Goal: Task Accomplishment & Management: Manage account settings

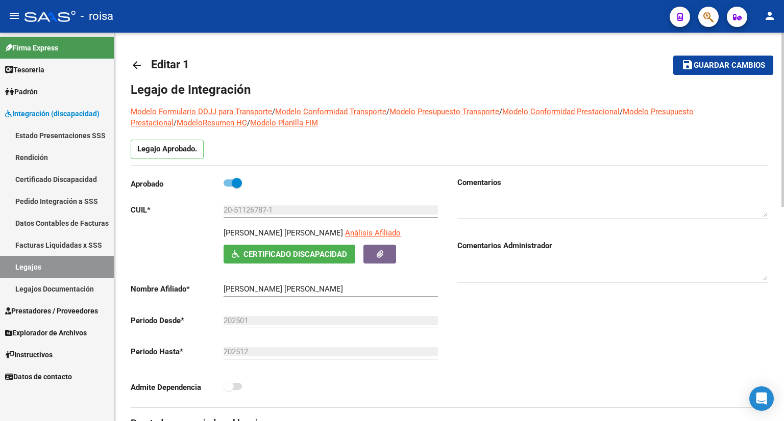
scroll to position [153, 0]
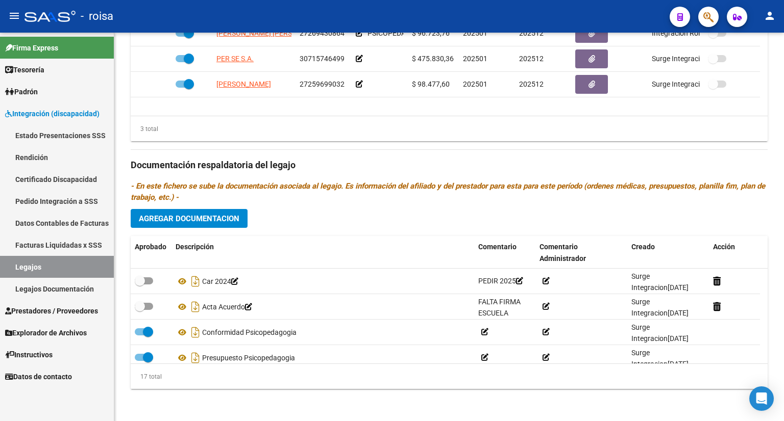
click at [36, 262] on link "Legajos" at bounding box center [57, 267] width 114 height 22
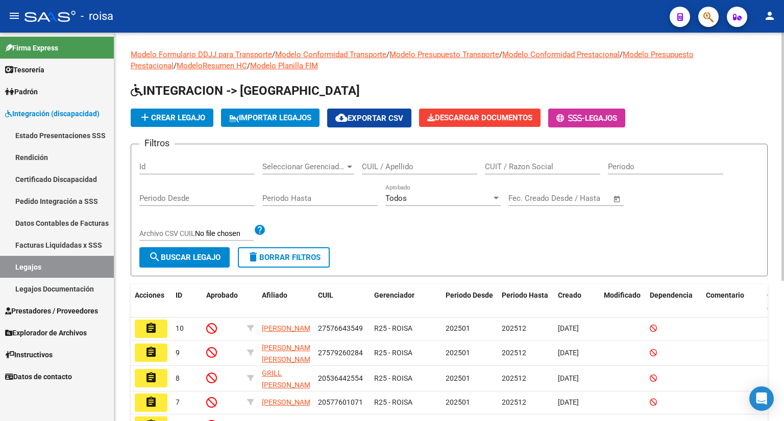
click at [161, 119] on span "add Crear Legajo" at bounding box center [172, 117] width 66 height 9
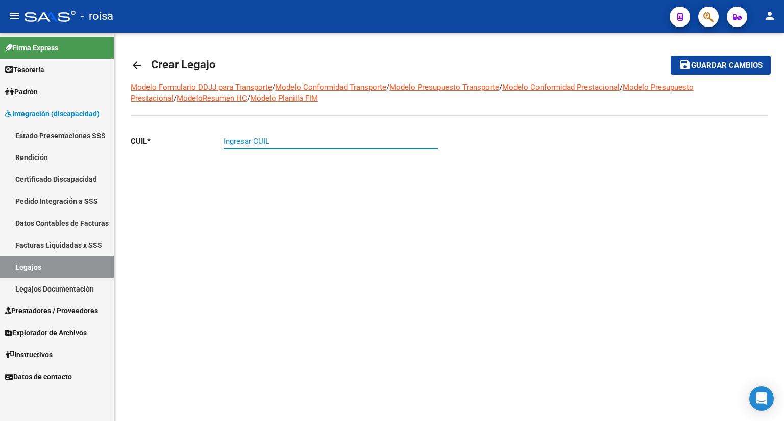
paste input "27-50892308-8"
type input "27-50892308-8"
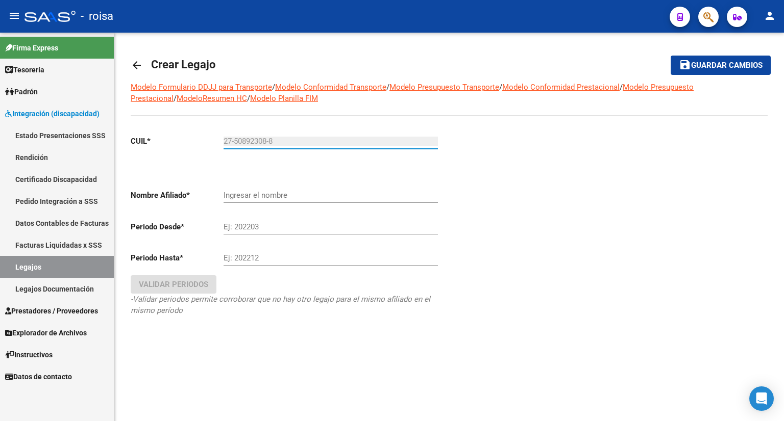
type input "[PERSON_NAME] [PERSON_NAME]"
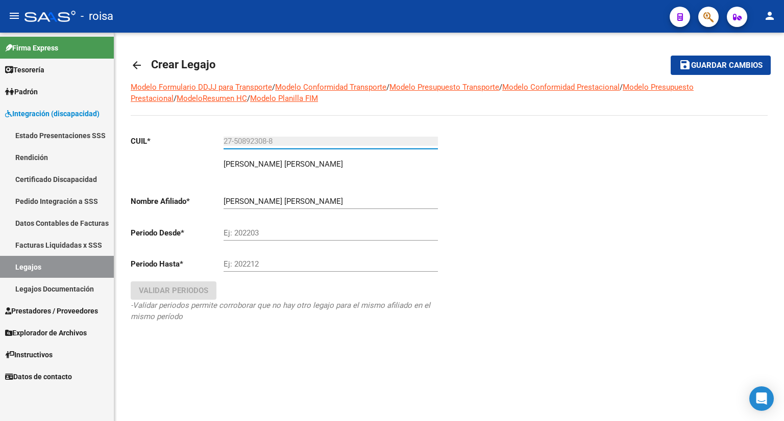
type input "27-50892308-8"
type input "202501"
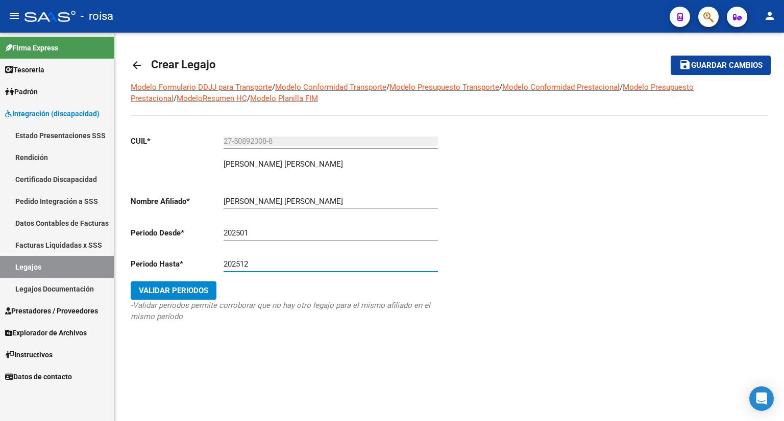
type input "202512"
click at [192, 287] on span "Validar Periodos" at bounding box center [173, 290] width 69 height 9
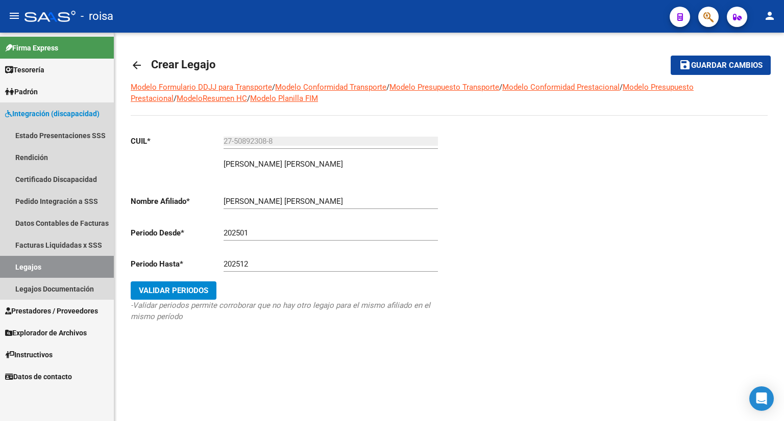
click at [39, 269] on link "Legajos" at bounding box center [57, 267] width 114 height 22
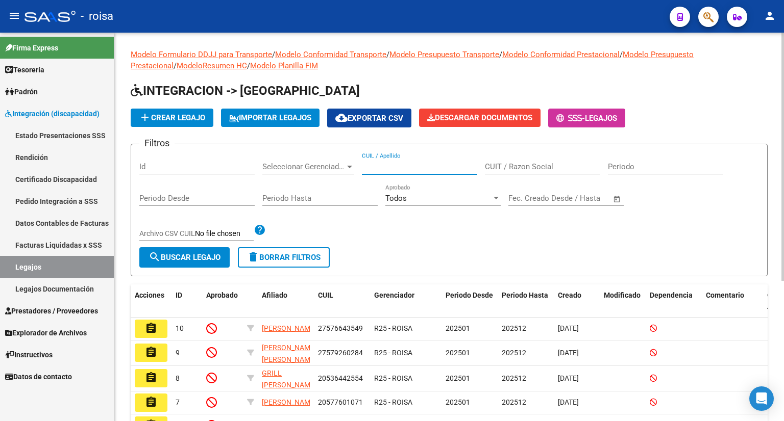
paste input "27508923088"
type input "27508923088"
click at [175, 256] on span "search Buscar Legajo" at bounding box center [184, 257] width 72 height 9
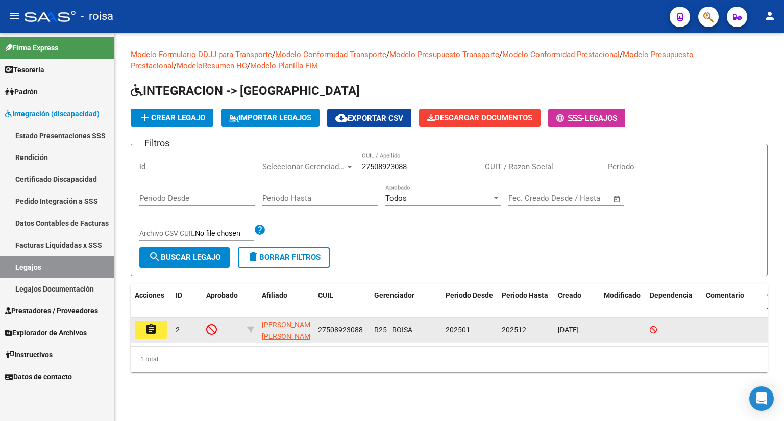
click at [149, 331] on mat-icon "assignment" at bounding box center [151, 329] width 12 height 12
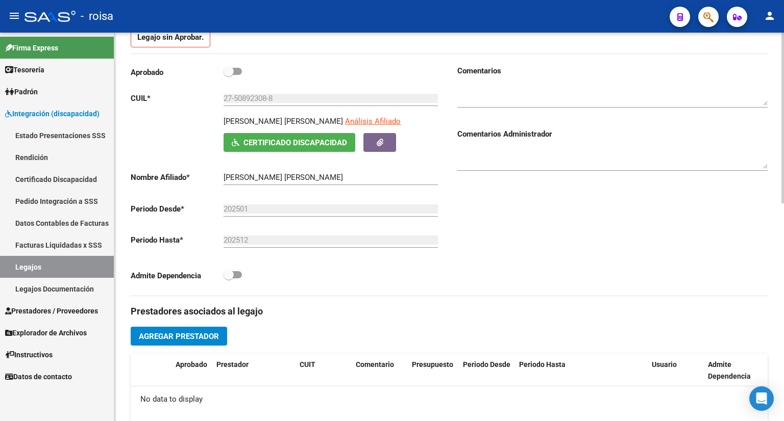
scroll to position [204, 0]
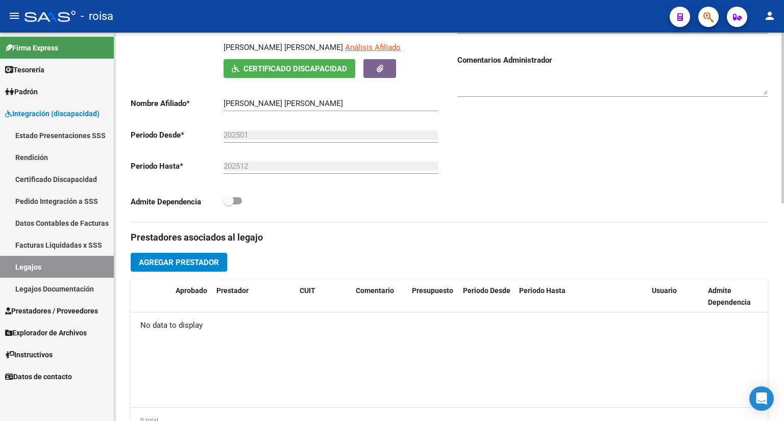
click at [239, 199] on span at bounding box center [232, 200] width 18 height 7
click at [229, 205] on input "checkbox" at bounding box center [228, 205] width 1 height 1
checkbox input "true"
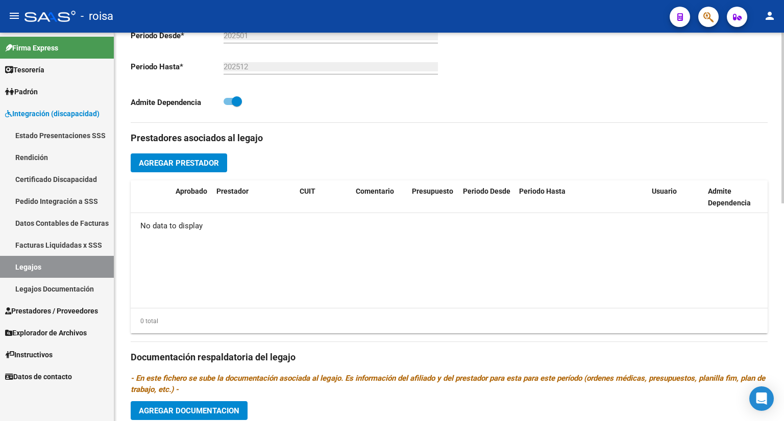
scroll to position [306, 0]
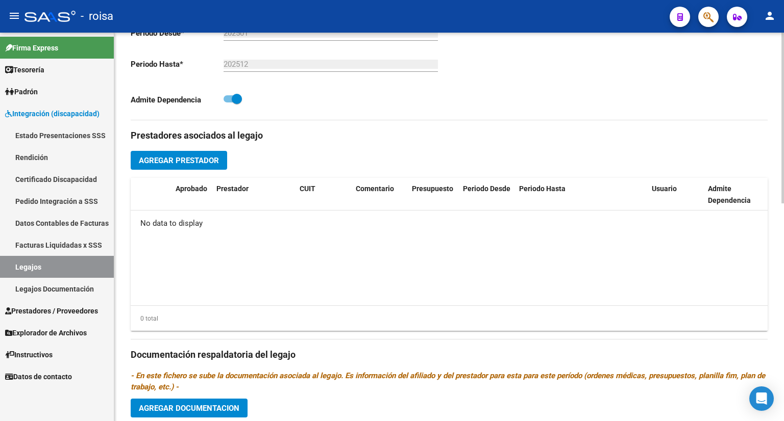
click at [205, 158] on span "Agregar Prestador" at bounding box center [179, 160] width 80 height 9
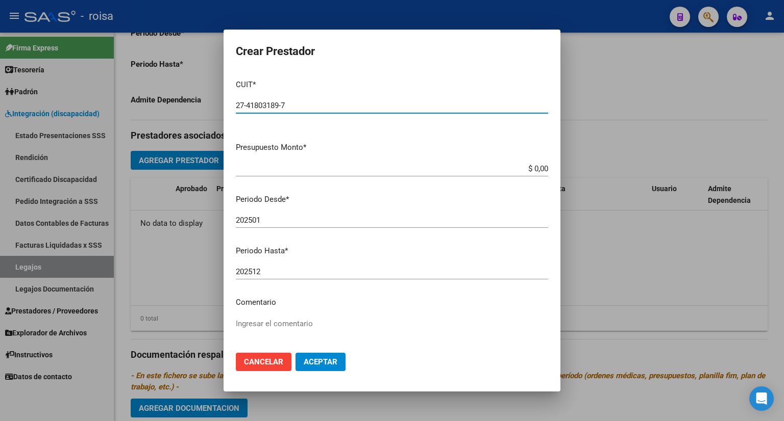
type input "27-41803189-7"
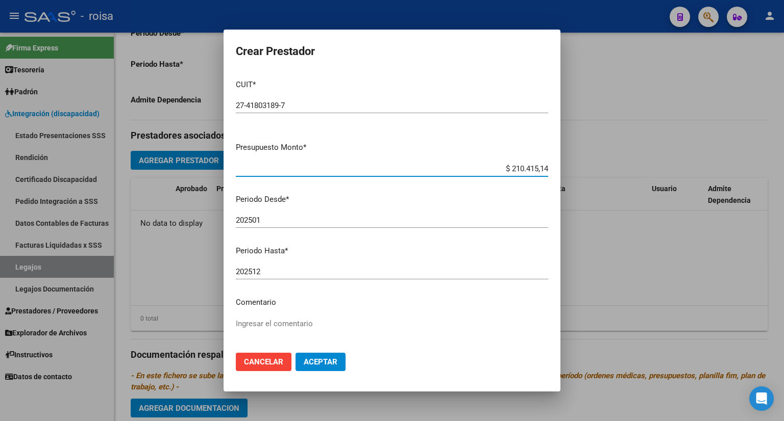
type input "$ 2.104.151,49"
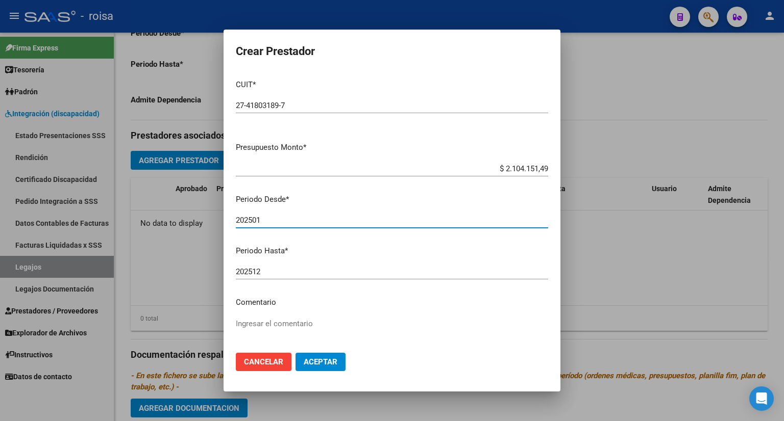
click at [311, 219] on input "202501" at bounding box center [392, 220] width 312 height 9
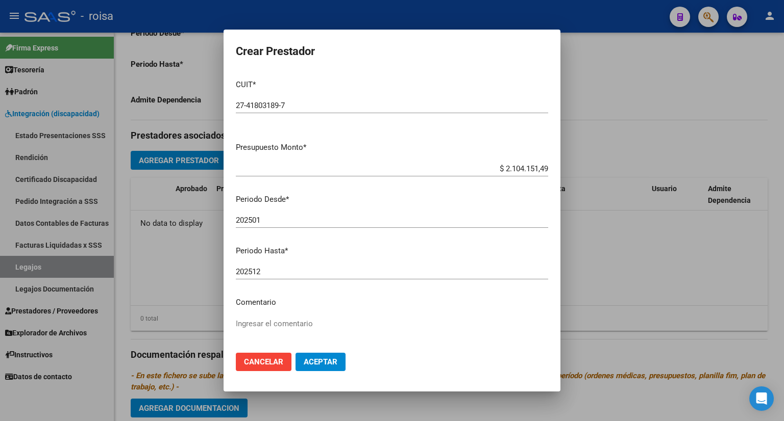
click at [297, 261] on mat-dialog-content "CUIT * 27-41803189-7 Ingresar CUIT ARCA Padrón Presupuesto Monto * $ 2.104.151,…" at bounding box center [391, 208] width 337 height 274
drag, startPoint x: 324, startPoint y: 361, endPoint x: 296, endPoint y: 305, distance: 62.5
click at [299, 285] on form "Crear Prestador CUIT * 27-41803189-7 Ingresar CUIT ARCA Padrón Presupuesto Mont…" at bounding box center [392, 211] width 312 height 338
click at [296, 305] on p "Comentario" at bounding box center [392, 303] width 312 height 12
click at [256, 321] on textarea "Ingresar el comentario" at bounding box center [392, 342] width 312 height 48
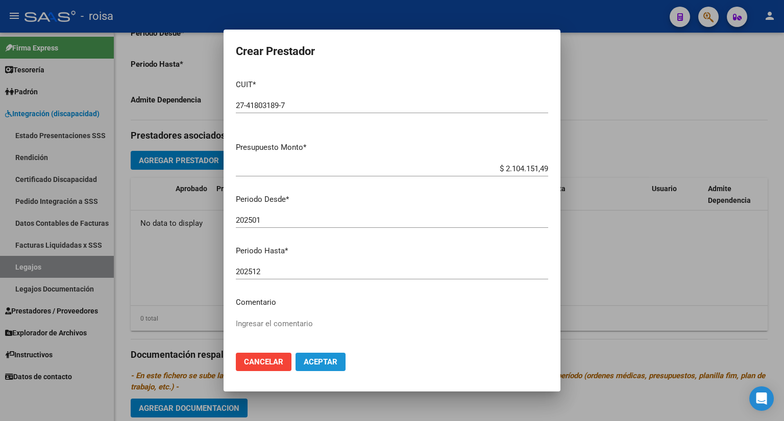
click at [328, 360] on span "Aceptar" at bounding box center [321, 362] width 34 height 9
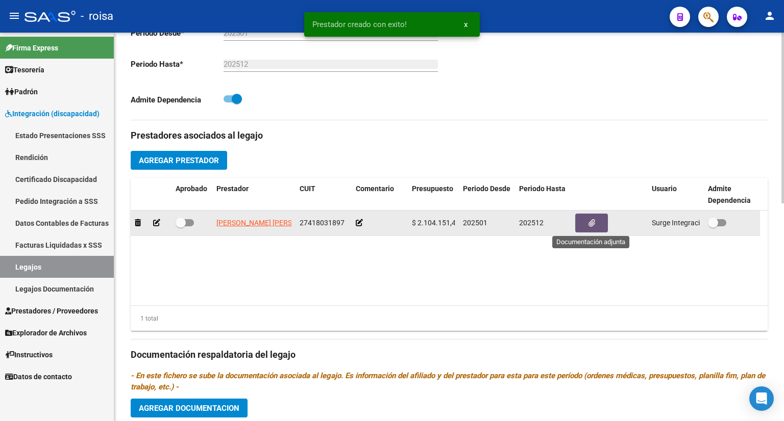
click at [588, 220] on icon "button" at bounding box center [591, 223] width 7 height 8
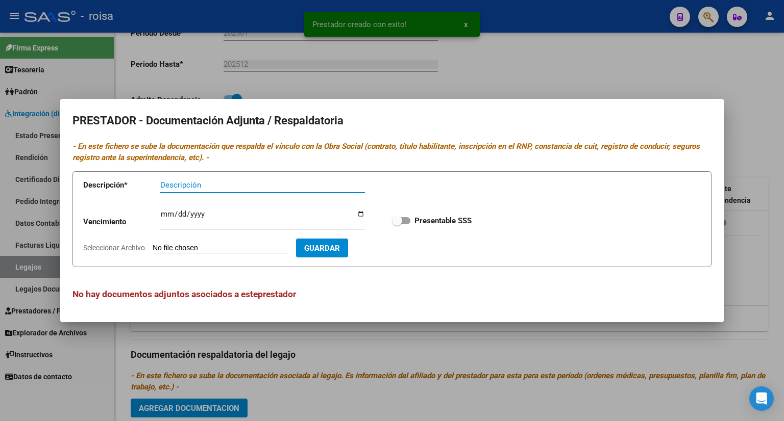
type input "R"
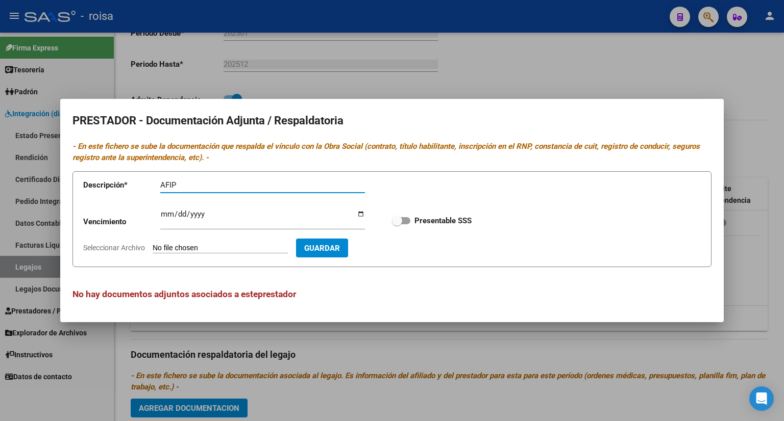
type input "AFIP"
click at [210, 249] on input "Seleccionar Archivo" at bounding box center [220, 249] width 135 height 10
type input "C:\fakepath\AFIP TRANSPORTE.pdf"
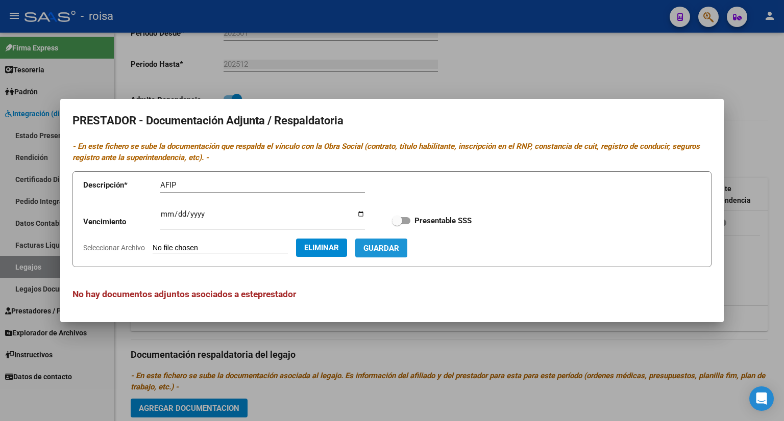
click at [399, 253] on span "Guardar" at bounding box center [381, 248] width 36 height 9
checkbox input "true"
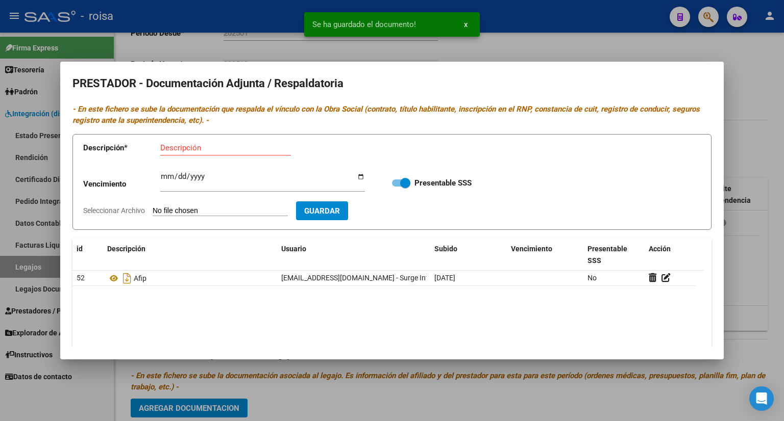
click at [197, 147] on input "Descripción" at bounding box center [225, 147] width 131 height 9
type input "CBU"
click at [197, 209] on input "Seleccionar Archivo" at bounding box center [220, 212] width 135 height 10
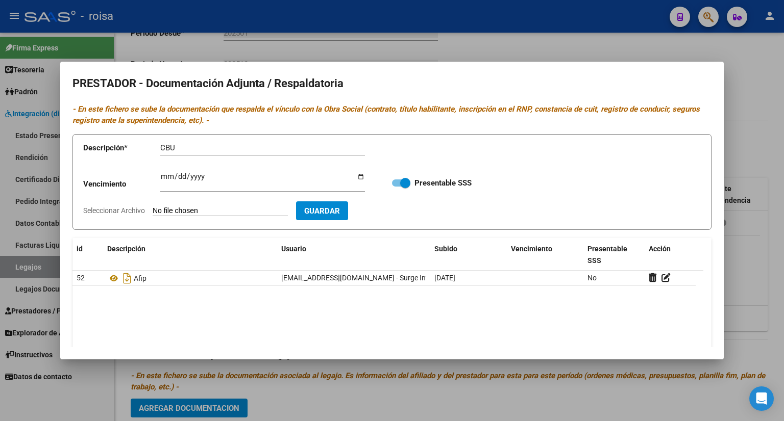
type input "C:\fakepath\CBU TRANSPORTE.pdf"
click at [399, 214] on span "Guardar" at bounding box center [381, 211] width 36 height 9
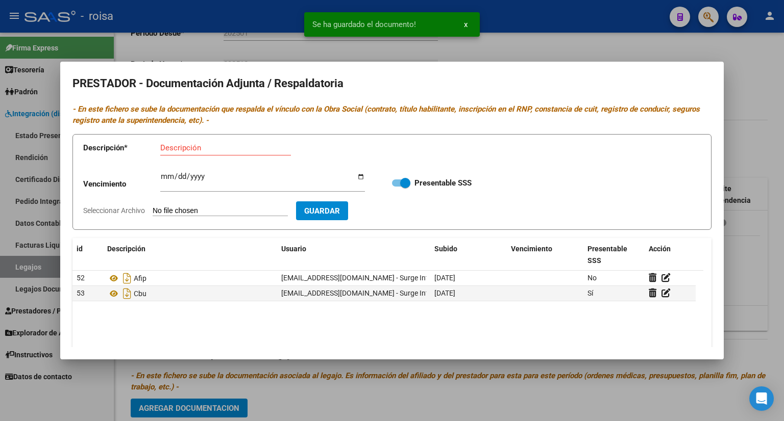
click at [185, 149] on input "Descripción" at bounding box center [225, 147] width 131 height 9
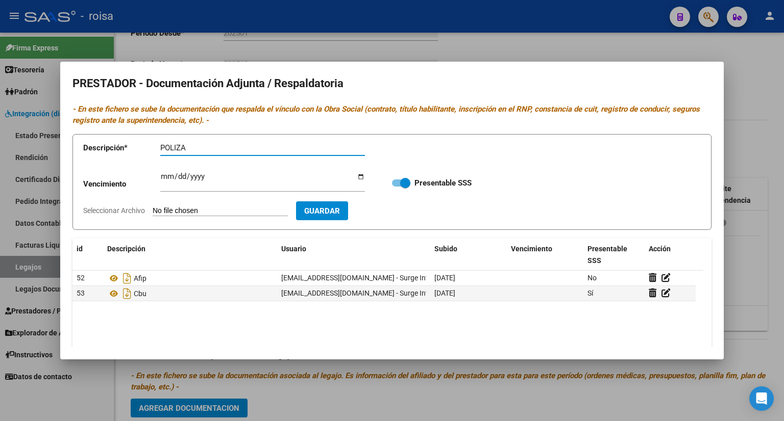
type input "POLIZA"
click at [190, 209] on input "Seleccionar Archivo" at bounding box center [220, 212] width 135 height 10
type input "C:\fakepath\POLIZA.pdf"
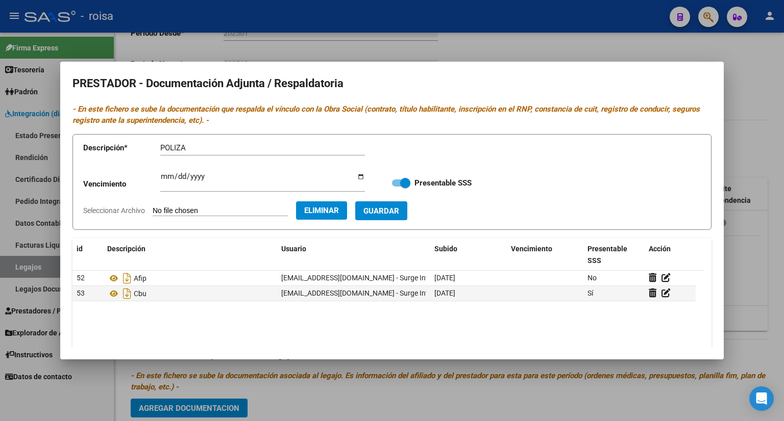
click at [399, 213] on span "Guardar" at bounding box center [381, 211] width 36 height 9
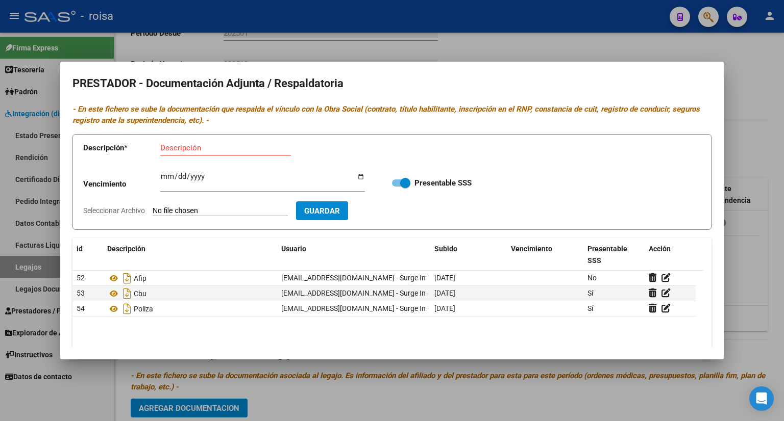
click at [170, 148] on input "Descripción" at bounding box center [225, 147] width 131 height 9
type input "VTV"
click at [184, 213] on input "Seleccionar Archivo" at bounding box center [220, 212] width 135 height 10
type input "C:\fakepath\VTV.pdf"
click at [399, 210] on span "Guardar" at bounding box center [381, 211] width 36 height 9
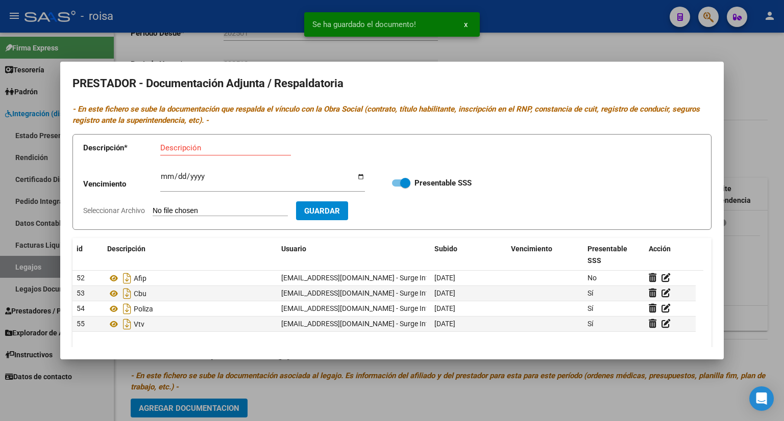
click at [196, 148] on input "Descripción" at bounding box center [225, 147] width 131 height 9
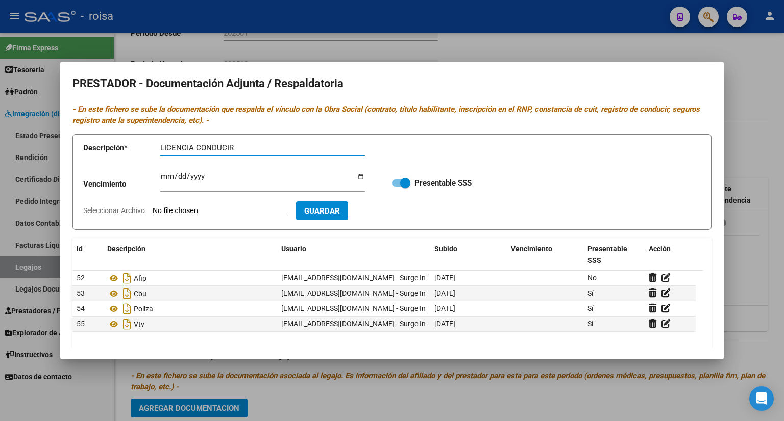
type input "LICENCIA CONDUCIR"
click at [227, 209] on input "Seleccionar Archivo" at bounding box center [220, 212] width 135 height 10
type input "C:\fakepath\LICENCIA CONDUCIR.pdf"
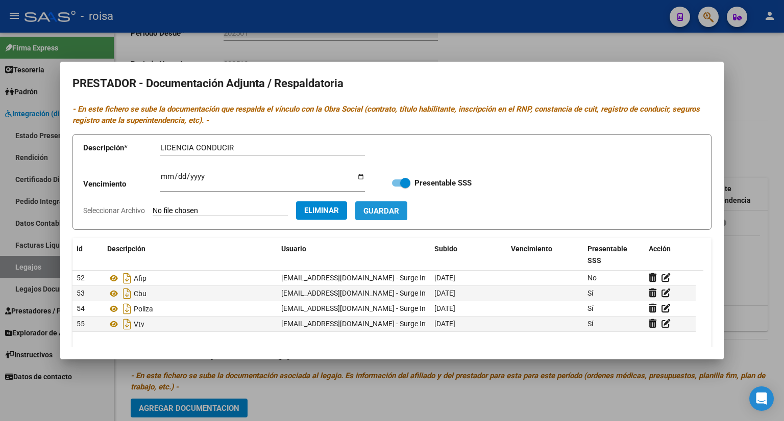
click at [399, 210] on span "Guardar" at bounding box center [381, 211] width 36 height 9
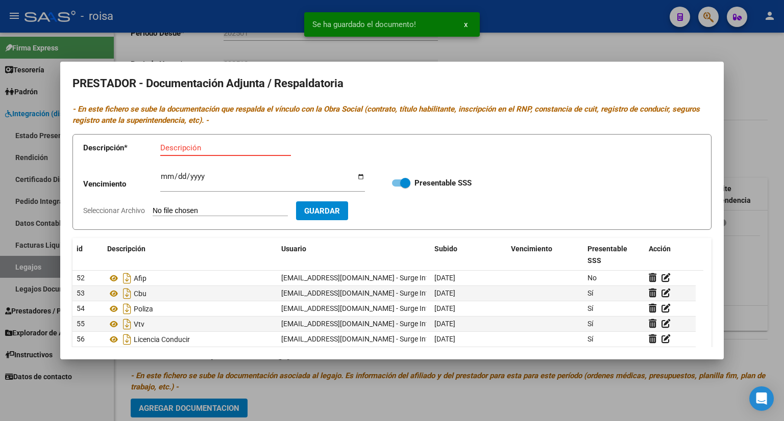
click at [194, 150] on input "Descripción" at bounding box center [225, 147] width 131 height 9
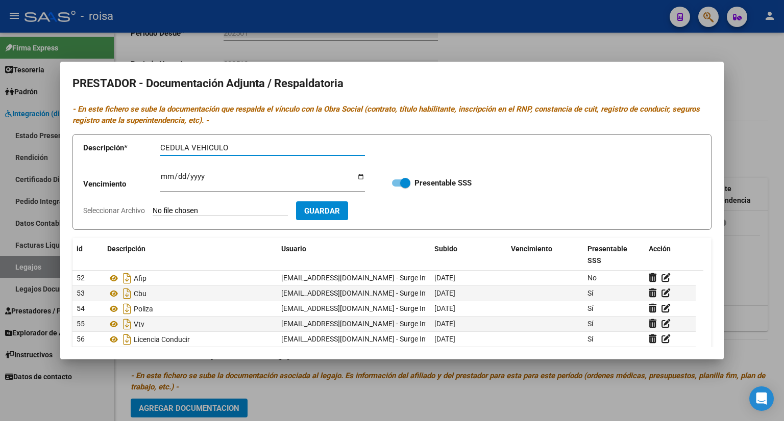
type input "CEDULA VEHICULO"
click at [234, 213] on input "Seleccionar Archivo" at bounding box center [220, 212] width 135 height 10
type input "C:\fakepath\CEDULA VEHICULO.pdf"
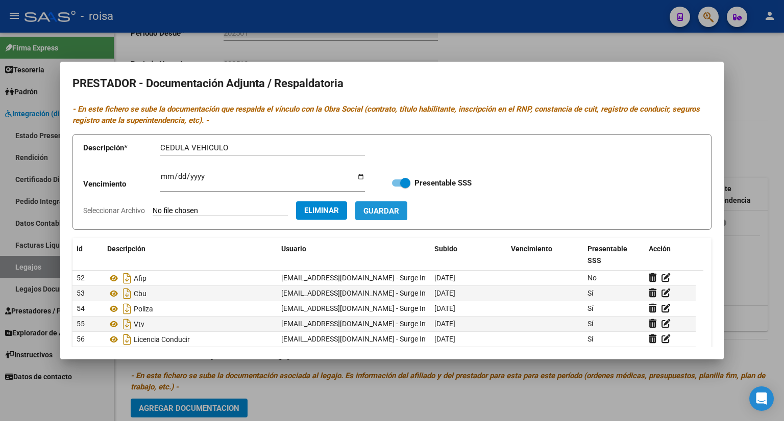
click at [399, 212] on span "Guardar" at bounding box center [381, 211] width 36 height 9
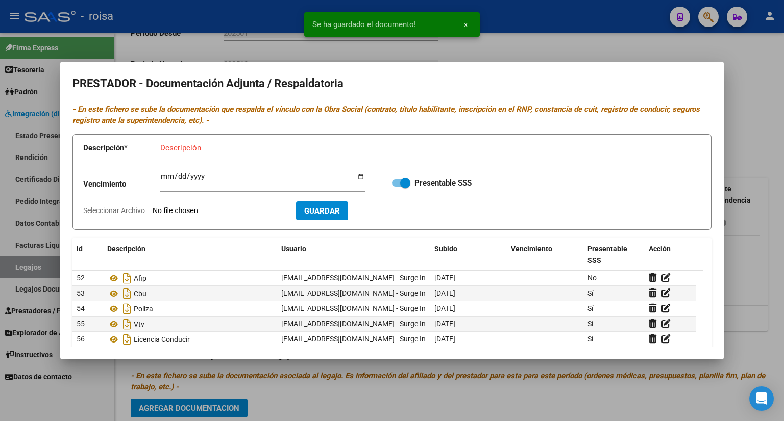
click at [189, 147] on input "Descripción" at bounding box center [225, 147] width 131 height 9
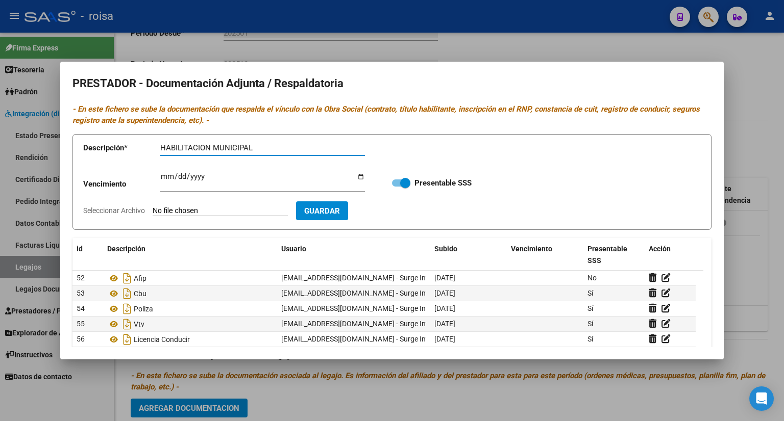
type input "HABILITACION MUNICIPAL"
click at [235, 210] on input "Seleccionar Archivo" at bounding box center [220, 212] width 135 height 10
type input "C:\fakepath\HABILITACION MUNICIPAL.pdf"
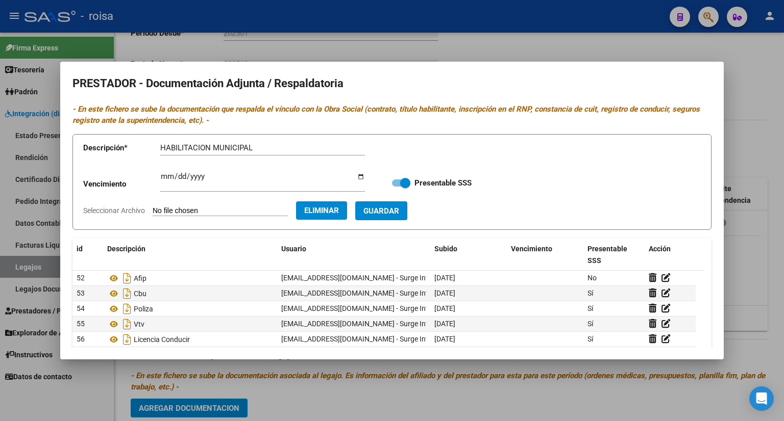
click at [399, 216] on span "Guardar" at bounding box center [381, 211] width 36 height 9
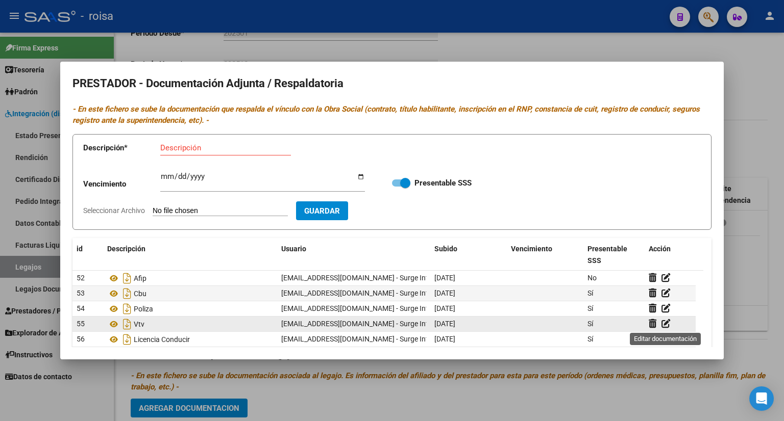
scroll to position [15, 0]
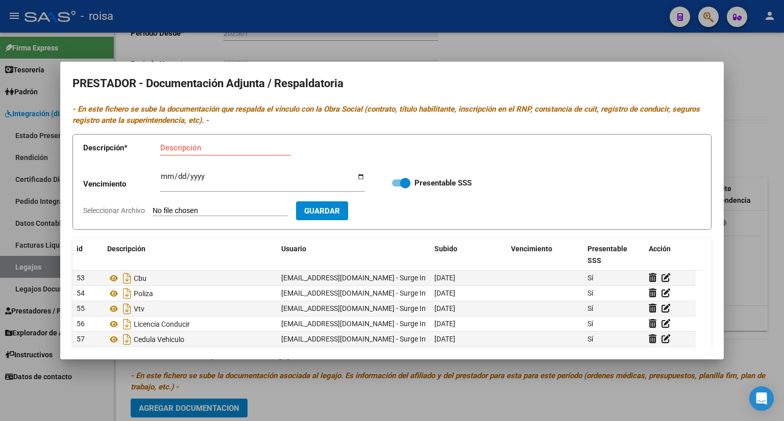
click at [749, 288] on div at bounding box center [392, 210] width 784 height 421
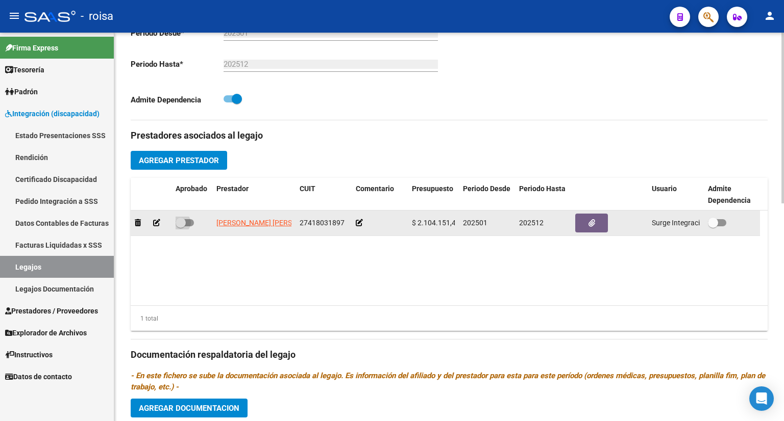
click at [191, 222] on span at bounding box center [184, 222] width 18 height 7
click at [181, 227] on input "checkbox" at bounding box center [180, 227] width 1 height 1
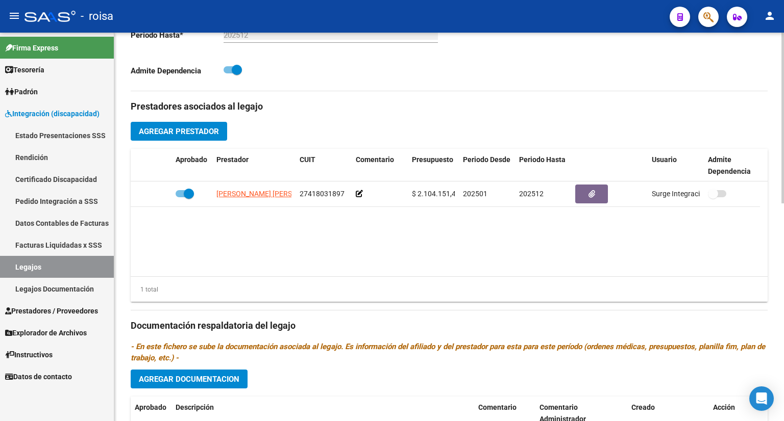
scroll to position [408, 0]
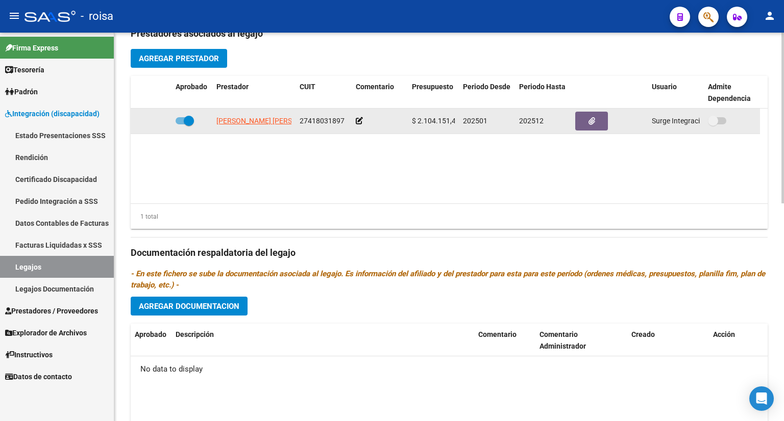
click at [180, 120] on span at bounding box center [184, 120] width 18 height 7
click at [180, 124] on input "checkbox" at bounding box center [180, 124] width 1 height 1
checkbox input "false"
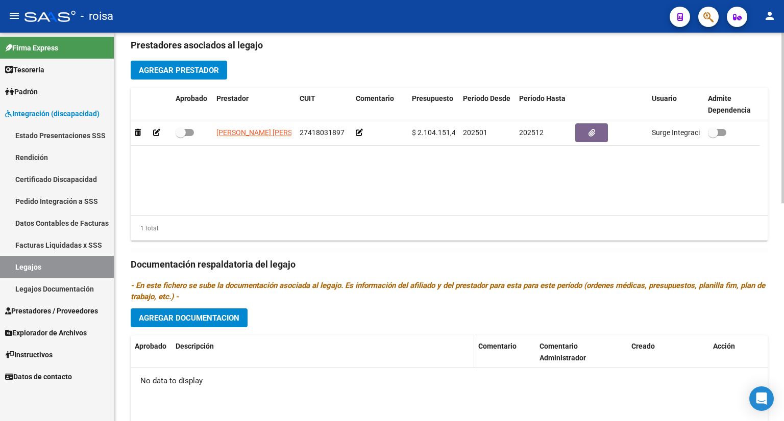
scroll to position [394, 0]
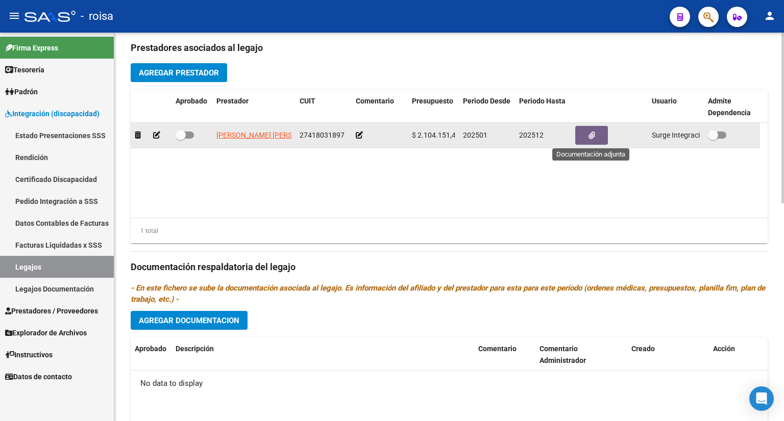
click at [588, 132] on icon "button" at bounding box center [591, 136] width 7 height 8
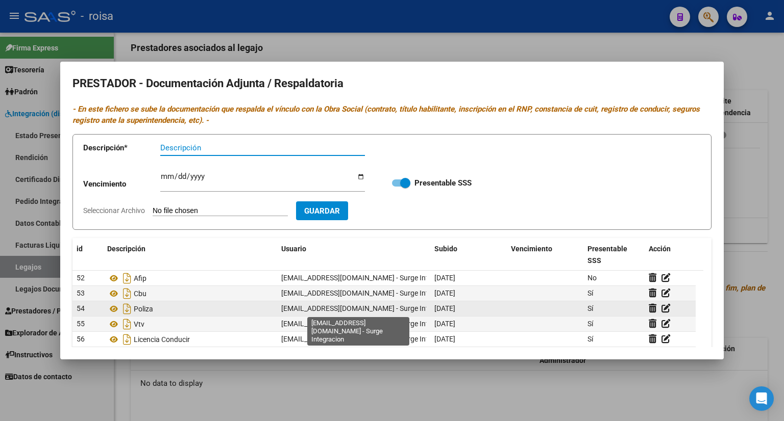
scroll to position [15, 0]
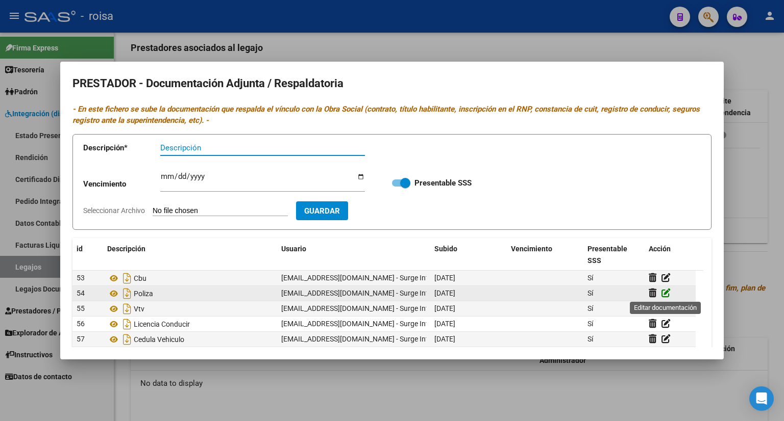
click at [664, 292] on icon at bounding box center [665, 293] width 9 height 10
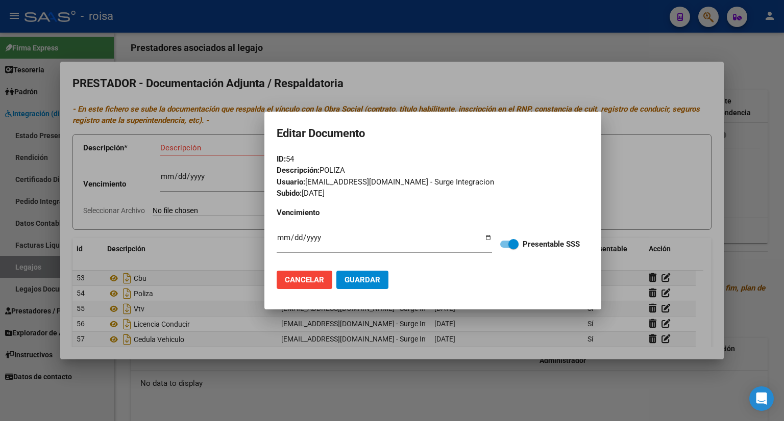
click at [437, 156] on div "ID: 54" at bounding box center [433, 160] width 312 height 12
click at [304, 280] on span "Cancelar" at bounding box center [304, 279] width 39 height 9
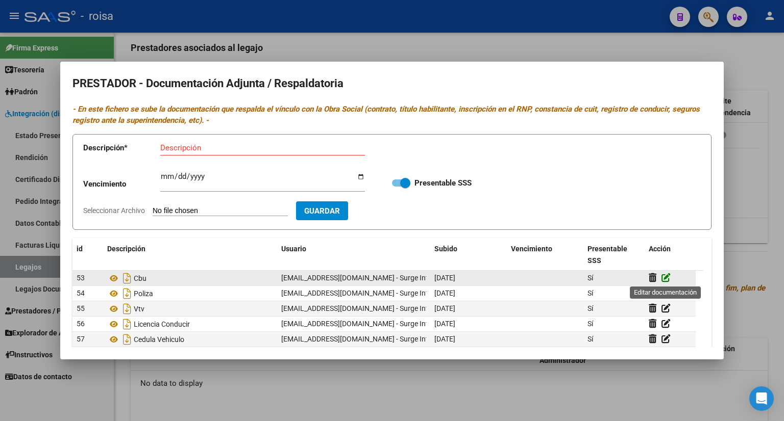
click at [664, 280] on icon at bounding box center [665, 278] width 9 height 10
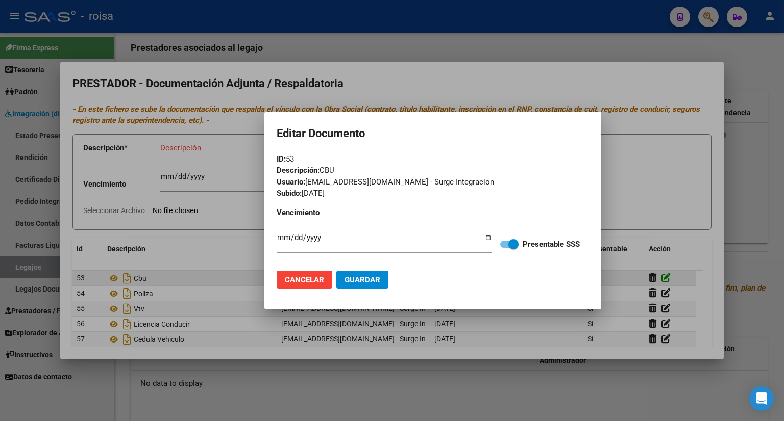
click at [664, 280] on div at bounding box center [392, 210] width 784 height 421
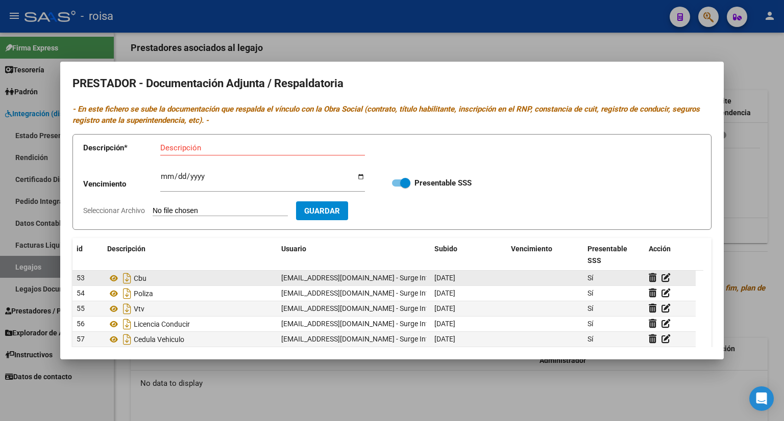
click at [608, 275] on div "Sí" at bounding box center [613, 278] width 53 height 12
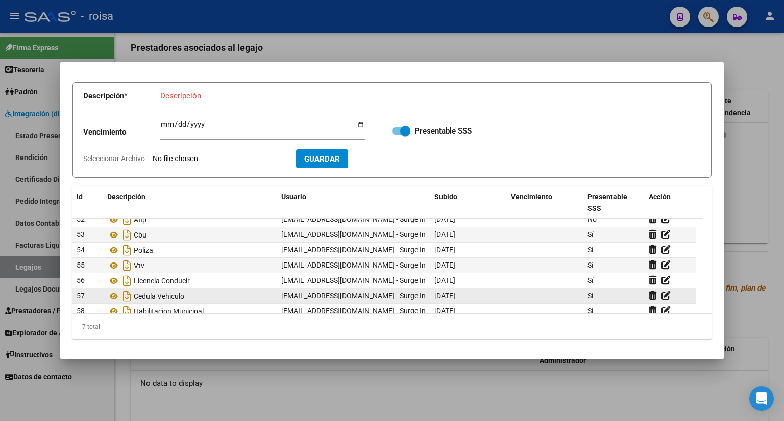
scroll to position [0, 0]
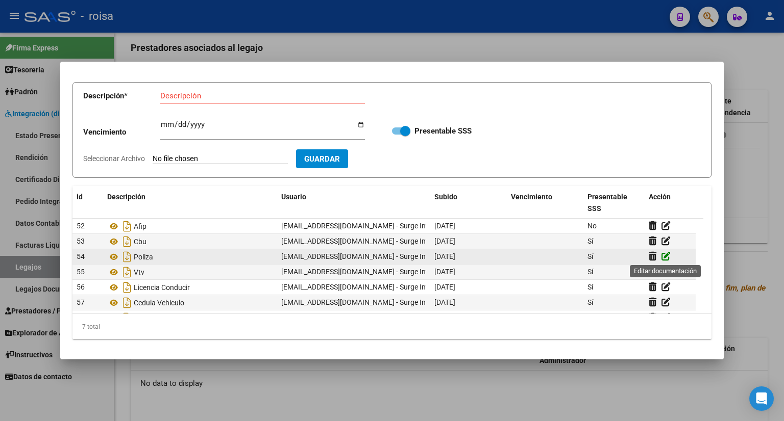
click at [665, 255] on icon at bounding box center [665, 257] width 9 height 10
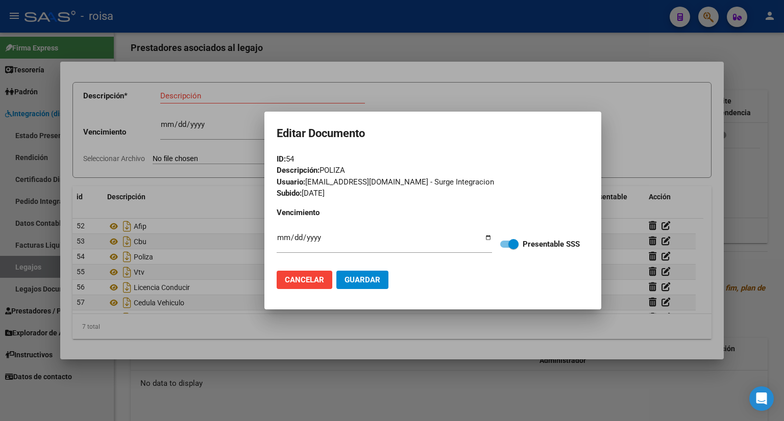
click at [357, 169] on div "Descripción: POLIZA" at bounding box center [433, 171] width 312 height 12
click at [356, 167] on div "Descripción: POLIZA" at bounding box center [433, 171] width 312 height 12
click at [284, 336] on div at bounding box center [392, 210] width 784 height 421
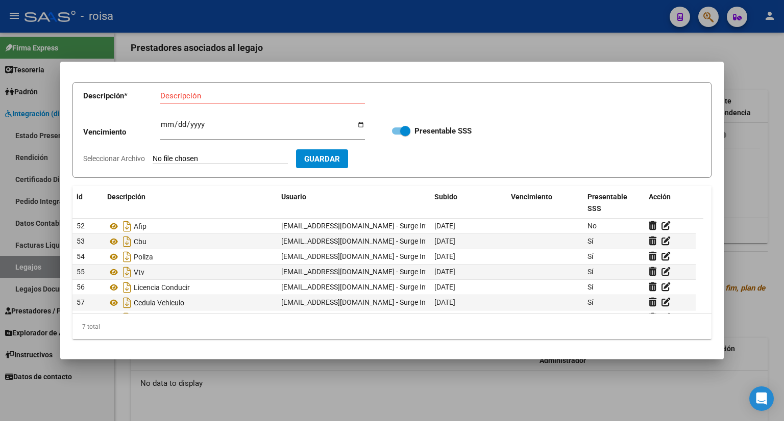
click at [761, 184] on div at bounding box center [392, 210] width 784 height 421
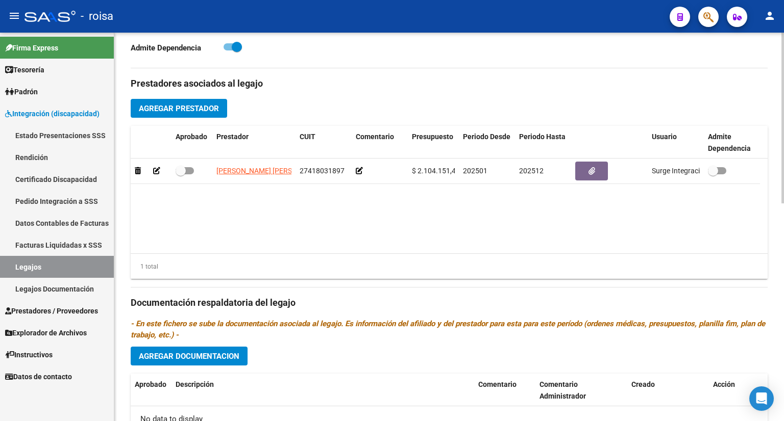
scroll to position [343, 0]
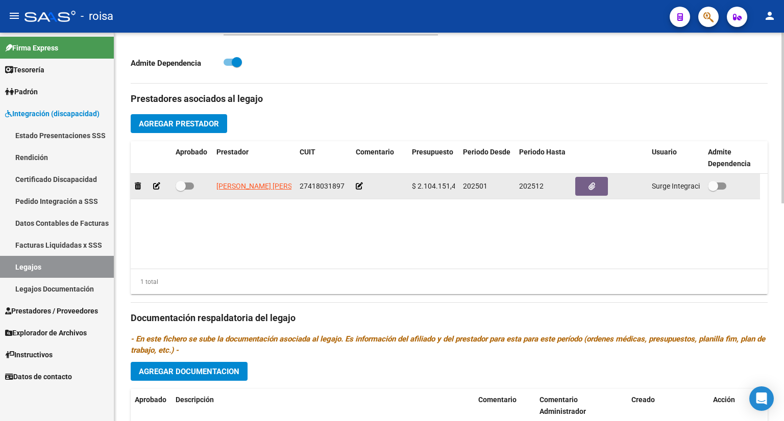
click at [720, 184] on span at bounding box center [717, 186] width 18 height 7
click at [713, 190] on input "checkbox" at bounding box center [712, 190] width 1 height 1
checkbox input "true"
click at [587, 184] on button "button" at bounding box center [591, 186] width 33 height 19
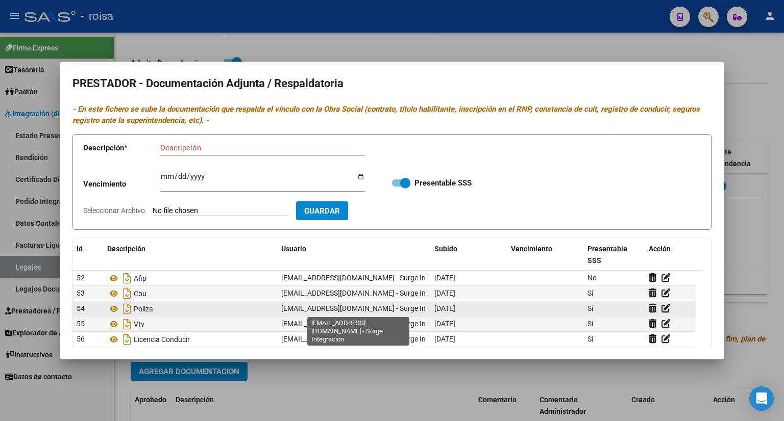
click at [414, 307] on span "[EMAIL_ADDRESS][DOMAIN_NAME] - Surge Integracion" at bounding box center [368, 309] width 174 height 8
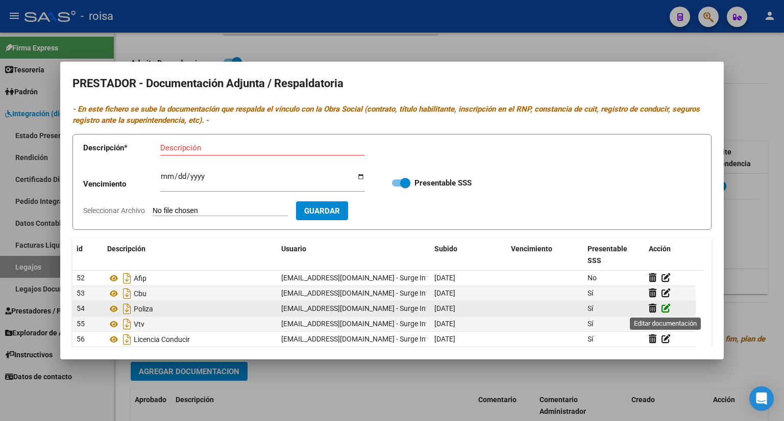
click at [663, 310] on icon at bounding box center [665, 309] width 9 height 10
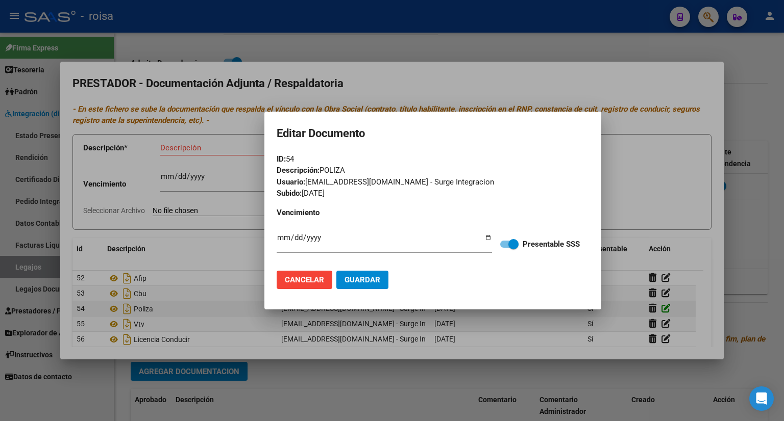
click at [663, 310] on div at bounding box center [392, 210] width 784 height 421
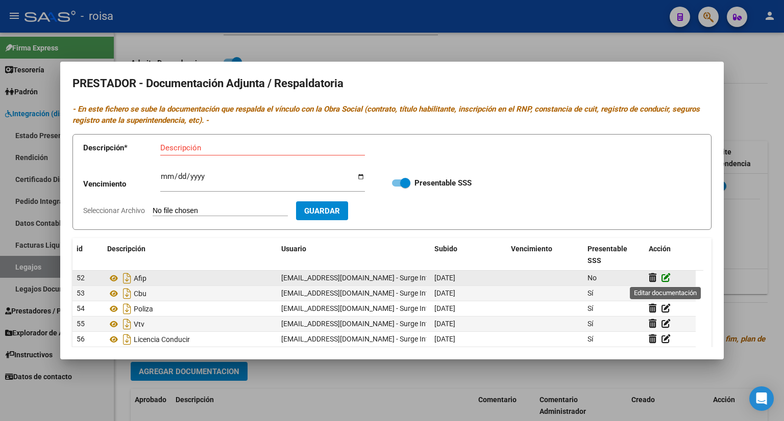
click at [664, 276] on icon at bounding box center [665, 278] width 9 height 10
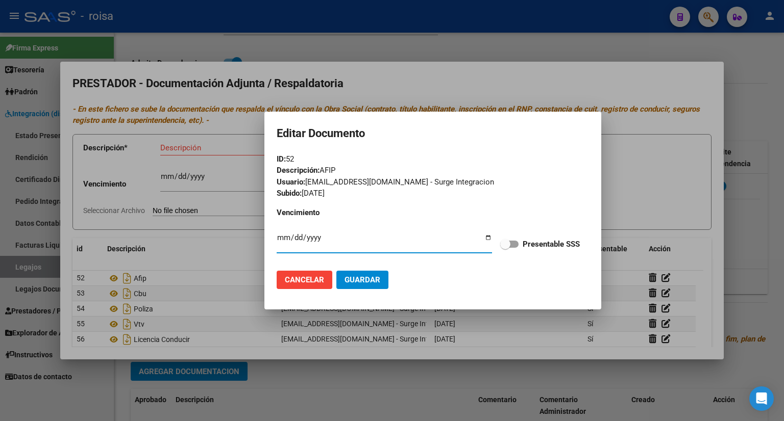
click at [513, 241] on span at bounding box center [509, 244] width 18 height 7
click at [505, 248] on input "Presentable SSS" at bounding box center [505, 248] width 1 height 1
checkbox input "true"
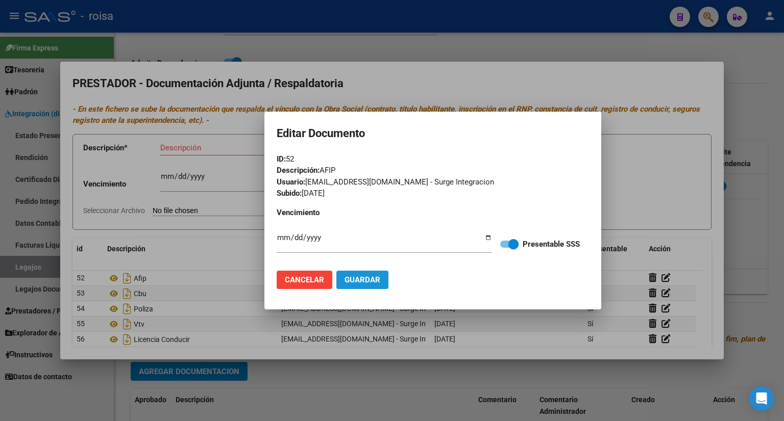
click at [360, 277] on span "Guardar" at bounding box center [362, 279] width 36 height 9
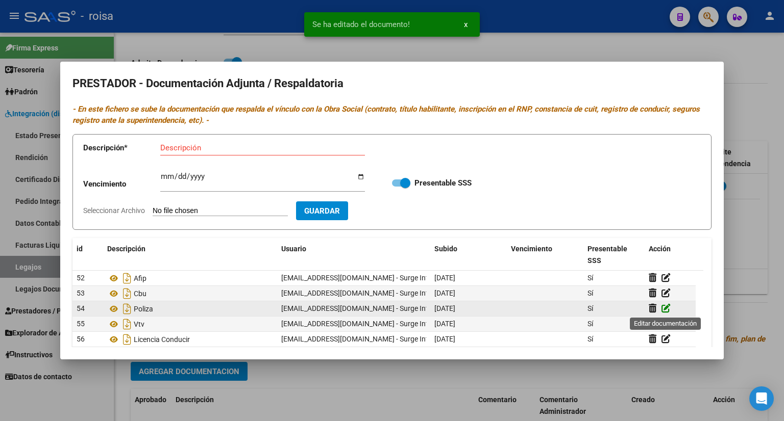
click at [664, 310] on icon at bounding box center [665, 309] width 9 height 10
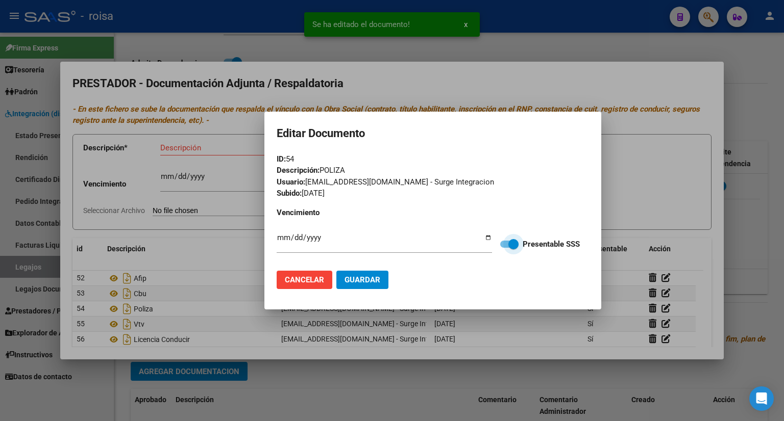
click at [503, 244] on span at bounding box center [509, 244] width 18 height 7
click at [505, 248] on input "Presentable SSS" at bounding box center [505, 248] width 1 height 1
checkbox input "false"
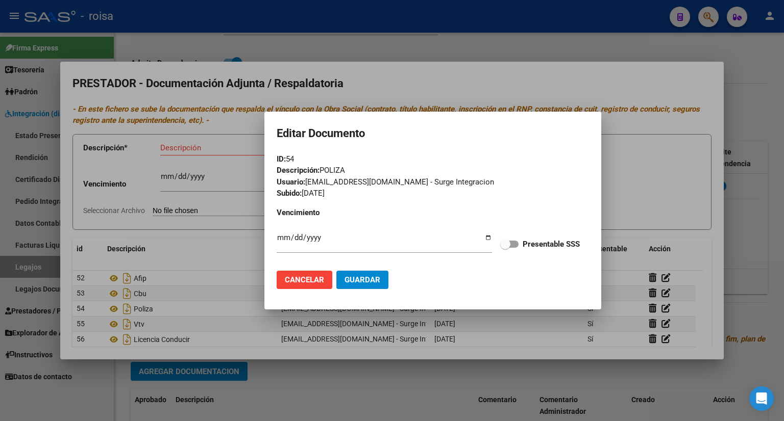
click at [345, 280] on span "Guardar" at bounding box center [362, 279] width 36 height 9
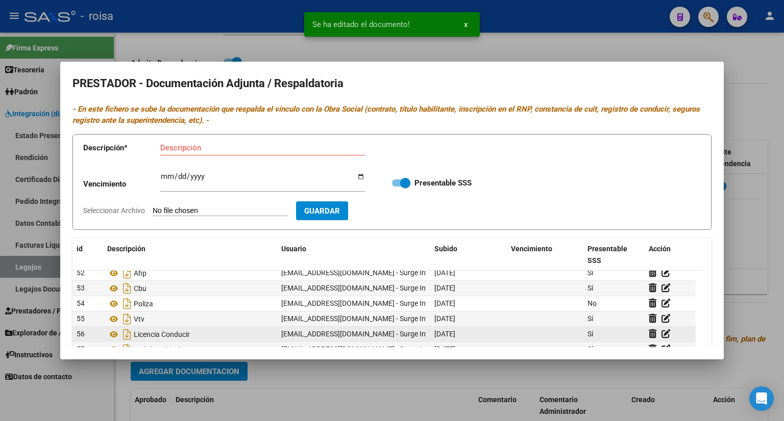
scroll to position [0, 0]
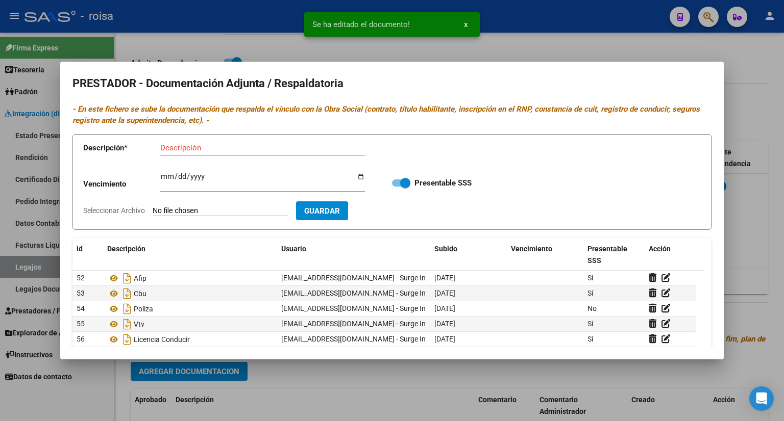
click at [740, 119] on div at bounding box center [392, 210] width 784 height 421
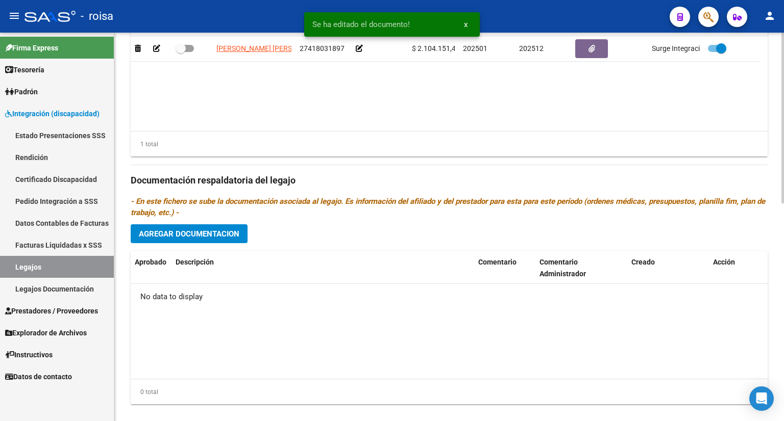
scroll to position [496, 0]
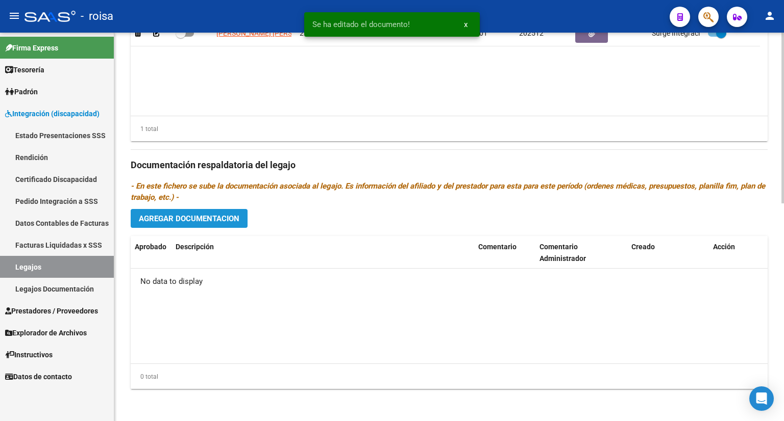
click at [204, 216] on span "Agregar Documentacion" at bounding box center [189, 218] width 100 height 9
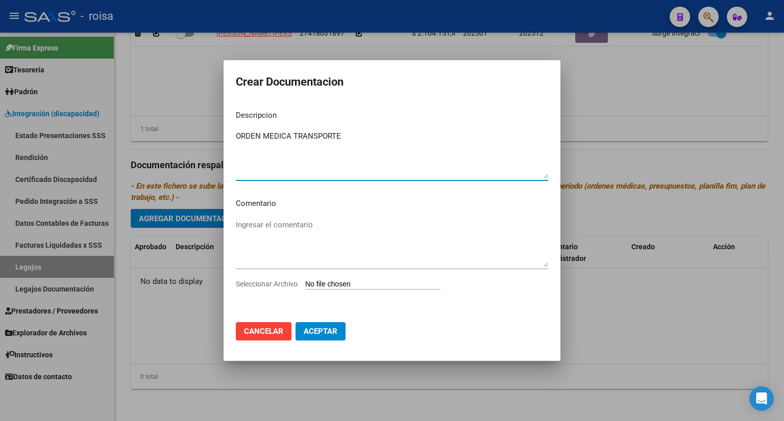
type textarea "ORDEN MEDICA TRANSPORTE"
click at [369, 282] on input "Seleccionar Archivo" at bounding box center [372, 285] width 135 height 10
type input "C:\fakepath\ORDEN MEDICA TRANSPORTE.pdf"
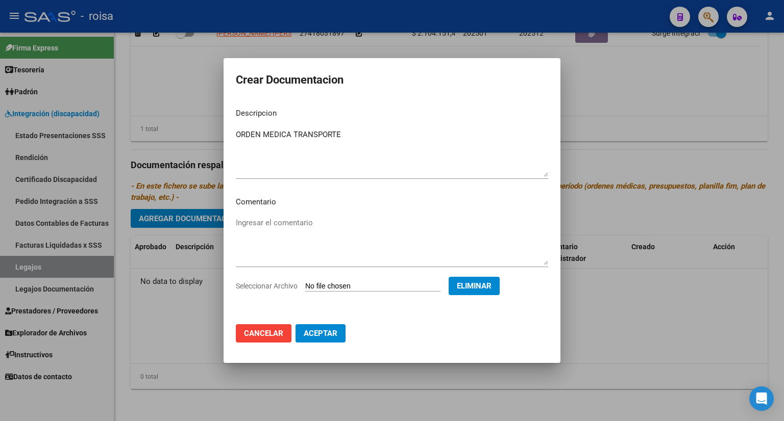
click at [264, 225] on textarea "Ingresar el comentario" at bounding box center [392, 241] width 312 height 48
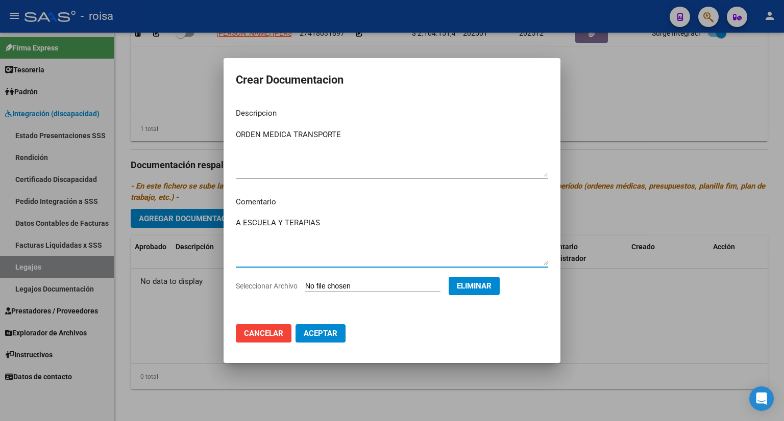
type textarea "A ESCUELA Y TERAPIAS"
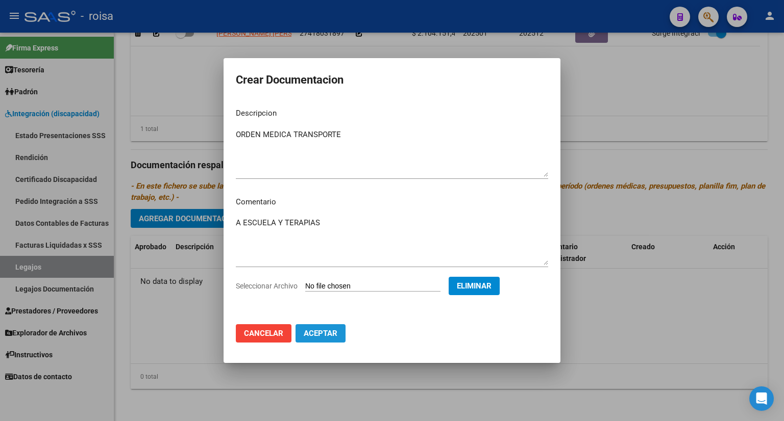
click at [328, 333] on span "Aceptar" at bounding box center [321, 333] width 34 height 9
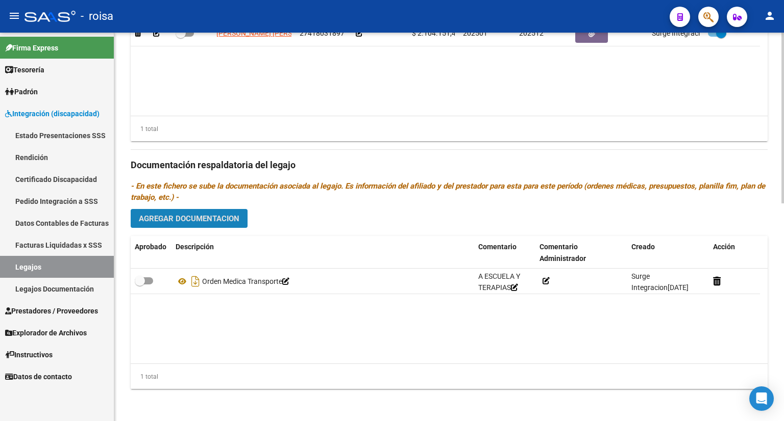
click at [175, 215] on span "Agregar Documentacion" at bounding box center [189, 218] width 100 height 9
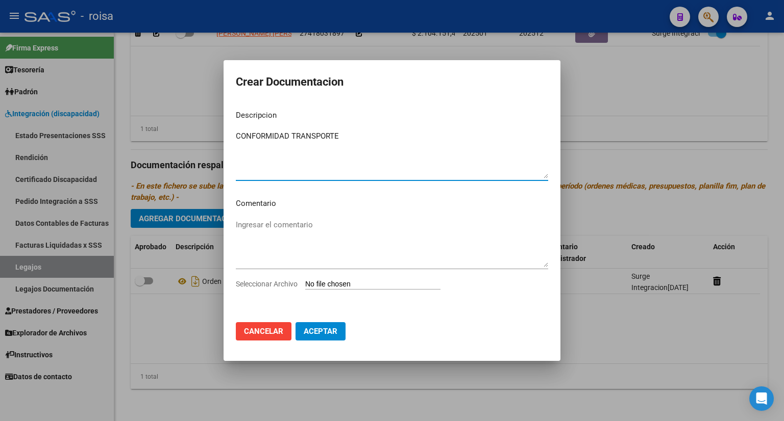
type textarea "CONFORMIDAD TRANSPORTE"
click at [346, 282] on input "Seleccionar Archivo" at bounding box center [372, 285] width 135 height 10
type input "C:\fakepath\CONFORMIDAD TRANSPORTE.pdf"
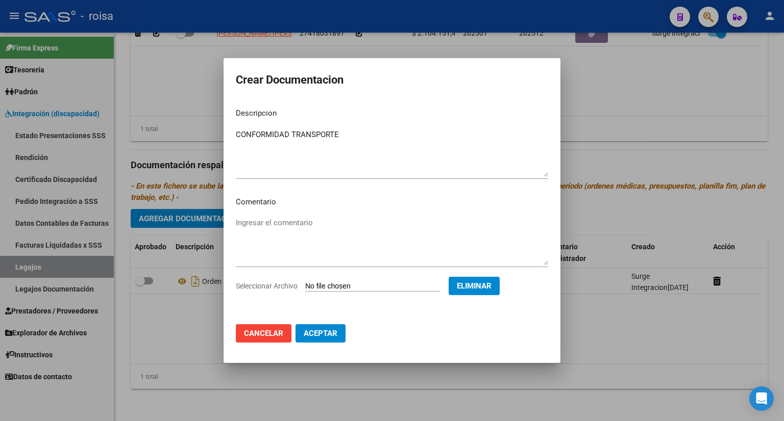
click at [329, 330] on span "Aceptar" at bounding box center [321, 333] width 34 height 9
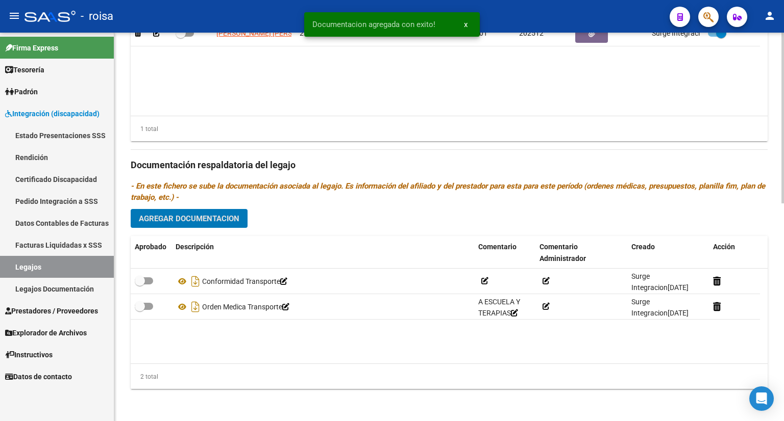
click at [217, 221] on span "Agregar Documentacion" at bounding box center [189, 218] width 100 height 9
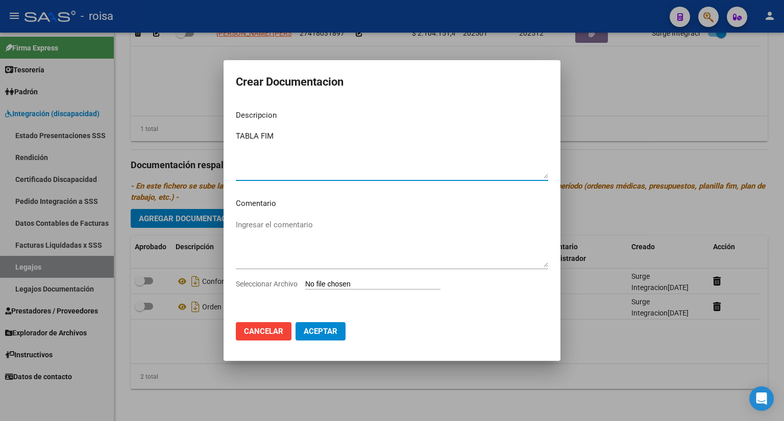
type textarea "TABLA FIM"
click at [322, 282] on input "Seleccionar Archivo" at bounding box center [372, 285] width 135 height 10
type input "C:\fakepath\TABLA FIM ORELLANO.pdf"
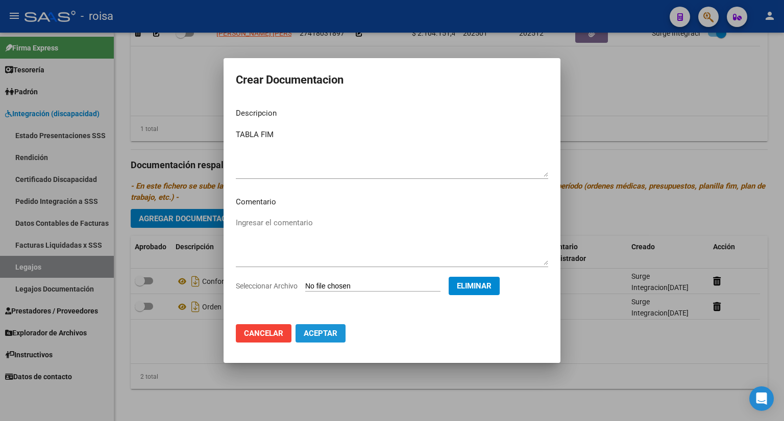
click at [329, 335] on span "Aceptar" at bounding box center [321, 333] width 34 height 9
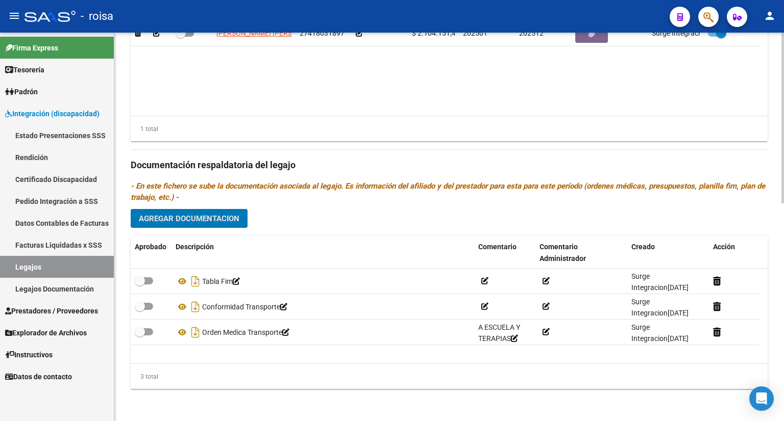
click at [210, 217] on span "Agregar Documentacion" at bounding box center [189, 218] width 100 height 9
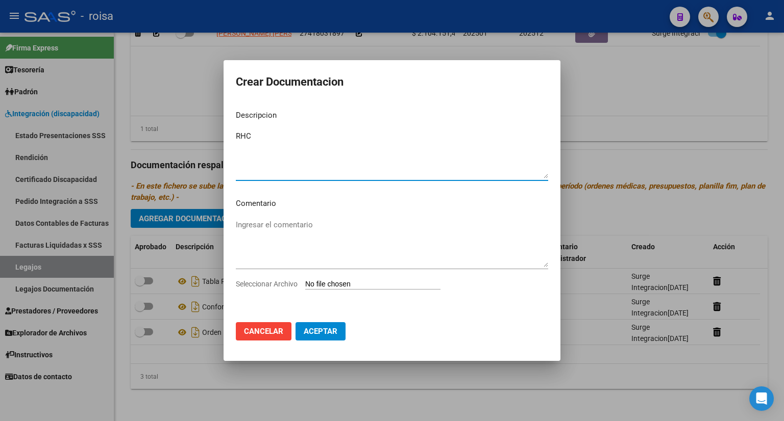
type textarea "RHC"
click at [358, 284] on input "Seleccionar Archivo" at bounding box center [372, 285] width 135 height 10
type input "C:\fakepath\RHC ORELLANO.pdf"
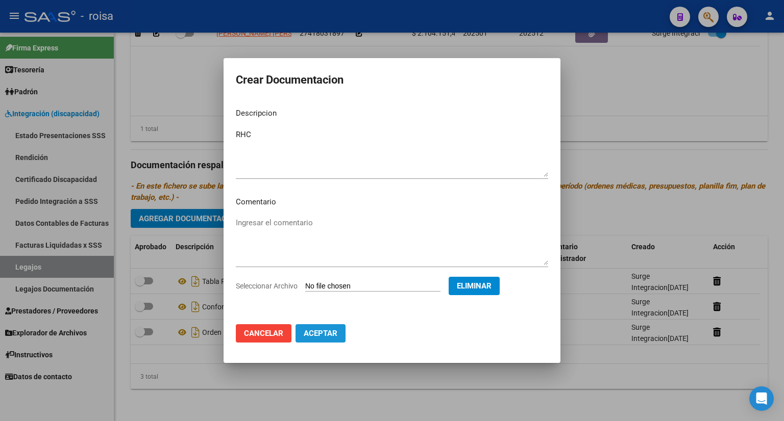
click at [318, 332] on span "Aceptar" at bounding box center [321, 333] width 34 height 9
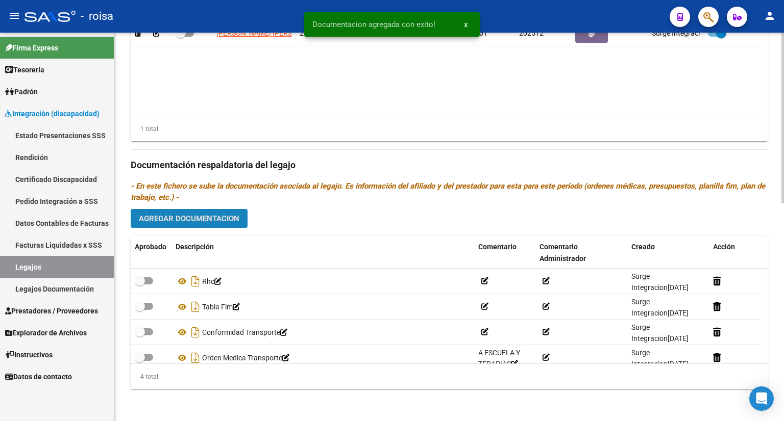
click at [171, 221] on span "Agregar Documentacion" at bounding box center [189, 218] width 100 height 9
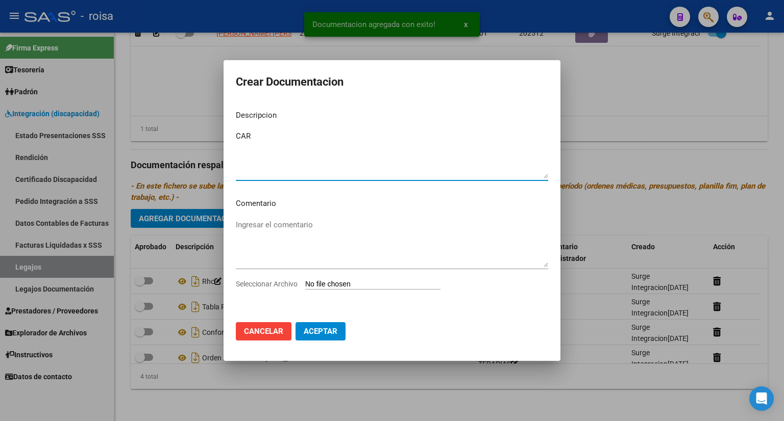
type textarea "CAR"
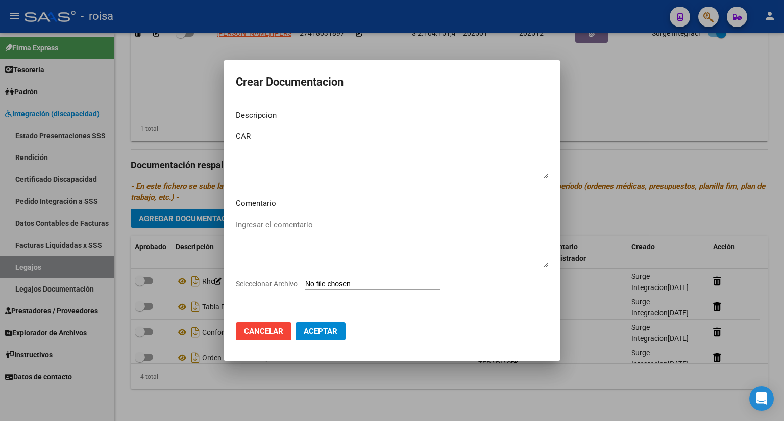
click at [327, 284] on input "Seleccionar Archivo" at bounding box center [372, 285] width 135 height 10
type input "C:\fakepath\CAR AÑO 2025.pdf"
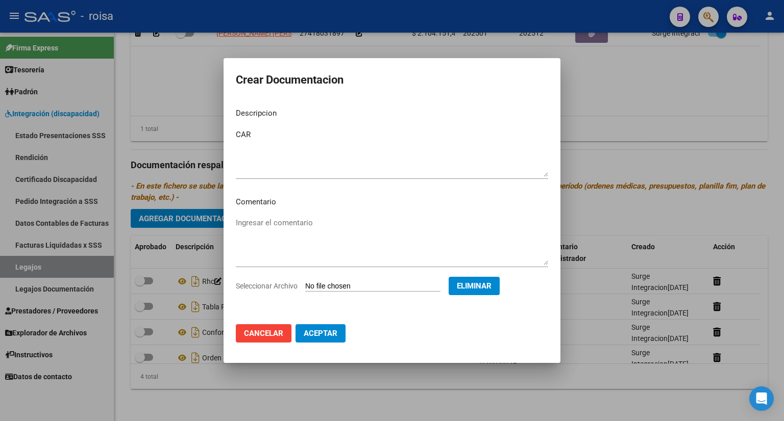
click at [314, 337] on span "Aceptar" at bounding box center [321, 333] width 34 height 9
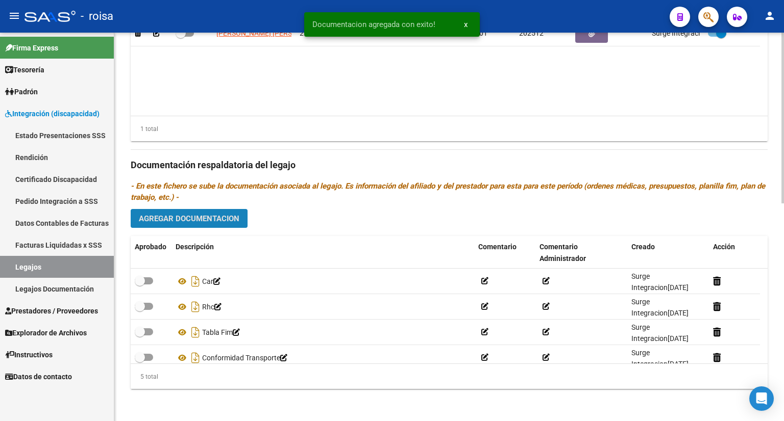
click at [204, 217] on span "Agregar Documentacion" at bounding box center [189, 218] width 100 height 9
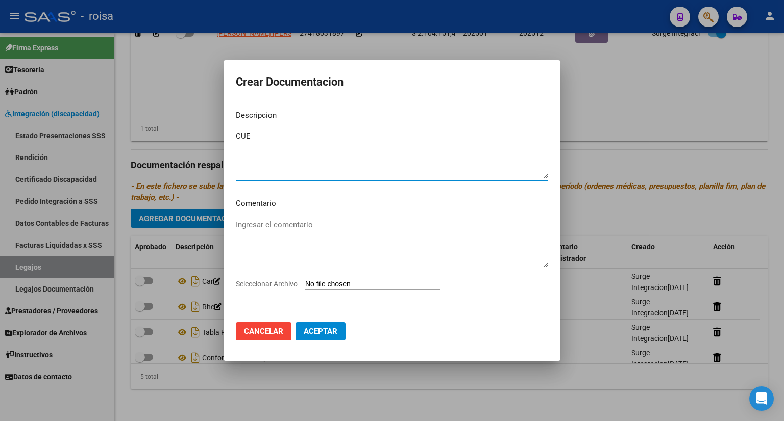
type textarea "CUE"
click at [332, 286] on input "Seleccionar Archivo" at bounding box center [372, 285] width 135 height 10
type input "C:\fakepath\CUE.pdf"
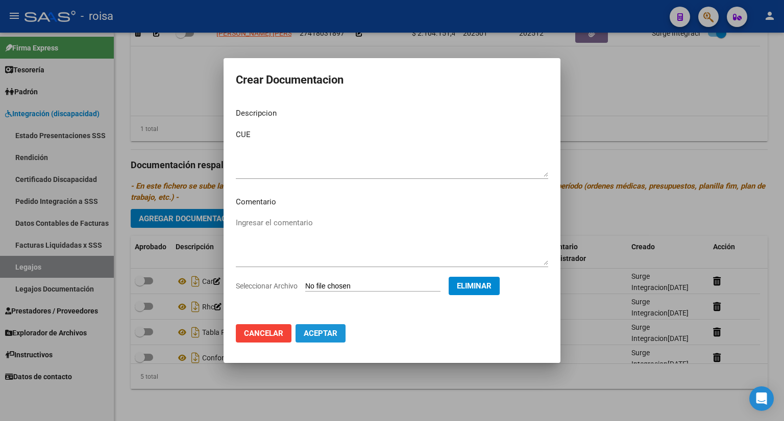
click at [322, 332] on span "Aceptar" at bounding box center [321, 333] width 34 height 9
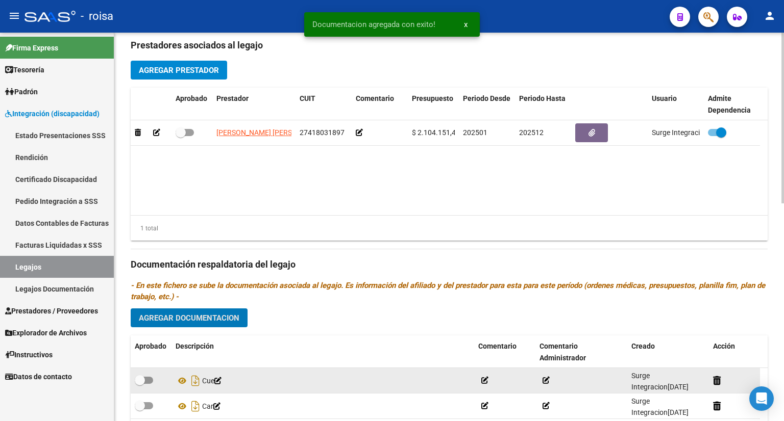
scroll to position [394, 0]
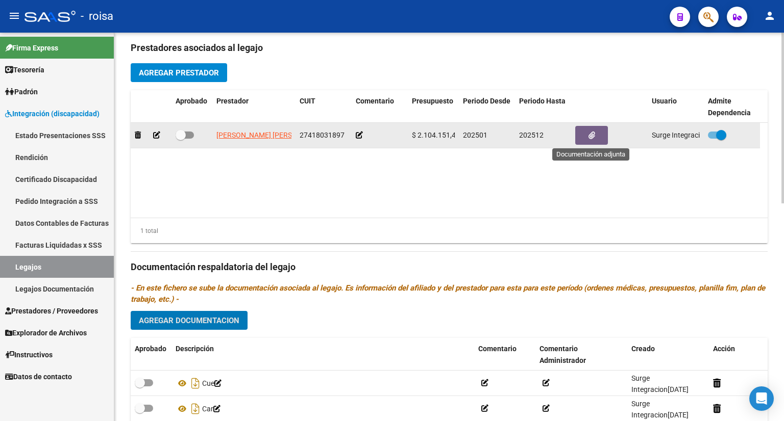
click at [588, 133] on icon "button" at bounding box center [591, 136] width 7 height 8
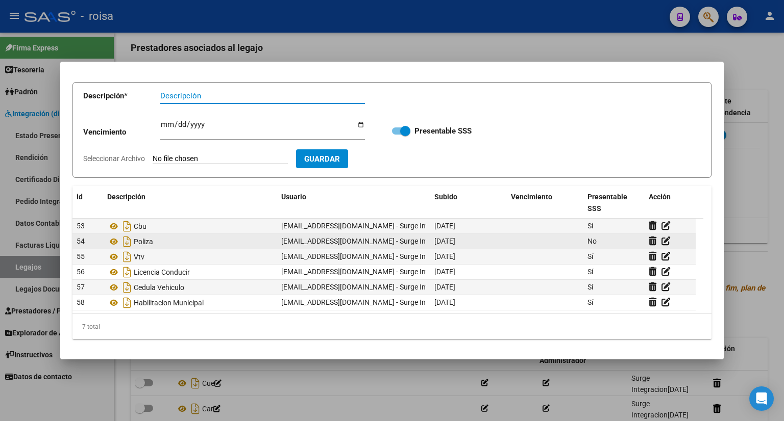
scroll to position [0, 0]
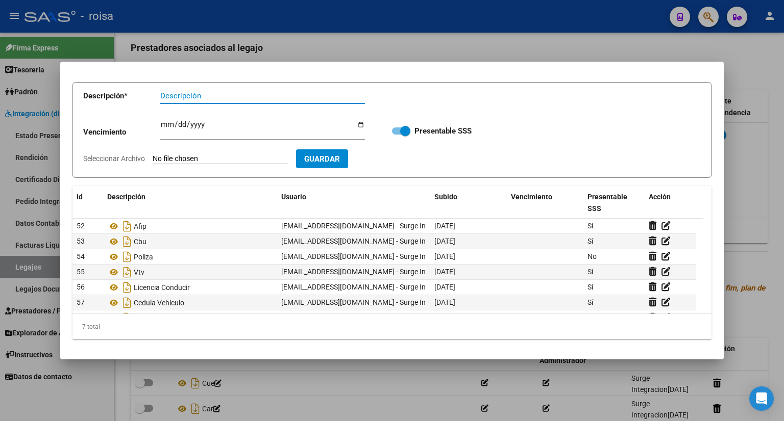
click at [739, 89] on div at bounding box center [392, 210] width 784 height 421
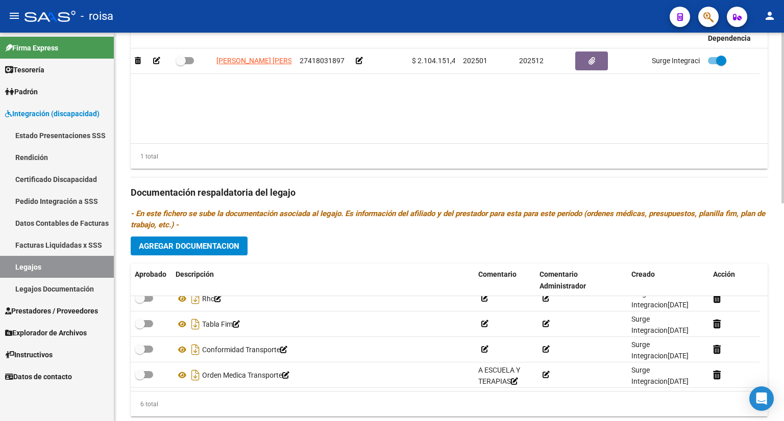
scroll to position [496, 0]
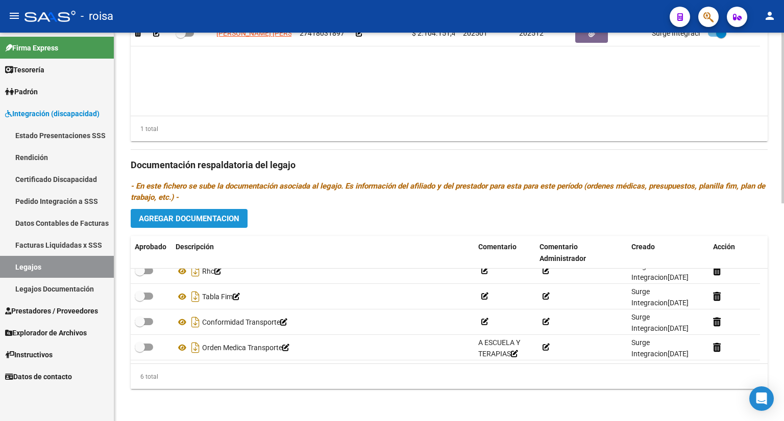
click at [230, 221] on span "Agregar Documentacion" at bounding box center [189, 218] width 100 height 9
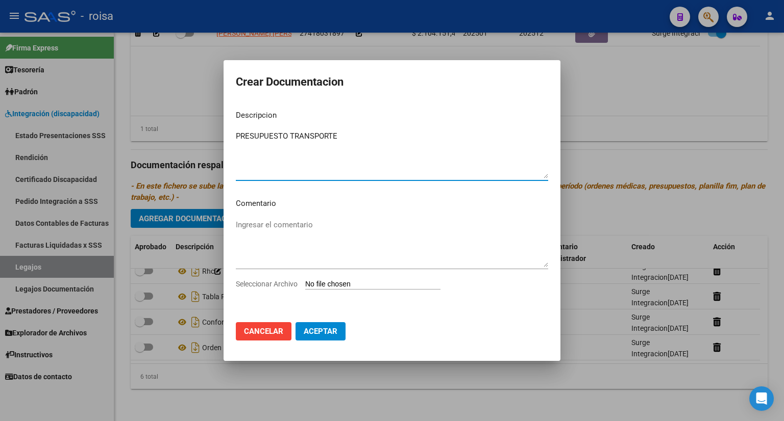
type textarea "PRESUPUESTO TRANSPORTE"
click at [380, 282] on input "Seleccionar Archivo" at bounding box center [372, 285] width 135 height 10
type input "C:\fakepath\PRESUPUESTO TRANSPORTE.pdf"
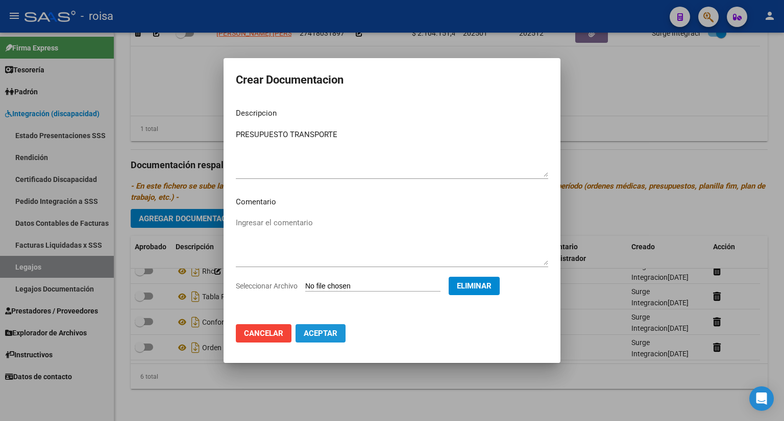
click at [309, 331] on span "Aceptar" at bounding box center [321, 333] width 34 height 9
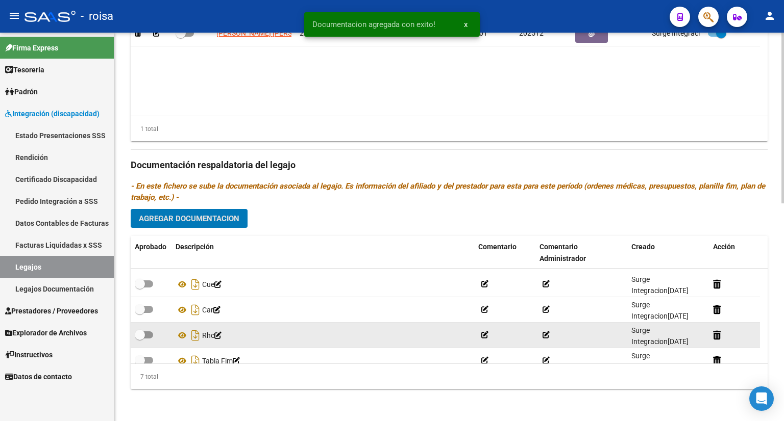
scroll to position [0, 0]
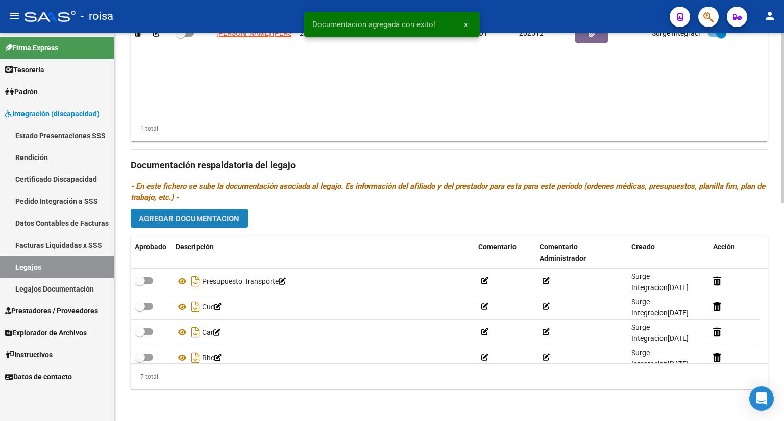
click at [214, 215] on span "Agregar Documentacion" at bounding box center [189, 218] width 100 height 9
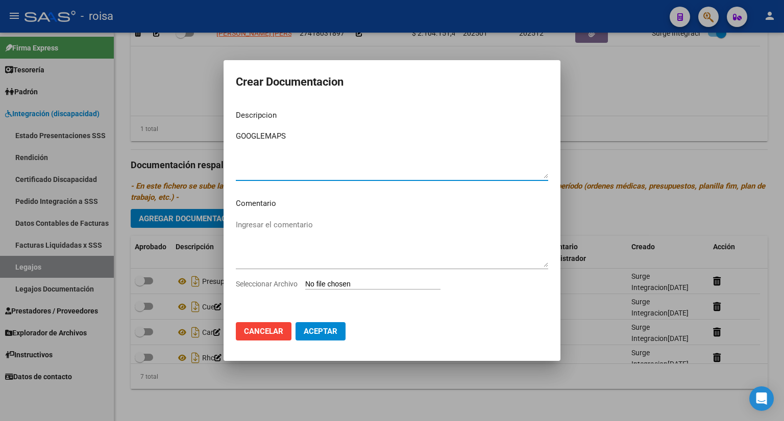
type textarea "GOOGLEMAPS"
click at [326, 284] on input "Seleccionar Archivo" at bounding box center [372, 285] width 135 height 10
type input "C:\fakepath\GOOGLEMAPS.pdf"
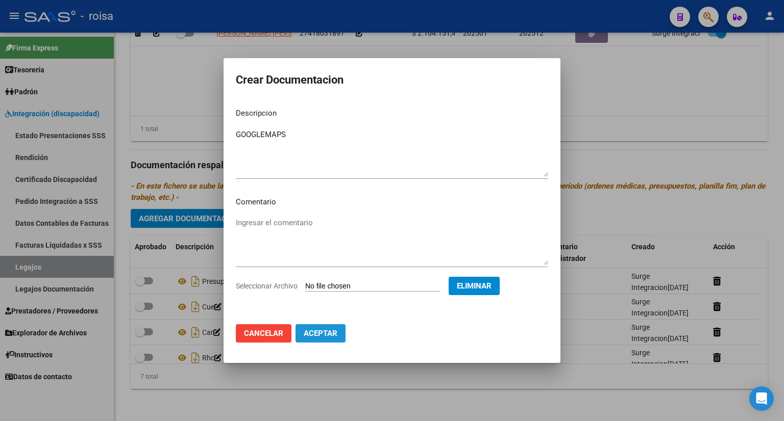
click at [325, 338] on span "Aceptar" at bounding box center [321, 333] width 34 height 9
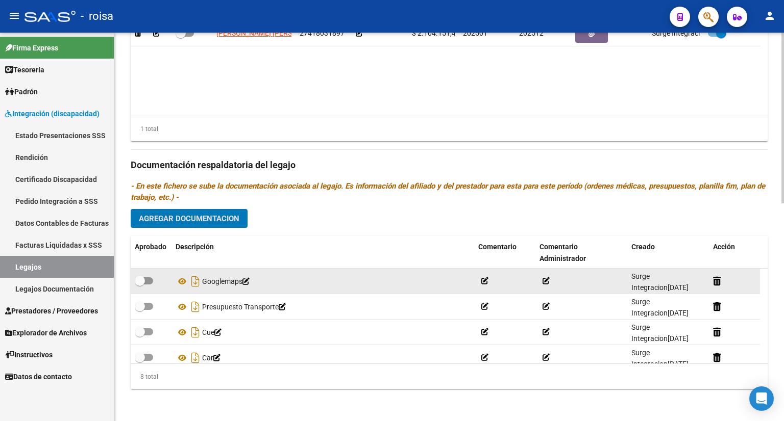
click at [151, 279] on span at bounding box center [144, 281] width 18 height 7
click at [140, 285] on input "checkbox" at bounding box center [139, 285] width 1 height 1
checkbox input "true"
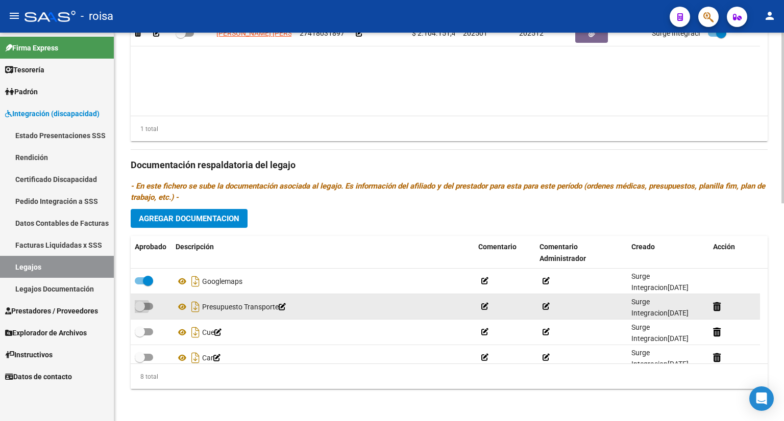
click at [150, 305] on span at bounding box center [144, 306] width 18 height 7
click at [140, 310] on input "checkbox" at bounding box center [139, 310] width 1 height 1
checkbox input "true"
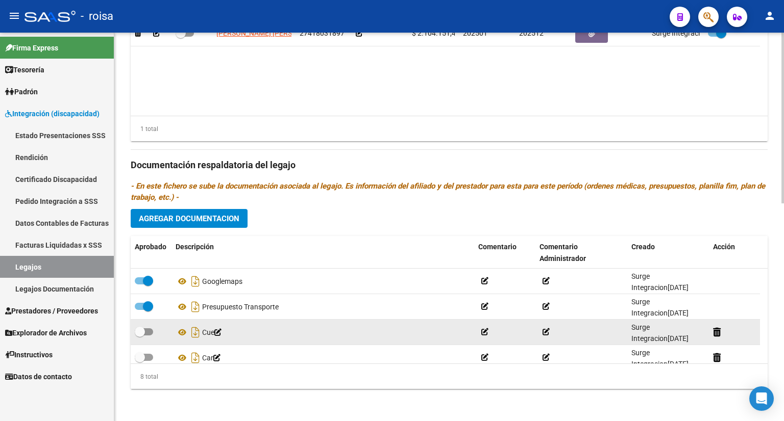
click at [149, 329] on span at bounding box center [144, 332] width 18 height 7
click at [140, 336] on input "checkbox" at bounding box center [139, 336] width 1 height 1
checkbox input "true"
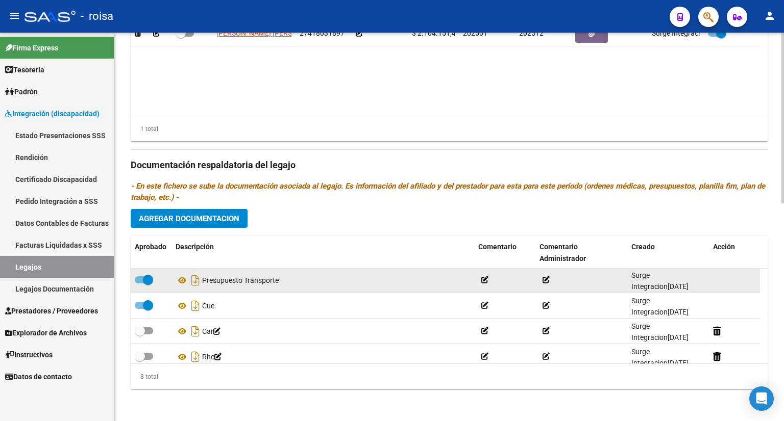
scroll to position [51, 0]
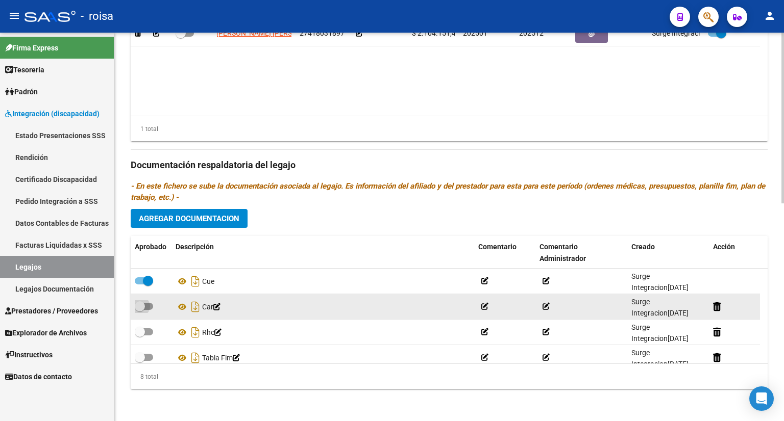
click at [141, 303] on span at bounding box center [140, 306] width 10 height 10
click at [140, 310] on input "checkbox" at bounding box center [139, 310] width 1 height 1
checkbox input "true"
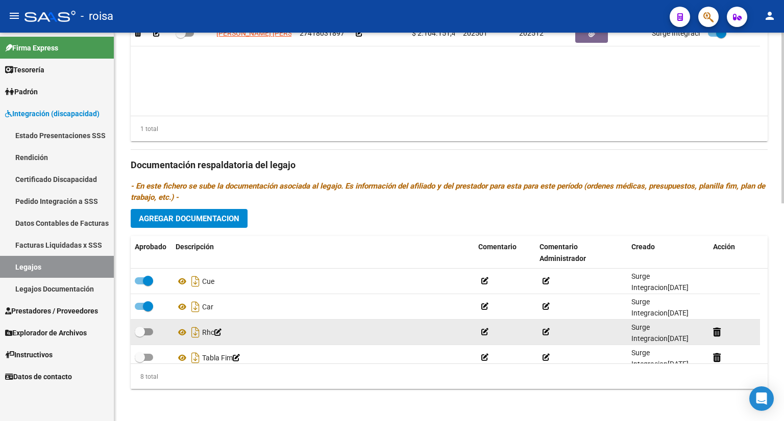
click at [153, 329] on div at bounding box center [151, 332] width 33 height 13
click at [158, 330] on div at bounding box center [151, 332] width 33 height 13
click at [147, 331] on span at bounding box center [144, 332] width 18 height 7
click at [140, 336] on input "checkbox" at bounding box center [139, 336] width 1 height 1
checkbox input "true"
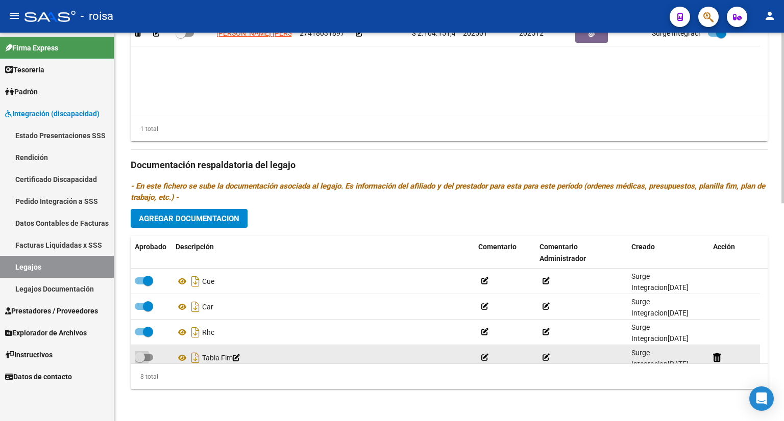
click at [149, 358] on span at bounding box center [144, 357] width 18 height 7
click at [140, 361] on input "checkbox" at bounding box center [139, 361] width 1 height 1
checkbox input "true"
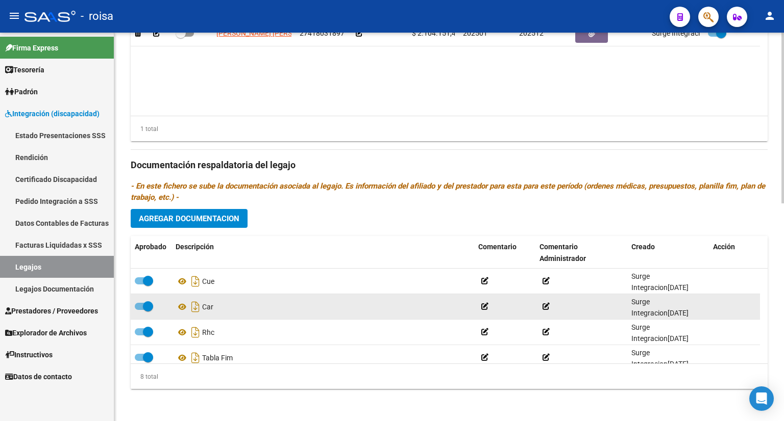
scroll to position [102, 0]
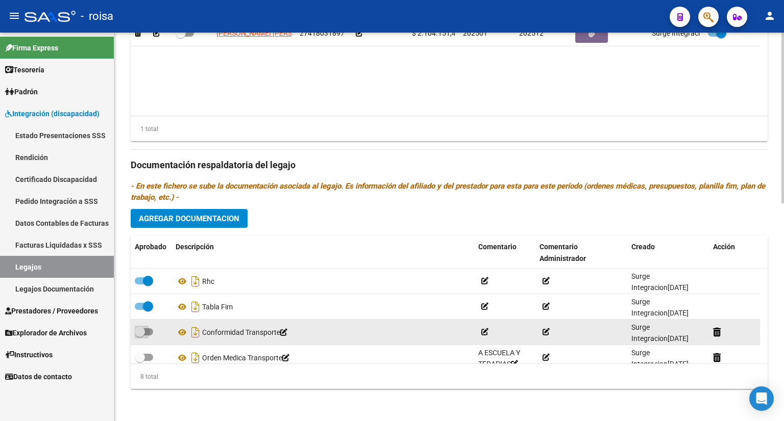
click at [147, 331] on span at bounding box center [144, 332] width 18 height 7
click at [140, 336] on input "checkbox" at bounding box center [139, 336] width 1 height 1
checkbox input "true"
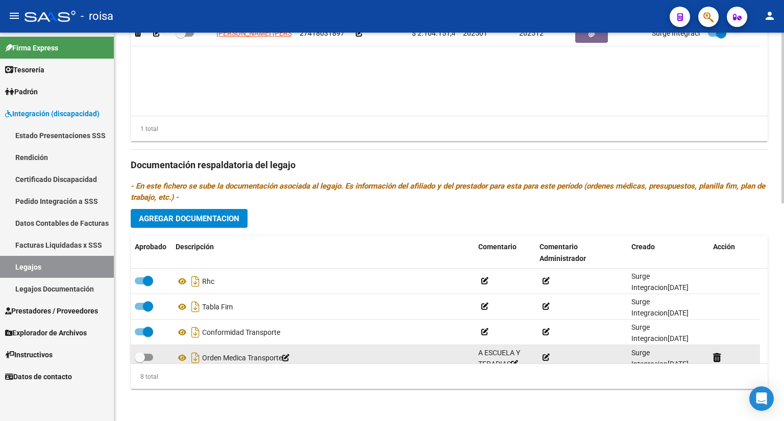
click at [149, 357] on span at bounding box center [144, 357] width 18 height 7
click at [140, 361] on input "checkbox" at bounding box center [139, 361] width 1 height 1
checkbox input "true"
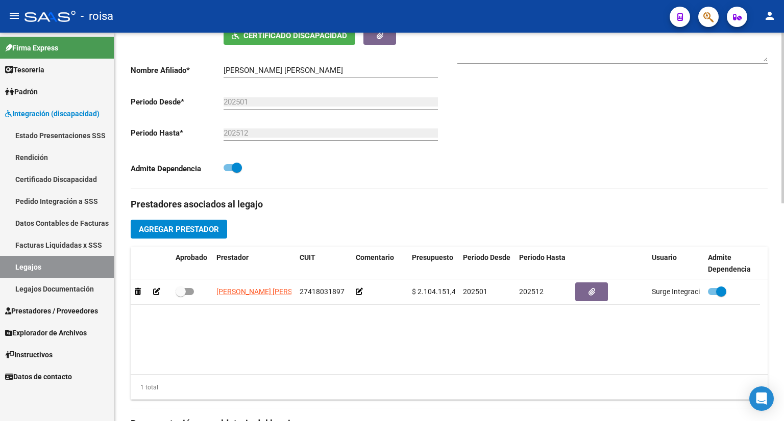
scroll to position [255, 0]
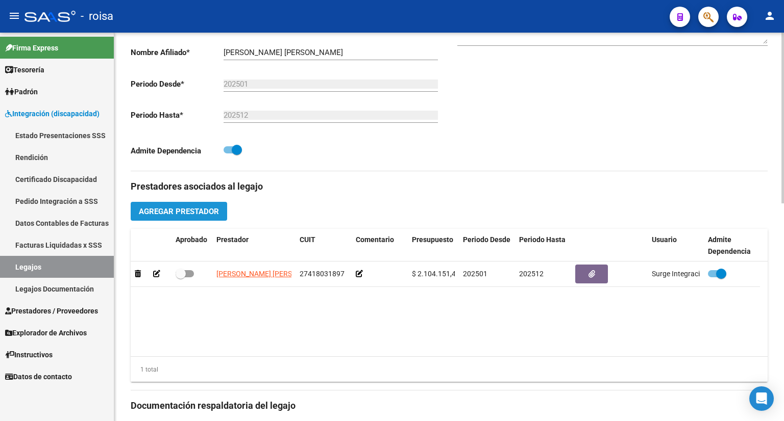
click at [207, 212] on span "Agregar Prestador" at bounding box center [179, 211] width 80 height 9
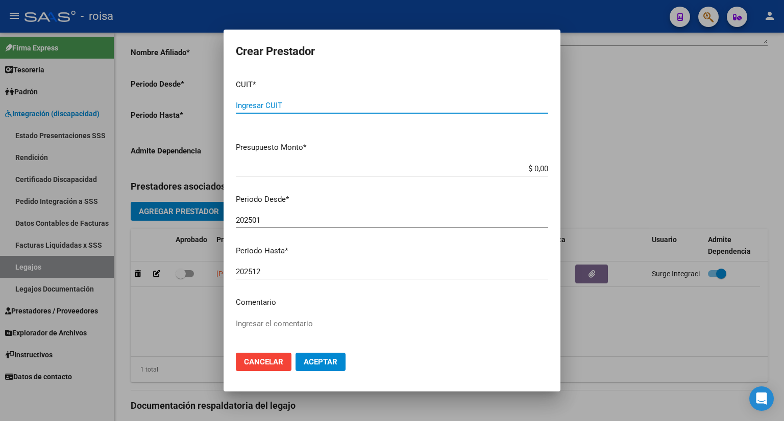
click at [339, 103] on input "Ingresar CUIT" at bounding box center [392, 105] width 312 height 9
type input "27-27819235-6"
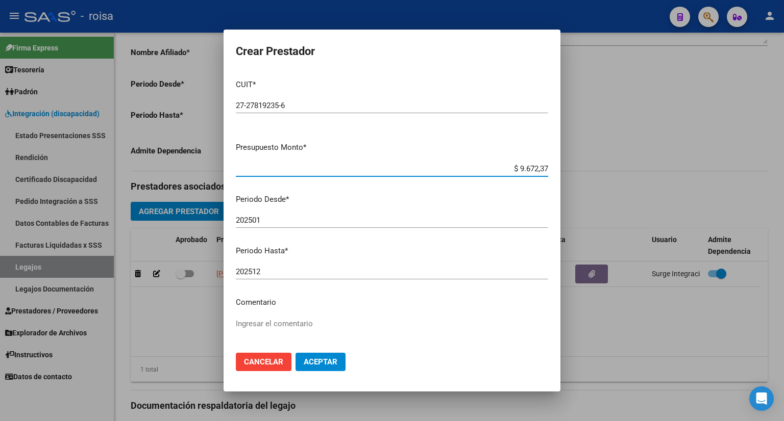
type input "$ 96.723,76"
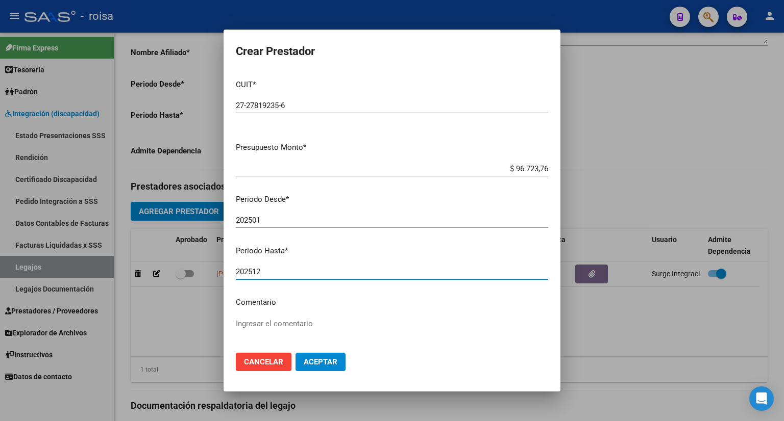
click at [292, 318] on textarea "Ingresar el comentario" at bounding box center [392, 342] width 312 height 48
type textarea "PS"
click at [336, 365] on span "Aceptar" at bounding box center [321, 362] width 34 height 9
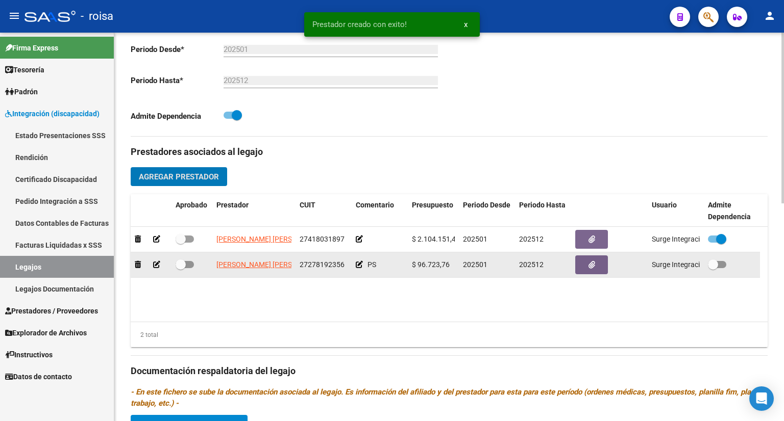
scroll to position [306, 0]
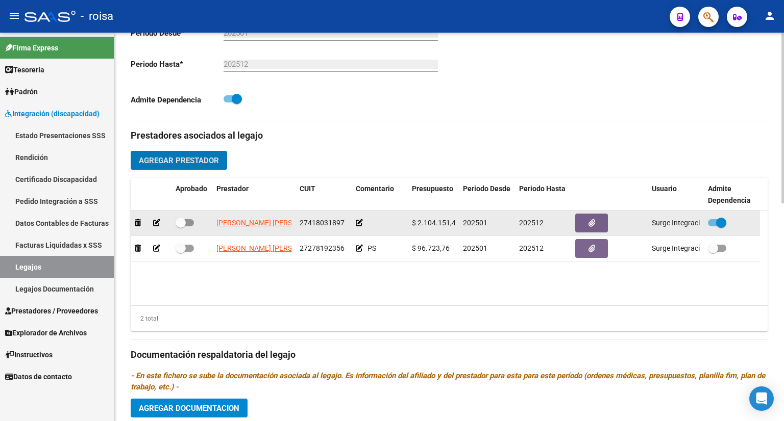
click at [359, 224] on icon at bounding box center [359, 222] width 7 height 7
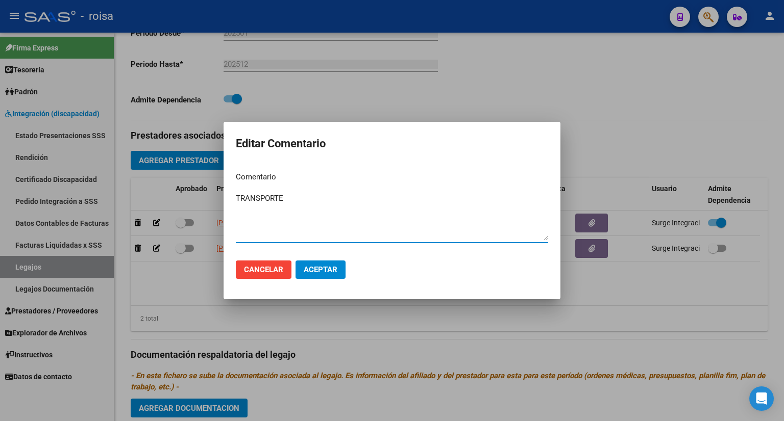
type textarea "TRANSPORTE"
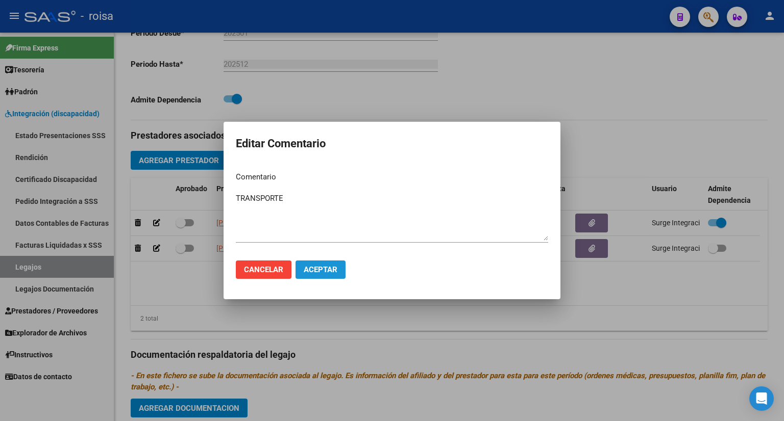
click at [333, 271] on span "Aceptar" at bounding box center [321, 269] width 34 height 9
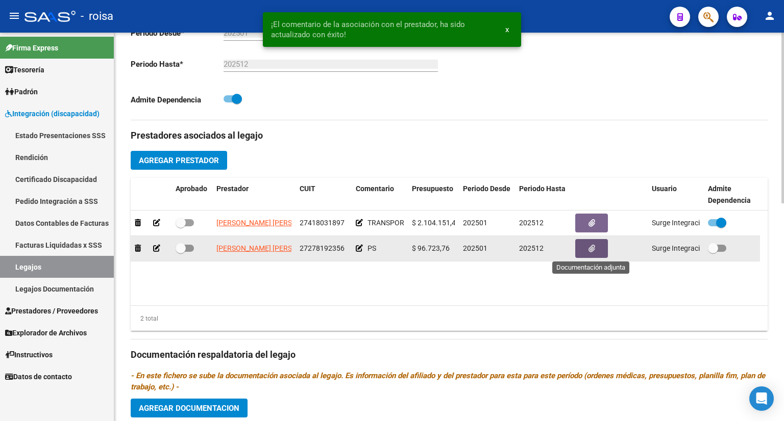
click at [586, 246] on button "button" at bounding box center [591, 248] width 33 height 19
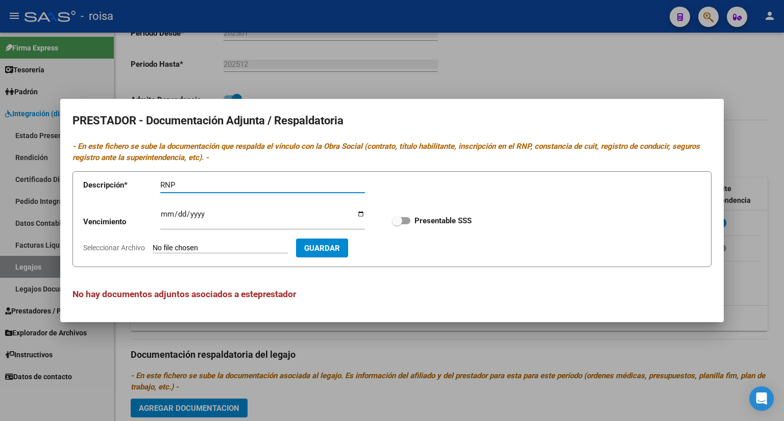
type input "RNP"
click at [164, 208] on div "Ingresar vencimiento" at bounding box center [262, 219] width 205 height 22
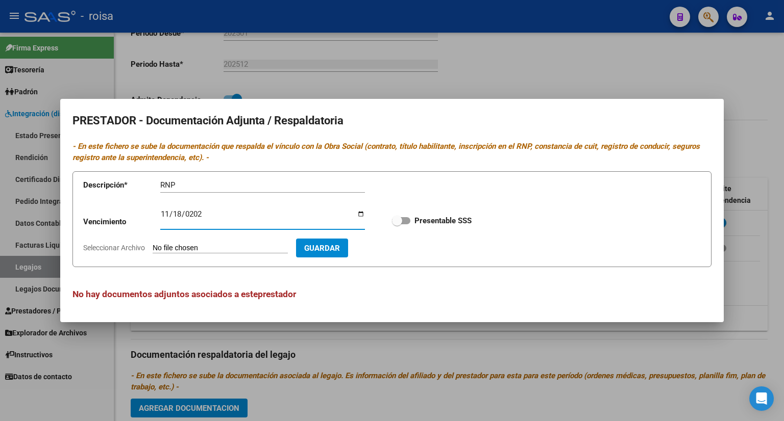
type input "[DATE]"
click at [181, 246] on input "Seleccionar Archivo" at bounding box center [220, 249] width 135 height 10
type input "C:\fakepath\RNP [PERSON_NAME].pdf"
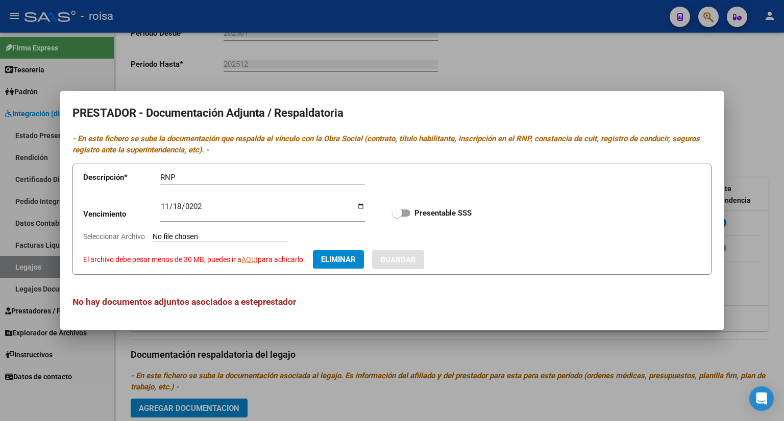
click at [287, 262] on span "El archivo debe pesar menos de 30 MB, puedes ir a AQUI para achicarlo." at bounding box center [194, 260] width 222 height 8
click at [280, 257] on span "El archivo debe pesar menos de 30 MB, puedes ir a AQUI para achicarlo." at bounding box center [194, 260] width 222 height 8
click at [254, 262] on link "AQUI" at bounding box center [249, 260] width 16 height 8
click at [356, 261] on span "Eliminar" at bounding box center [338, 259] width 35 height 9
click at [212, 238] on input "Seleccionar Archivo El archivo debe pesar menos de 30 MB, puedes ir a AQUI para…" at bounding box center [220, 238] width 135 height 10
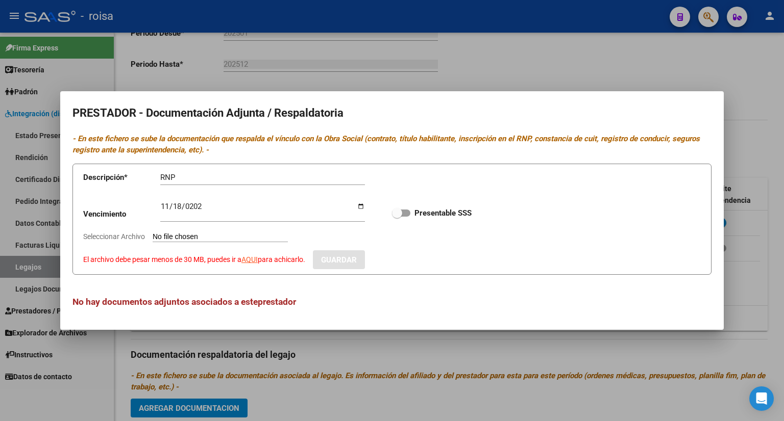
click at [233, 238] on input "Seleccionar Archivo El archivo debe pesar menos de 30 MB, puedes ir a AQUI para…" at bounding box center [220, 238] width 135 height 10
type input "C:\fakepath\RNP VIDELE-1-114.pdf"
click at [354, 260] on span "Eliminar" at bounding box center [338, 259] width 35 height 9
click at [238, 236] on input "Seleccionar Archivo El archivo debe pesar menos de 30 MB, puedes ir a AQUI para…" at bounding box center [220, 238] width 135 height 10
type input "C:\fakepath\RNP VIDELE-1-114.pdf"
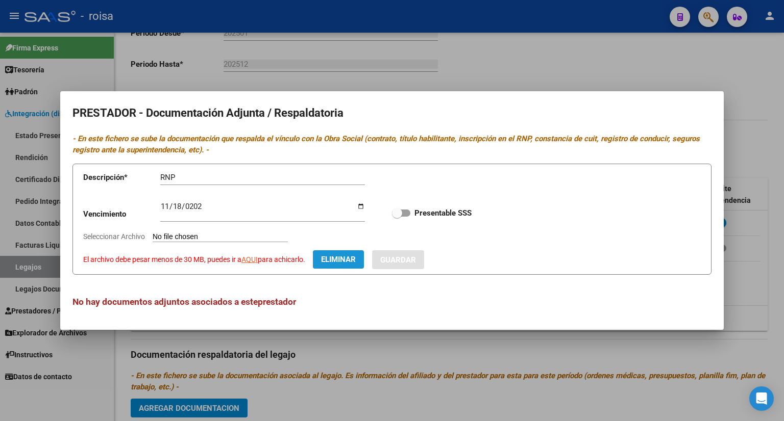
click at [356, 257] on span "Eliminar" at bounding box center [338, 259] width 35 height 9
click at [579, 53] on div at bounding box center [392, 210] width 784 height 421
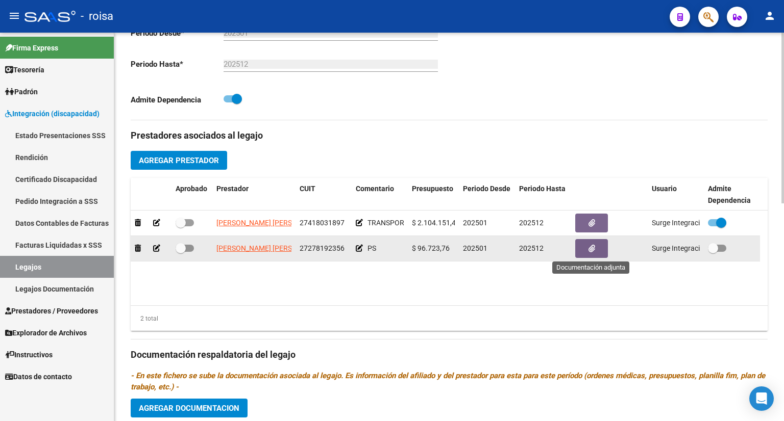
click at [593, 245] on icon "button" at bounding box center [591, 249] width 7 height 8
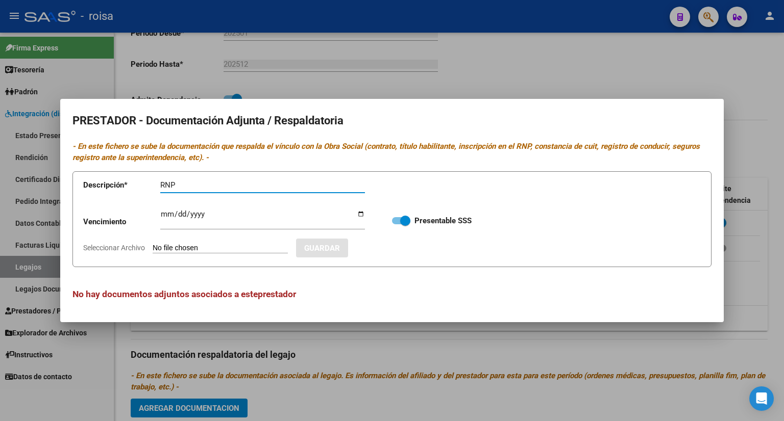
type input "RNP"
click at [218, 248] on input "Seleccionar Archivo" at bounding box center [220, 249] width 135 height 10
type input "C:\fakepath\RNP VIDELE-1-114.pdf"
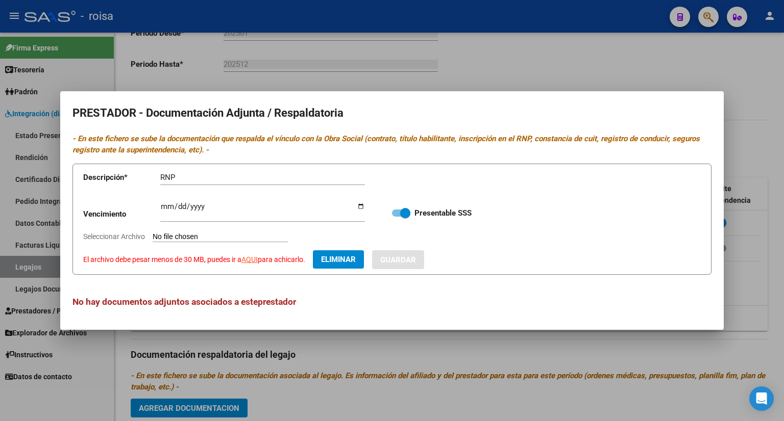
click at [253, 262] on link "AQUI" at bounding box center [249, 260] width 16 height 8
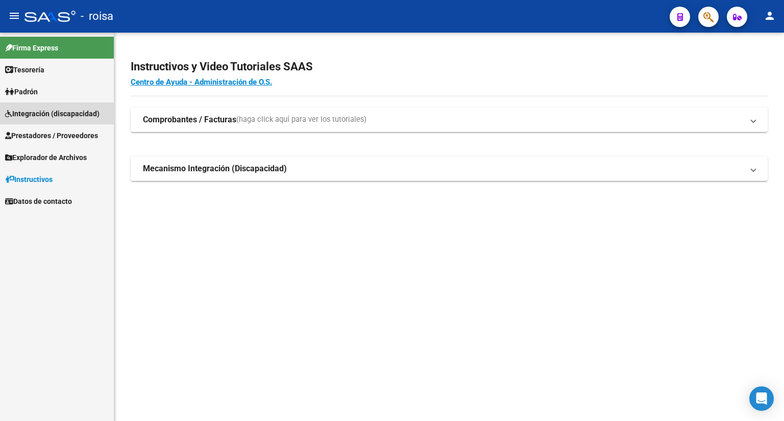
click at [52, 112] on span "Integración (discapacidad)" at bounding box center [52, 113] width 94 height 11
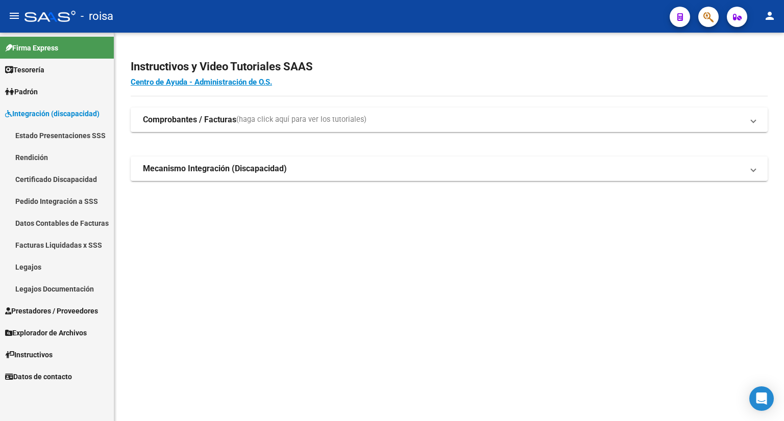
click at [32, 266] on link "Legajos" at bounding box center [57, 267] width 114 height 22
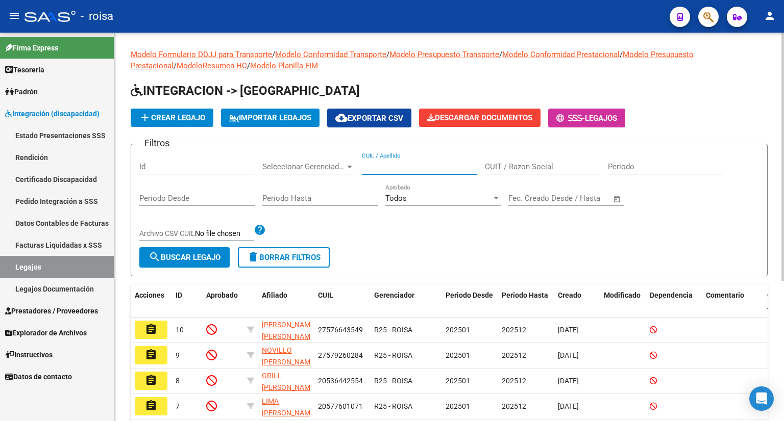
paste input "27508923088"
type input "27508923088"
click at [176, 260] on span "search Buscar Legajo" at bounding box center [184, 257] width 72 height 9
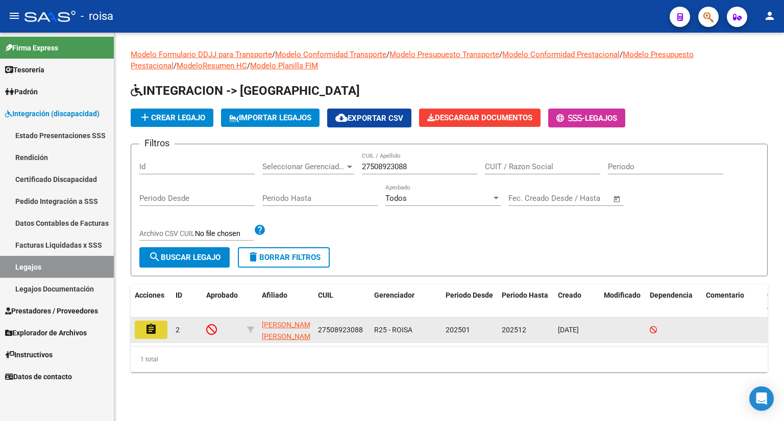
click at [147, 332] on mat-icon "assignment" at bounding box center [151, 329] width 12 height 12
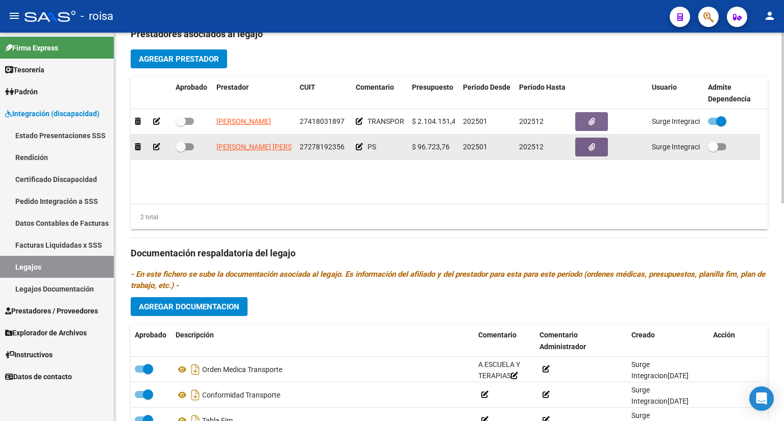
scroll to position [408, 0]
click at [592, 146] on icon "button" at bounding box center [591, 147] width 7 height 8
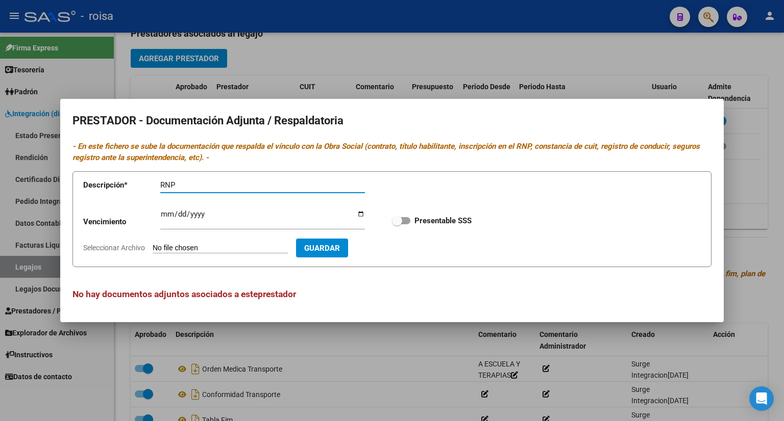
type input "RNP"
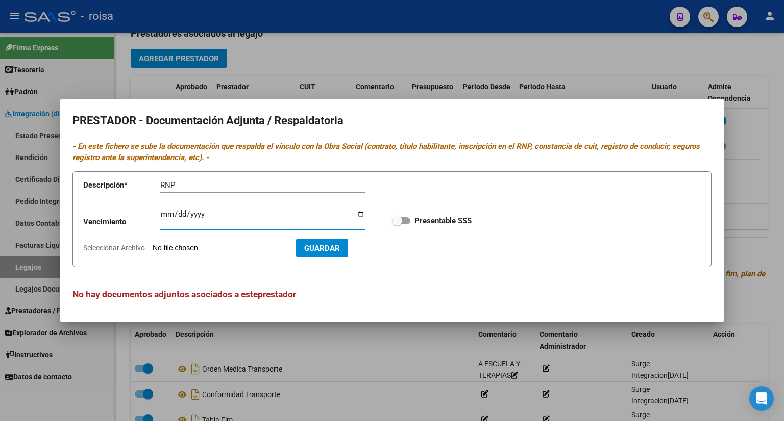
click at [164, 216] on input "Ingresar vencimiento" at bounding box center [262, 218] width 205 height 16
type input "[DATE]"
click at [227, 247] on input "Seleccionar Archivo" at bounding box center [220, 249] width 135 height 10
type input "C:\fakepath\RNP [PERSON_NAME].pdf"
click at [399, 249] on span "Guardar" at bounding box center [381, 248] width 36 height 9
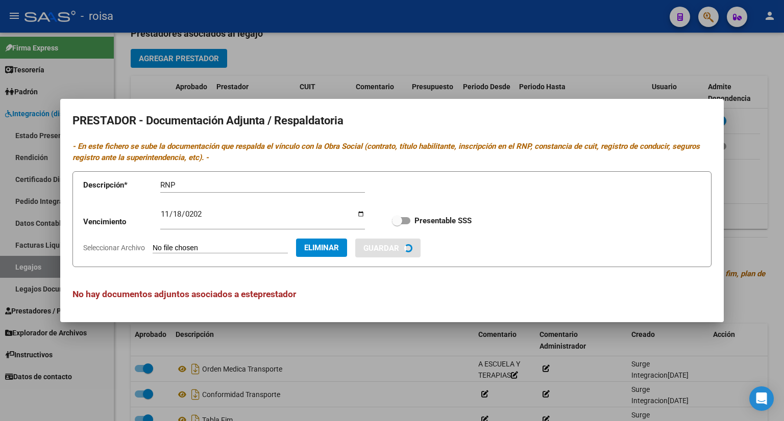
checkbox input "true"
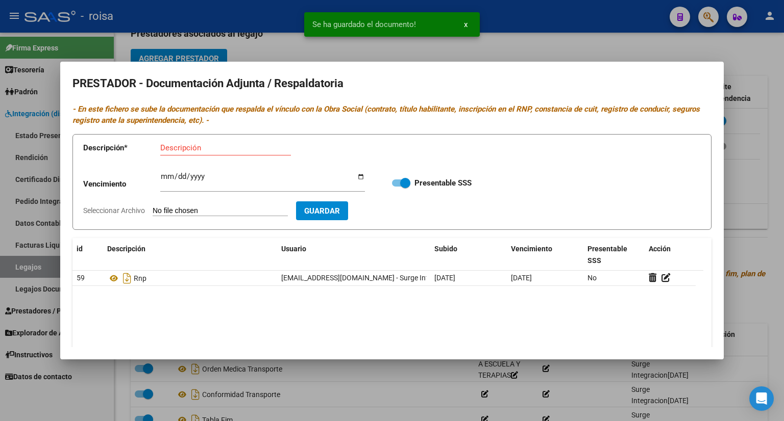
click at [184, 149] on input "Descripción" at bounding box center [225, 147] width 131 height 9
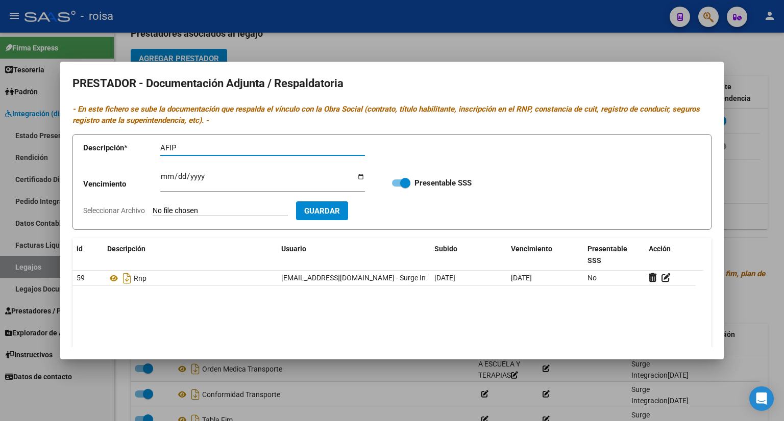
type input "AFIP"
click at [197, 209] on input "Seleccionar Archivo" at bounding box center [220, 212] width 135 height 10
type input "C:\fakepath\AFIP [PERSON_NAME].pdf"
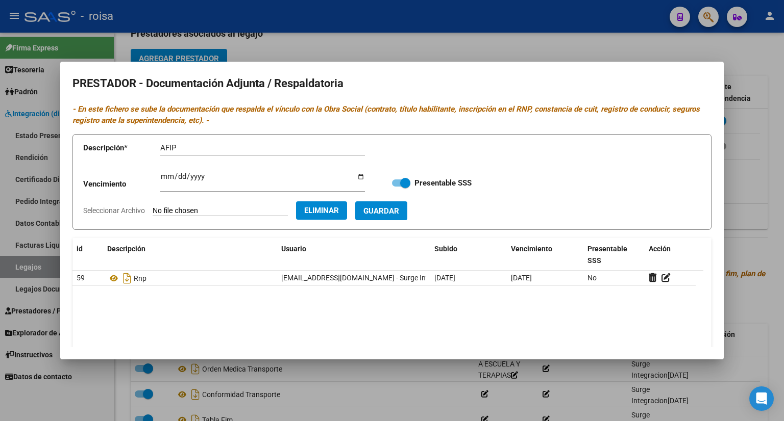
click at [397, 206] on span "Guardar" at bounding box center [381, 210] width 36 height 9
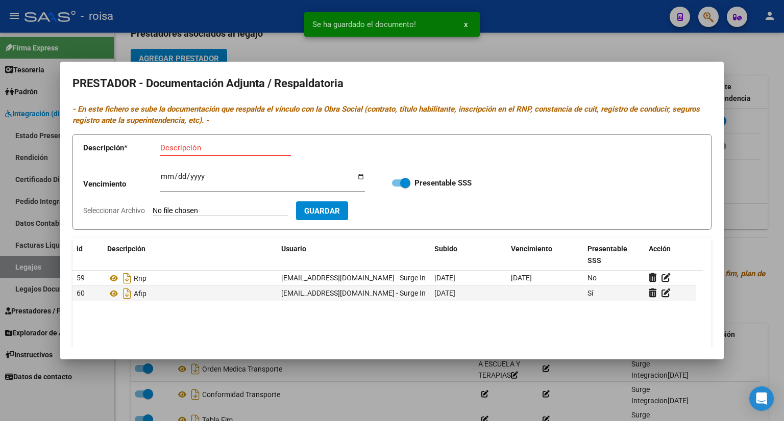
click at [210, 147] on input "Descripción" at bounding box center [225, 147] width 131 height 9
click at [211, 206] on app-file-uploader "Seleccionar Archivo" at bounding box center [189, 210] width 213 height 9
click at [211, 209] on input "Seleccionar Archivo" at bounding box center [220, 212] width 135 height 10
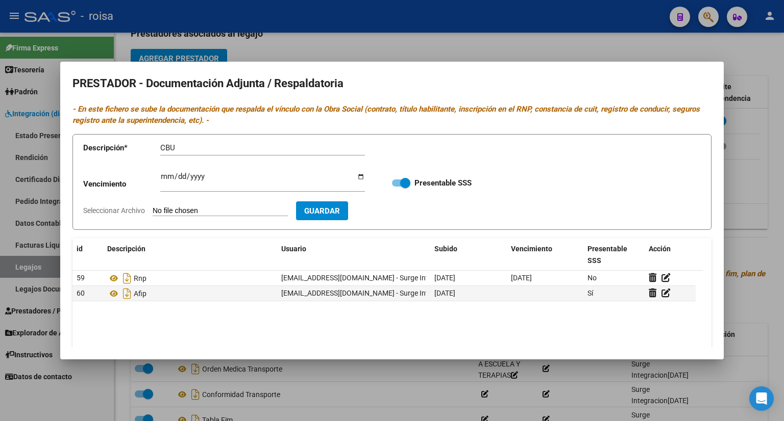
click at [199, 145] on input "CBU" at bounding box center [262, 147] width 205 height 9
type input "CBU FALTA"
click at [232, 207] on input "Seleccionar Archivo" at bounding box center [220, 212] width 135 height 10
type input "C:\fakepath\AFIP [PERSON_NAME].pdf"
click at [399, 209] on span "Guardar" at bounding box center [381, 211] width 36 height 9
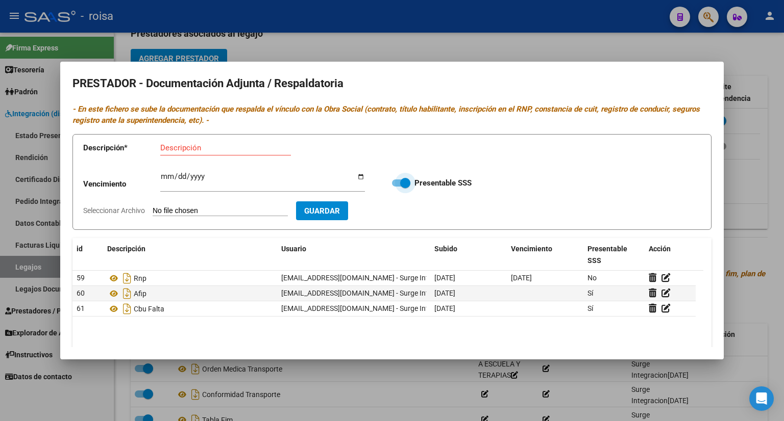
click at [392, 184] on span at bounding box center [401, 183] width 18 height 7
click at [396, 187] on input "Presentable SSS" at bounding box center [396, 187] width 1 height 1
click at [403, 185] on span at bounding box center [401, 183] width 18 height 7
click at [397, 187] on input "Presentable SSS" at bounding box center [396, 187] width 1 height 1
click at [392, 181] on span at bounding box center [401, 183] width 18 height 7
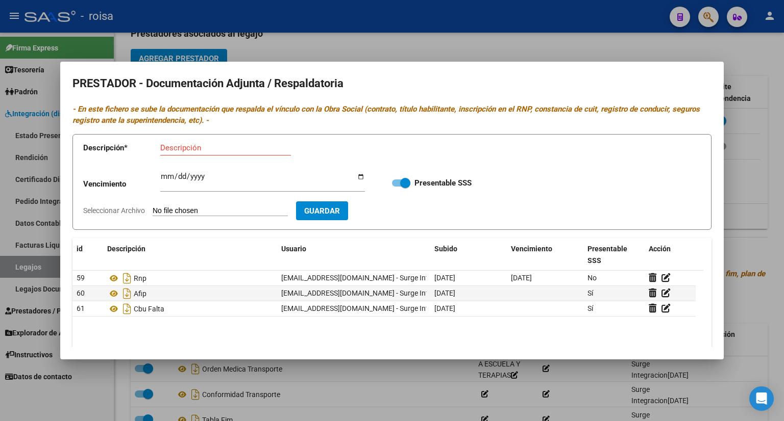
click at [396, 187] on input "Presentable SSS" at bounding box center [396, 187] width 1 height 1
checkbox input "false"
click at [753, 194] on div at bounding box center [392, 210] width 784 height 421
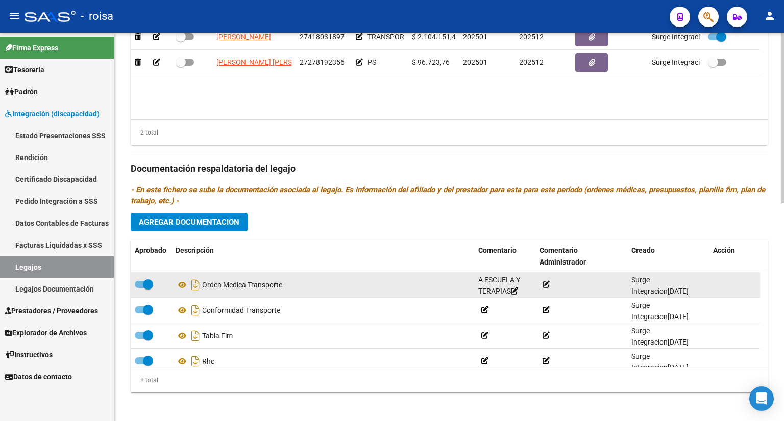
scroll to position [496, 0]
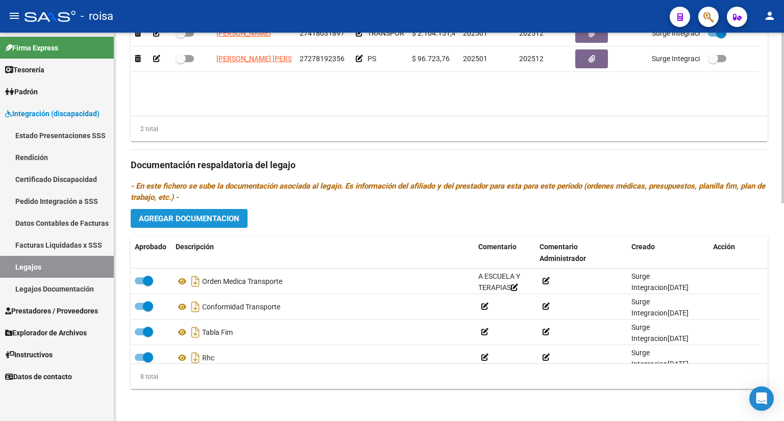
click at [192, 216] on span "Agregar Documentacion" at bounding box center [189, 218] width 100 height 9
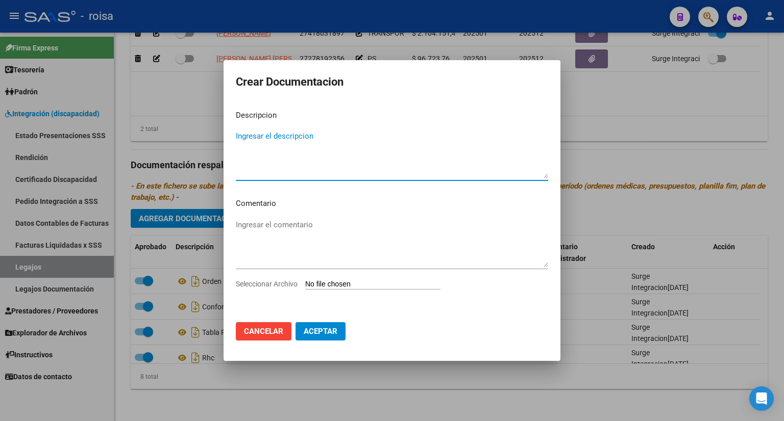
click at [283, 133] on textarea "Ingresar el descripcion" at bounding box center [392, 155] width 312 height 48
type textarea "ORDEN MEDICA TERAPIAS"
click at [353, 279] on div "Seleccionar Archivo" at bounding box center [392, 288] width 312 height 19
click at [353, 284] on input "Seleccionar Archivo" at bounding box center [372, 285] width 135 height 10
type input "C:\fakepath\ORDEN MEDICA TERAPIAS.pdf"
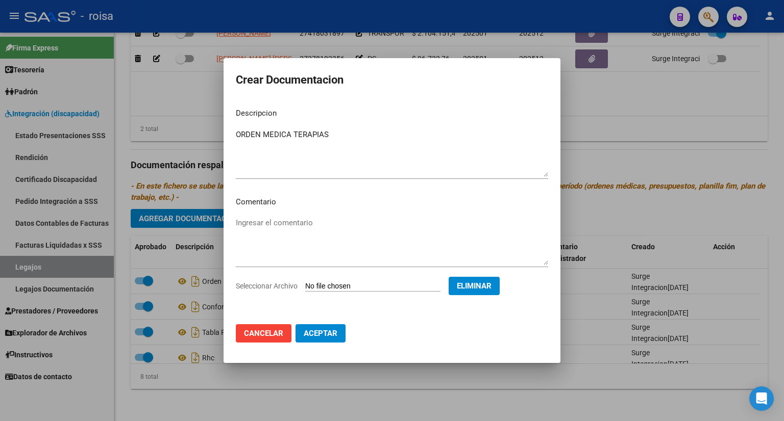
click at [291, 218] on textarea "Ingresar el comentario" at bounding box center [392, 241] width 312 height 48
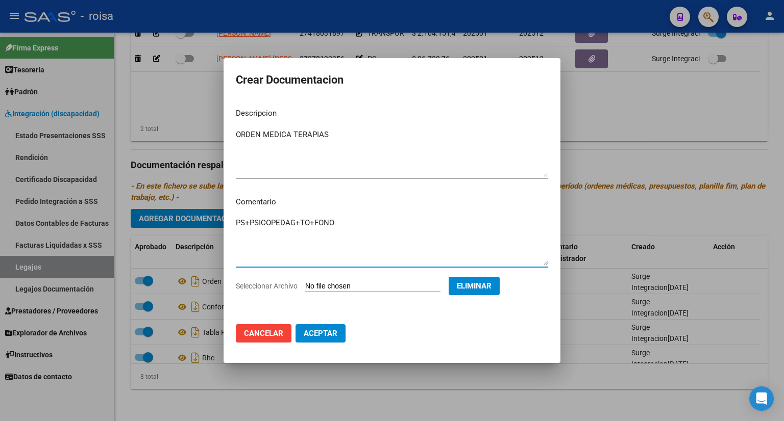
type textarea "PS+PSICOPEDAG+TO+FONO"
click at [337, 328] on button "Aceptar" at bounding box center [320, 333] width 50 height 18
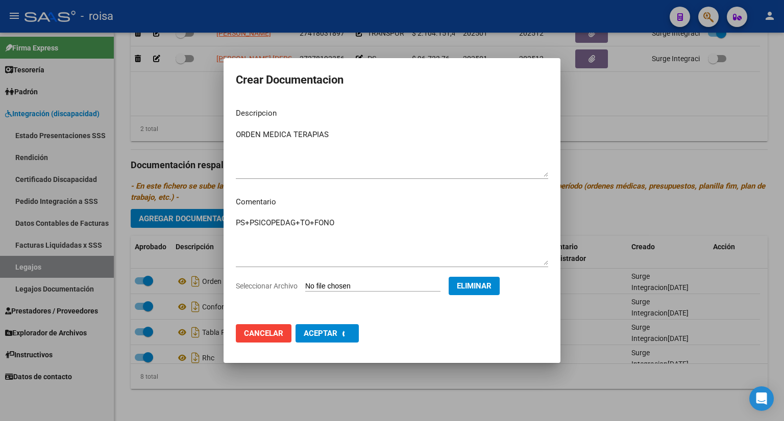
checkbox input "false"
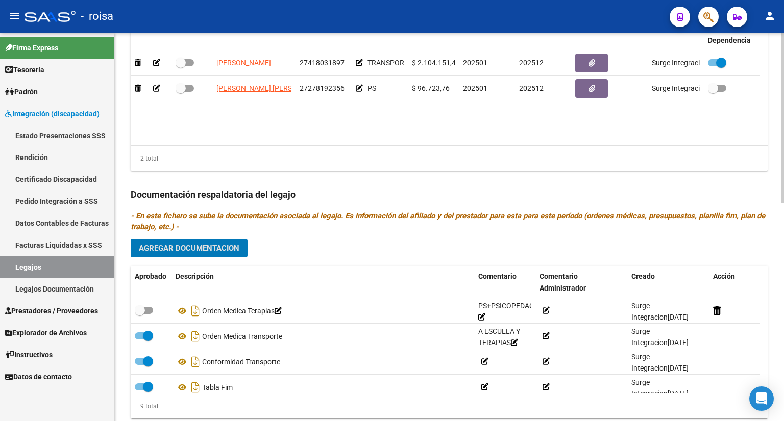
scroll to position [445, 0]
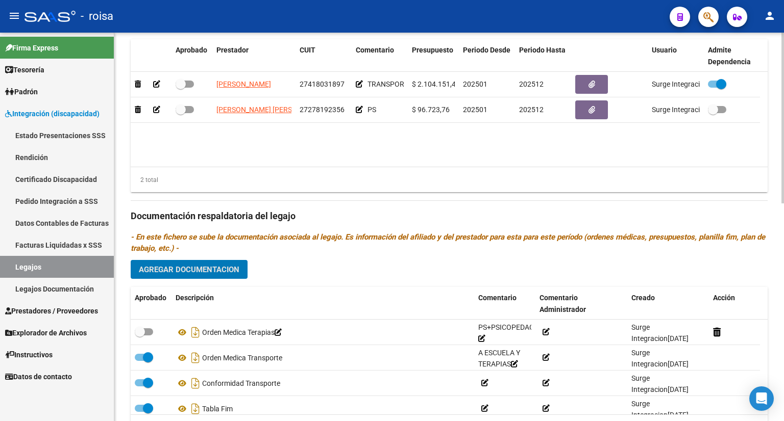
click at [204, 268] on span "Agregar Documentacion" at bounding box center [189, 269] width 100 height 9
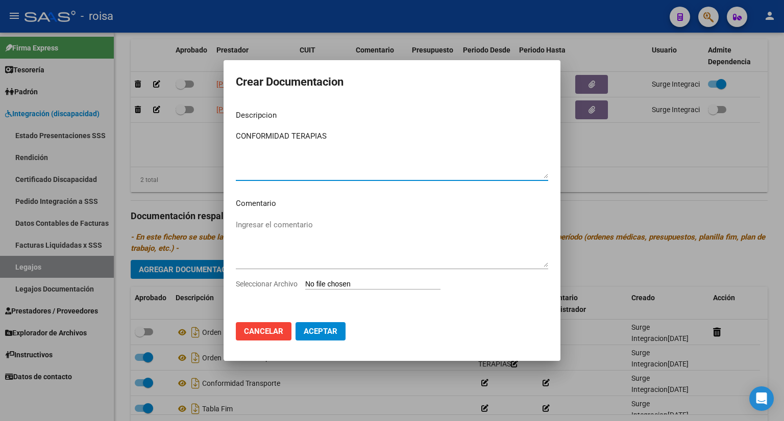
type textarea "CONFORMIDAD TERAPIAS"
click at [386, 282] on input "Seleccionar Archivo" at bounding box center [372, 285] width 135 height 10
type input "C:\fakepath\CONFORMIDAD TERAPIAS.pdf"
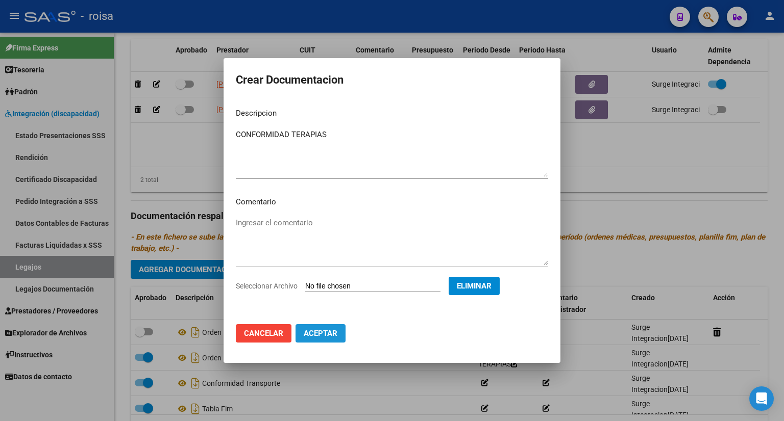
click at [310, 334] on span "Aceptar" at bounding box center [321, 333] width 34 height 9
checkbox input "false"
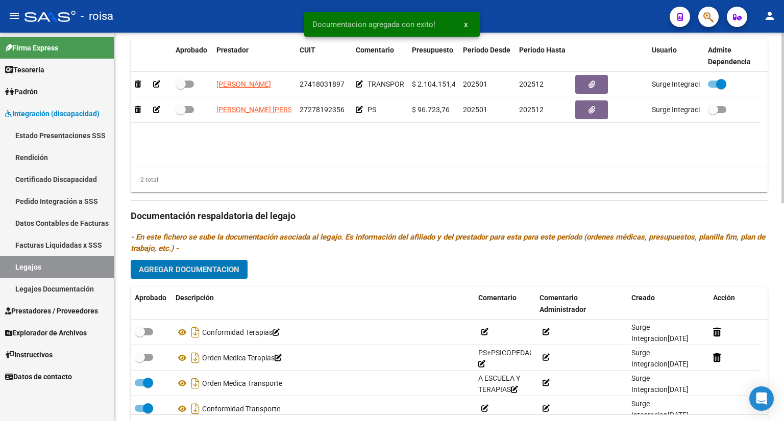
click at [235, 269] on span "Agregar Documentacion" at bounding box center [189, 269] width 100 height 9
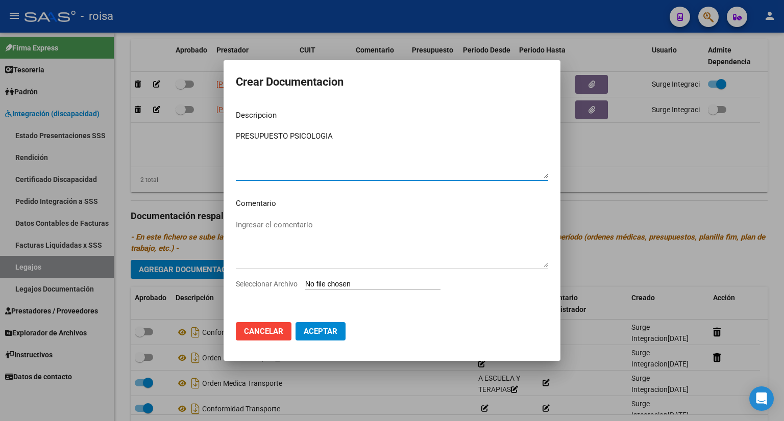
type textarea "PRESUPUESTO PSICOLOGIA"
click at [378, 283] on input "Seleccionar Archivo" at bounding box center [372, 285] width 135 height 10
type input "C:\fakepath\PRESUPUESTO PSICOLOGIA.pdf"
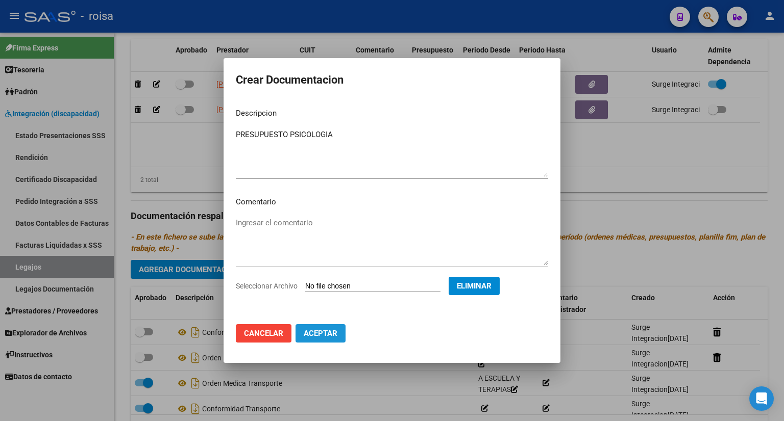
click at [326, 328] on button "Aceptar" at bounding box center [320, 333] width 50 height 18
checkbox input "false"
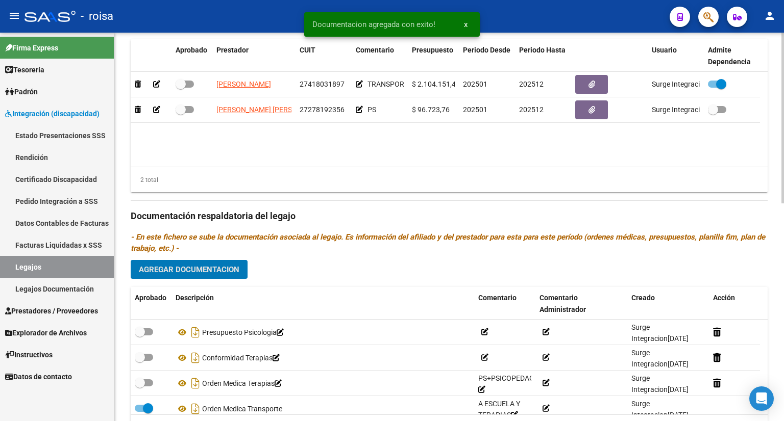
click at [192, 270] on span "Agregar Documentacion" at bounding box center [189, 269] width 100 height 9
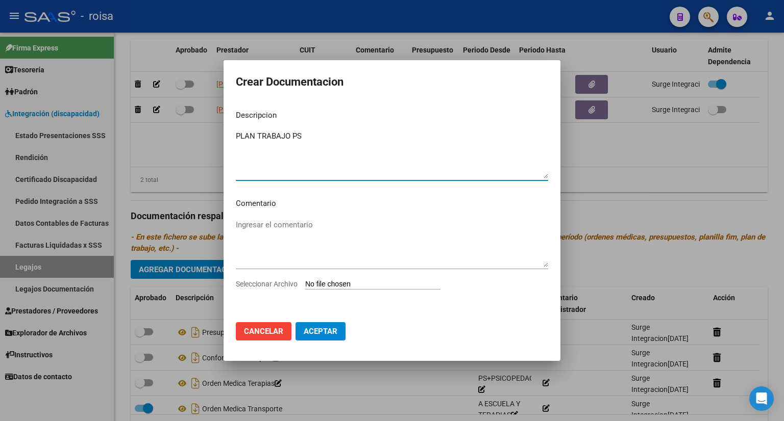
type textarea "PLAN TRABAJO PS"
click at [362, 285] on input "Seleccionar Archivo" at bounding box center [372, 285] width 135 height 10
type input "C:\fakepath\PLAN TRABAJO PSICOLOGIA.pdf"
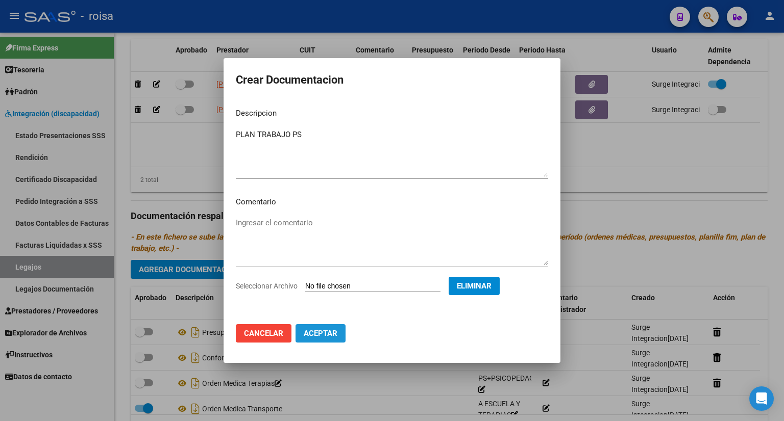
click at [321, 334] on span "Aceptar" at bounding box center [321, 333] width 34 height 9
checkbox input "false"
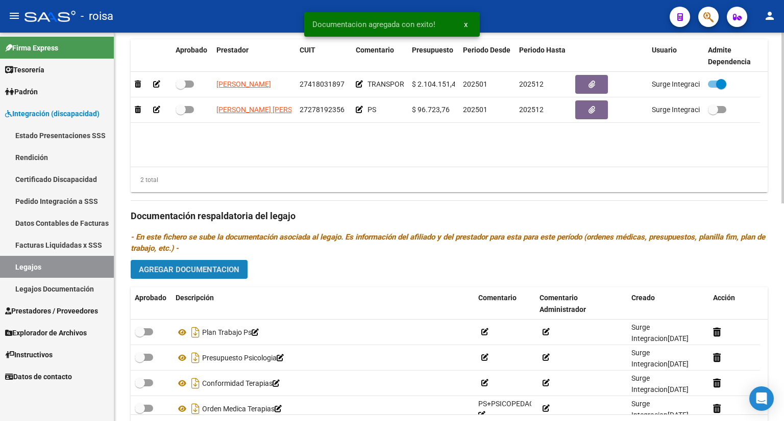
click at [198, 269] on span "Agregar Documentacion" at bounding box center [189, 269] width 100 height 9
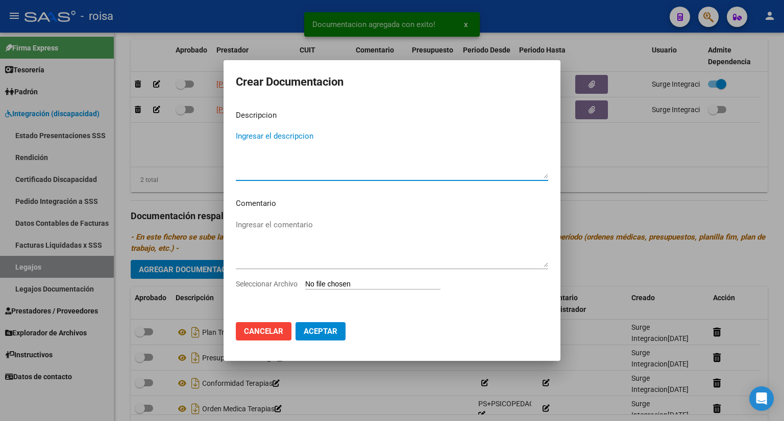
click at [300, 136] on textarea "Ingresar el descripcion" at bounding box center [392, 155] width 312 height 48
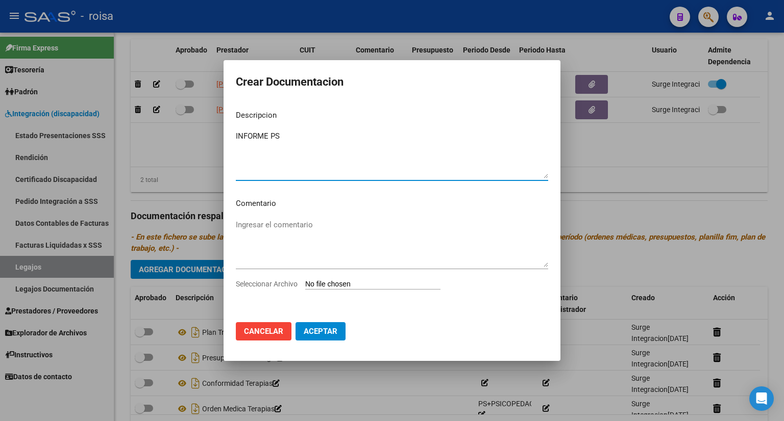
type textarea "INFORME PS"
click at [336, 286] on input "Seleccionar Archivo" at bounding box center [372, 285] width 135 height 10
type input "C:\fakepath\INFORME PSICOLOGIA.pdf"
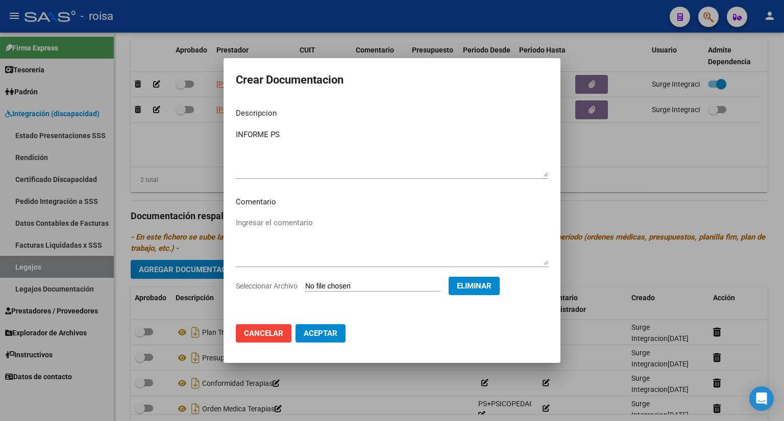
click at [318, 338] on button "Aceptar" at bounding box center [320, 333] width 50 height 18
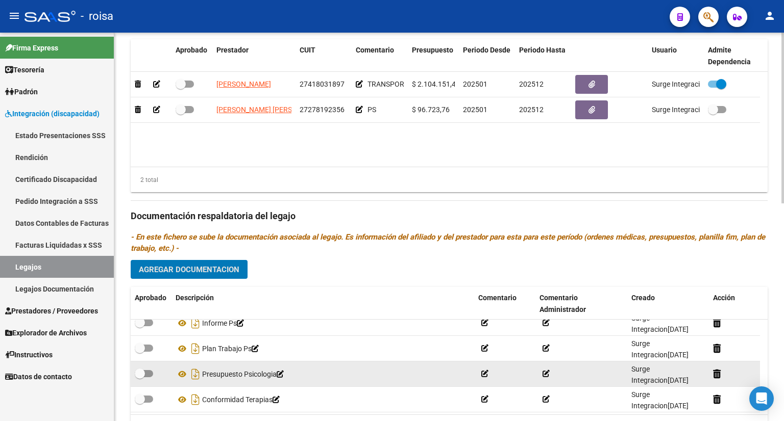
scroll to position [0, 0]
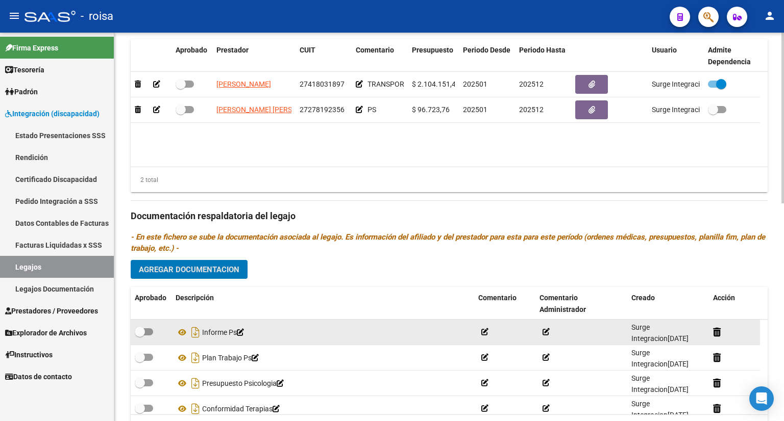
click at [147, 330] on span at bounding box center [144, 332] width 18 height 7
click at [140, 336] on input "checkbox" at bounding box center [139, 336] width 1 height 1
checkbox input "true"
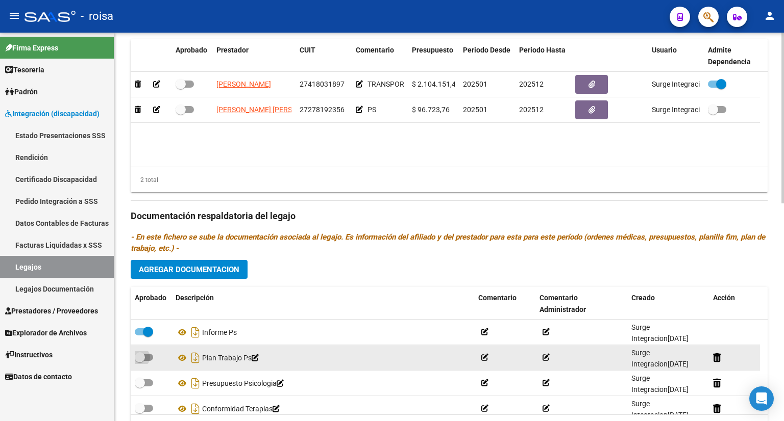
click at [147, 358] on span at bounding box center [144, 357] width 18 height 7
click at [140, 361] on input "checkbox" at bounding box center [139, 361] width 1 height 1
checkbox input "true"
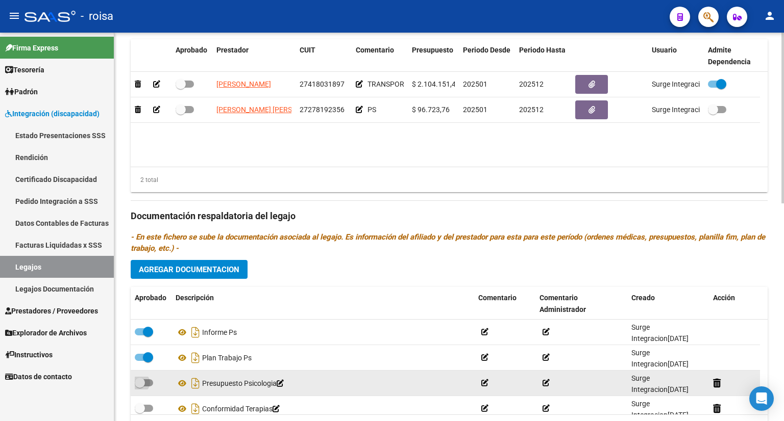
drag, startPoint x: 148, startPoint y: 380, endPoint x: 152, endPoint y: 386, distance: 6.8
click at [148, 380] on span at bounding box center [144, 383] width 18 height 7
click at [140, 387] on input "checkbox" at bounding box center [139, 387] width 1 height 1
checkbox input "true"
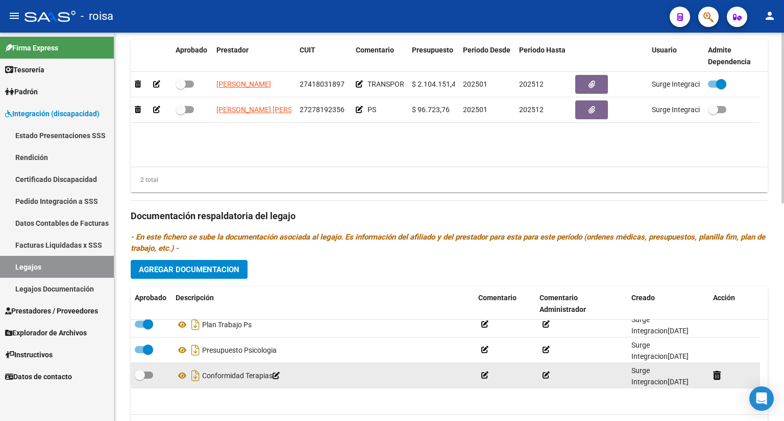
scroll to position [51, 0]
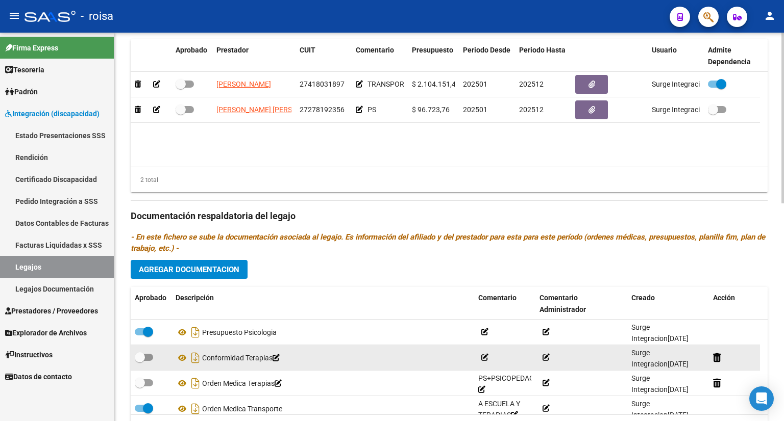
click at [147, 357] on span at bounding box center [144, 357] width 18 height 7
click at [140, 361] on input "checkbox" at bounding box center [139, 361] width 1 height 1
checkbox input "true"
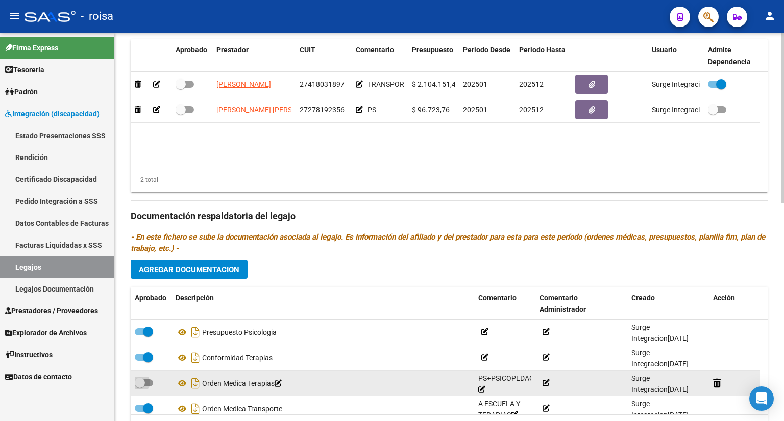
click at [146, 381] on span at bounding box center [144, 383] width 18 height 7
click at [140, 387] on input "checkbox" at bounding box center [139, 387] width 1 height 1
checkbox input "true"
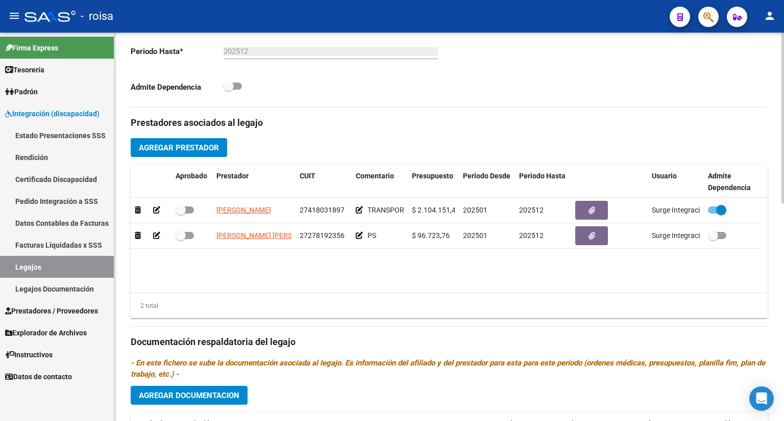
scroll to position [343, 0]
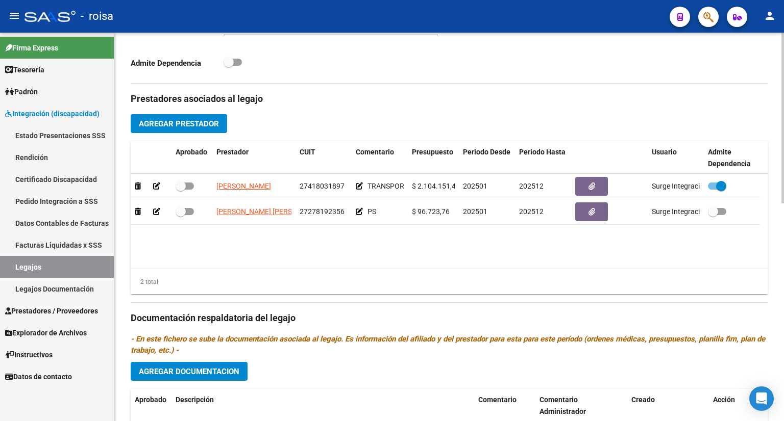
click at [212, 125] on span "Agregar Prestador" at bounding box center [179, 123] width 80 height 9
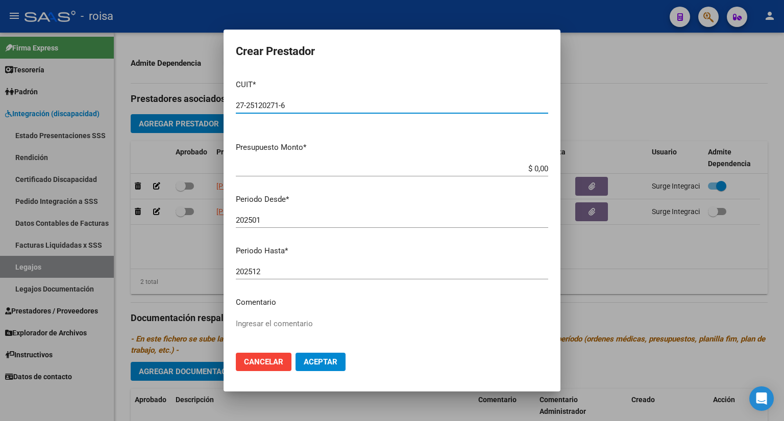
type input "27-25120271-6"
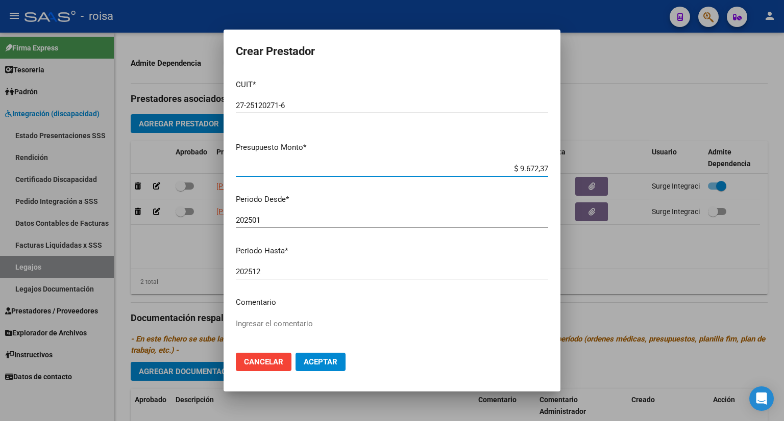
type input "$ 96.723,76"
drag, startPoint x: 331, startPoint y: 365, endPoint x: 336, endPoint y: 221, distance: 143.4
click at [339, 223] on form "Crear Prestador CUIT * 27-25120271-6 Ingresar CUIT ARCA Padrón Presupuesto Mont…" at bounding box center [392, 211] width 312 height 338
click at [282, 315] on mat-dialog-content "CUIT * 27-25120271-6 Ingresar CUIT ARCA Padrón Presupuesto Monto * $ 96.723,76 …" at bounding box center [391, 208] width 337 height 274
click at [284, 324] on textarea "Ingresar el comentario" at bounding box center [392, 342] width 312 height 48
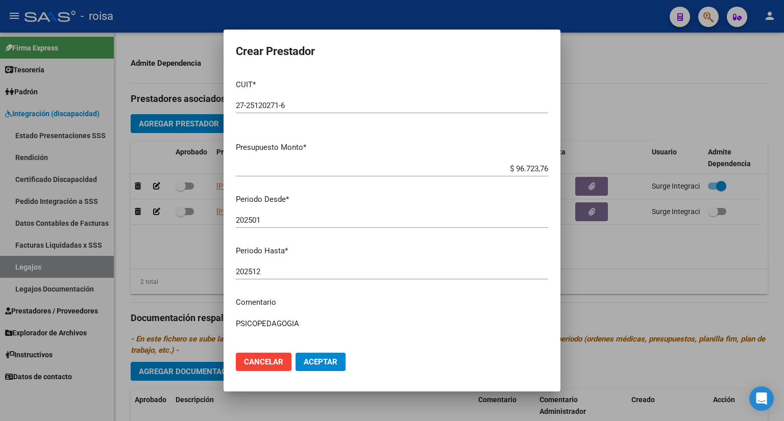
type textarea "PSICOPEDAGOGIA"
click at [320, 362] on span "Aceptar" at bounding box center [321, 362] width 34 height 9
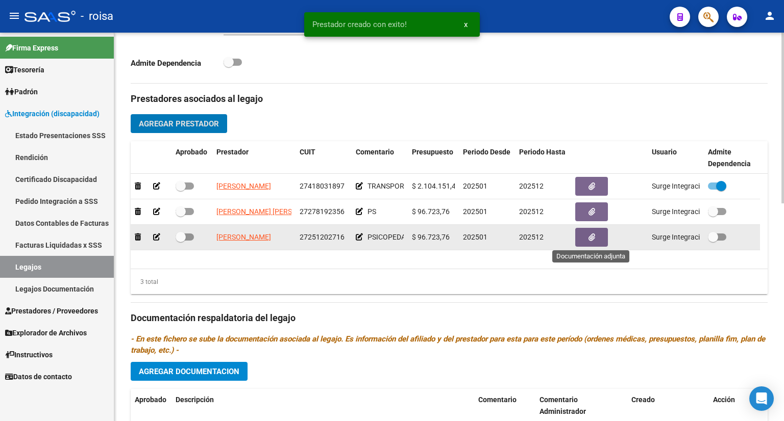
click at [590, 235] on icon "button" at bounding box center [591, 238] width 7 height 8
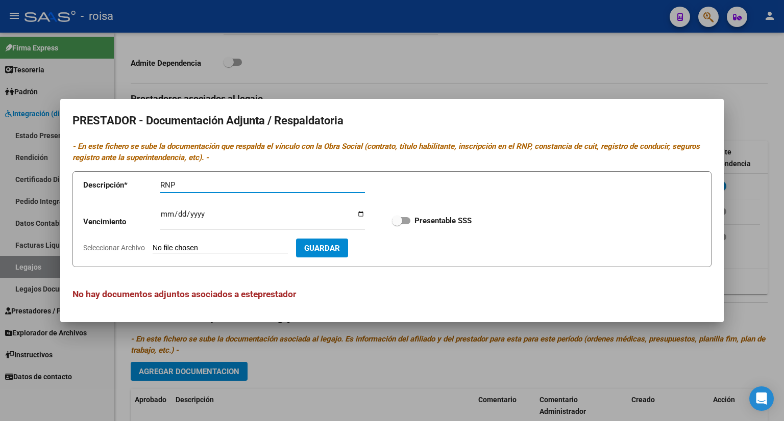
type input "RNP"
click at [166, 213] on input "Ingresar vencimiento" at bounding box center [262, 218] width 205 height 16
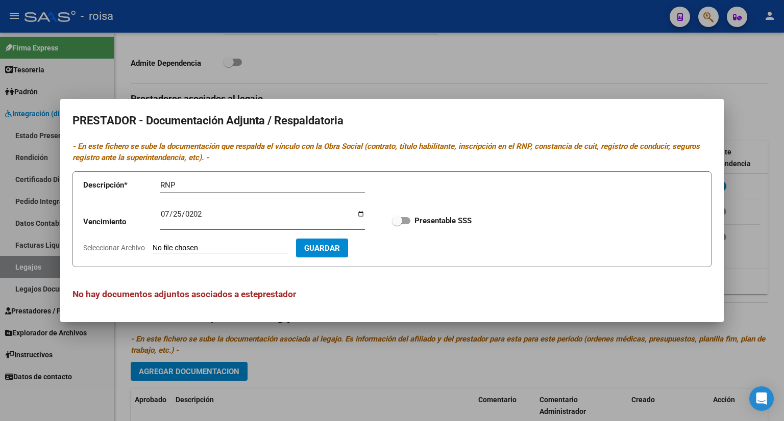
type input "[DATE]"
click at [196, 247] on input "Seleccionar Archivo" at bounding box center [220, 249] width 135 height 10
type input "C:\fakepath\RNP [PERSON_NAME].pdf"
click at [404, 258] on button "Guardar" at bounding box center [381, 248] width 52 height 19
checkbox input "true"
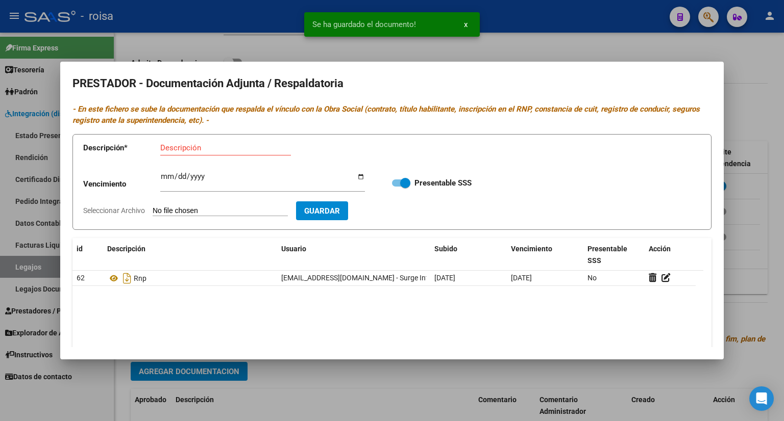
click at [219, 149] on input "Descripción" at bounding box center [225, 147] width 131 height 9
type input "CBU"
click at [218, 211] on input "Seleccionar Archivo" at bounding box center [220, 212] width 135 height 10
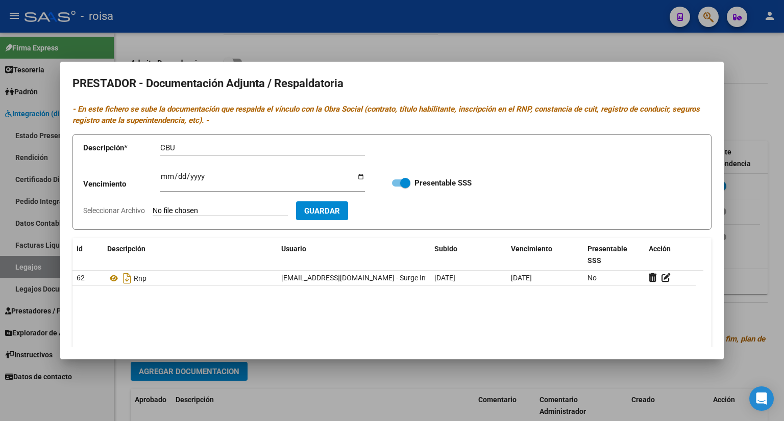
type input "C:\fakepath\[PERSON_NAME].pdf"
click at [399, 210] on span "Guardar" at bounding box center [381, 211] width 36 height 9
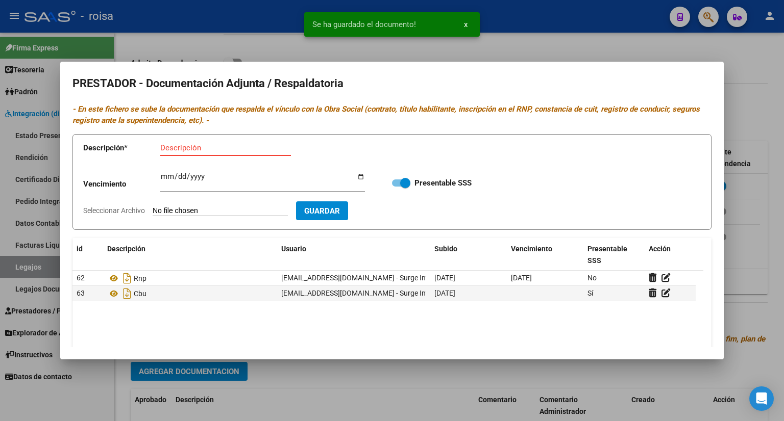
click at [217, 147] on input "Descripción" at bounding box center [225, 147] width 131 height 9
type input "AFIP"
click at [207, 211] on input "Seleccionar Archivo" at bounding box center [220, 212] width 135 height 10
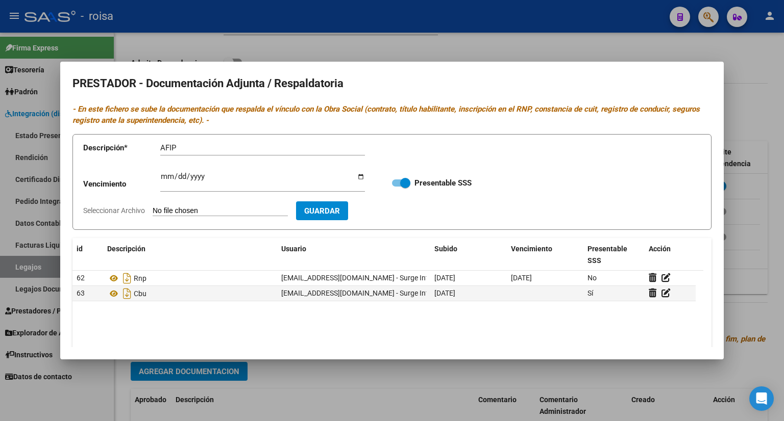
type input "C:\fakepath\[PERSON_NAME].pdf"
click at [396, 209] on span "Guardar" at bounding box center [381, 211] width 36 height 9
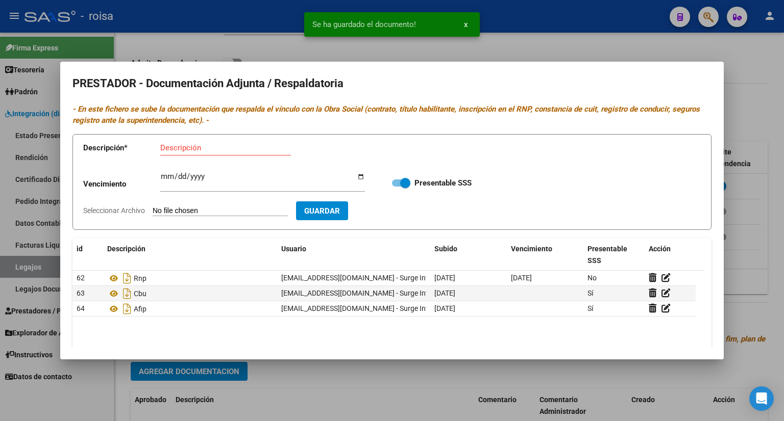
click at [755, 96] on div at bounding box center [392, 210] width 784 height 421
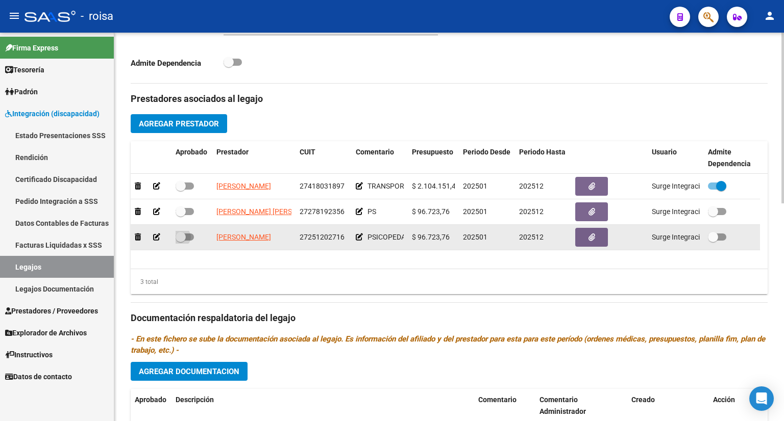
click at [188, 235] on span at bounding box center [184, 237] width 18 height 7
click at [181, 241] on input "checkbox" at bounding box center [180, 241] width 1 height 1
checkbox input "true"
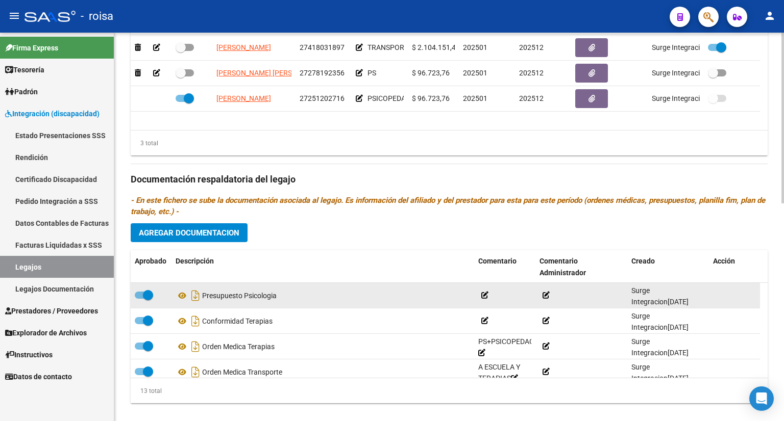
scroll to position [496, 0]
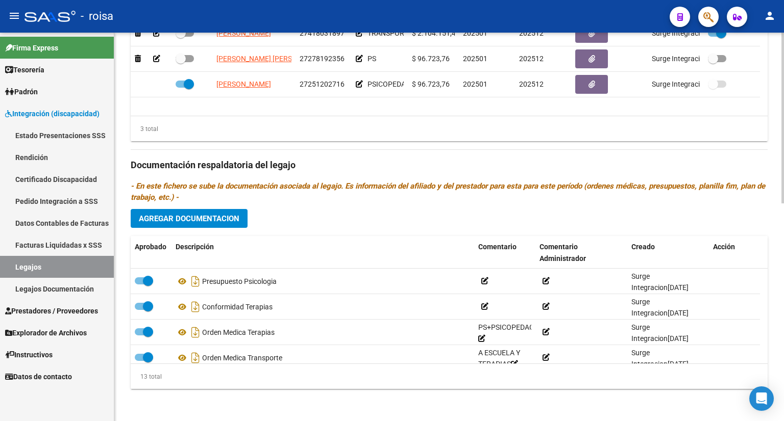
click at [239, 220] on button "Agregar Documentacion" at bounding box center [189, 218] width 117 height 19
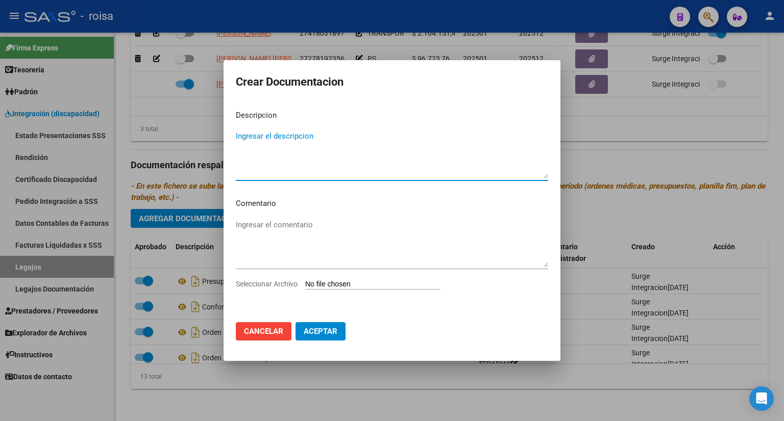
click at [633, 166] on div at bounding box center [392, 210] width 784 height 421
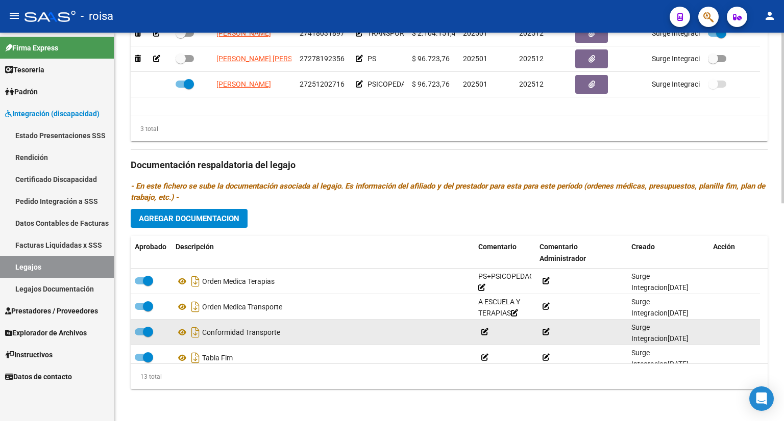
scroll to position [51, 0]
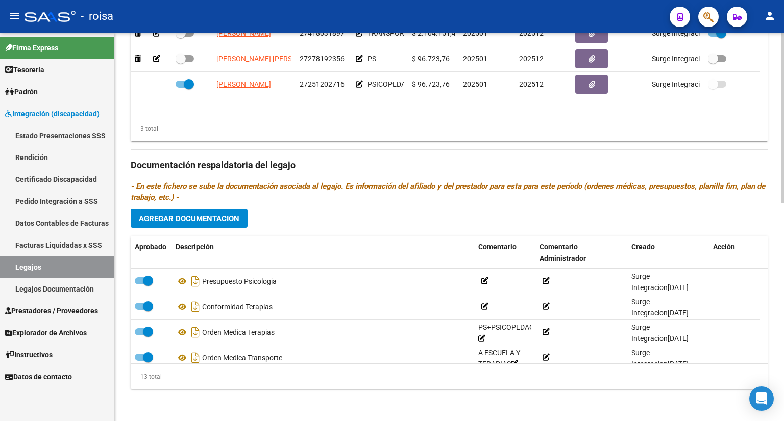
click at [220, 215] on span "Agregar Documentacion" at bounding box center [189, 218] width 100 height 9
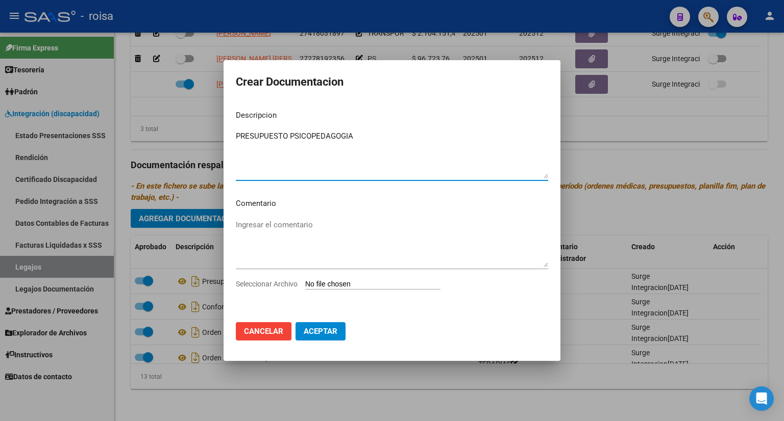
type textarea "PRESUPUESTO PSICOPEDAGOGIA"
click at [357, 280] on input "Seleccionar Archivo" at bounding box center [372, 285] width 135 height 10
type input "C:\fakepath\PRESUPUESTO PSICOPEDAGOGIA.pdf"
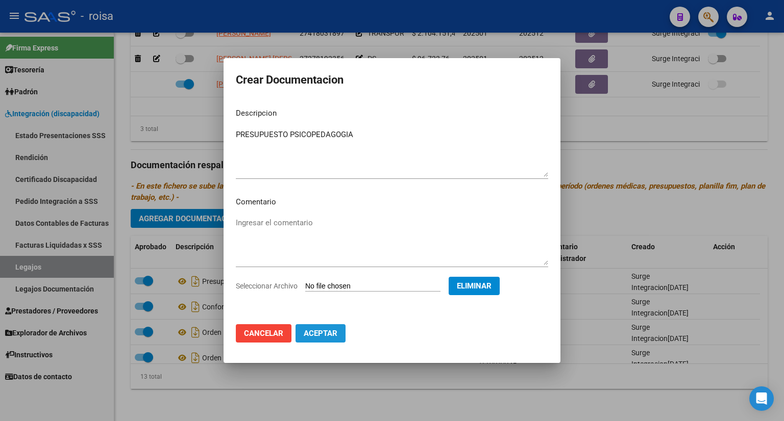
click at [324, 336] on span "Aceptar" at bounding box center [321, 333] width 34 height 9
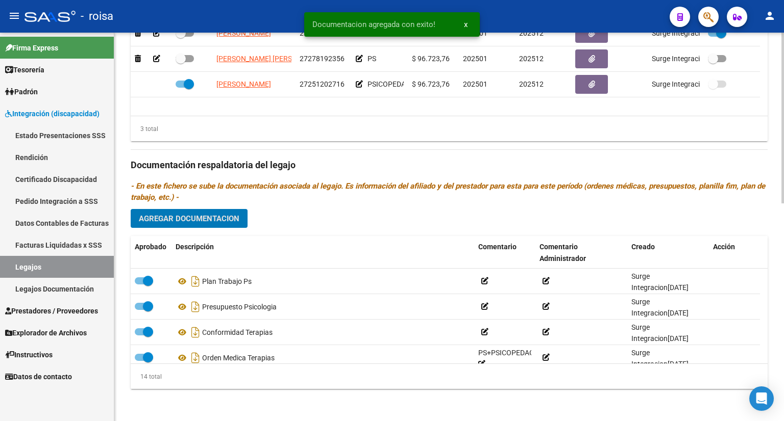
click at [160, 214] on span "Agregar Documentacion" at bounding box center [189, 218] width 100 height 9
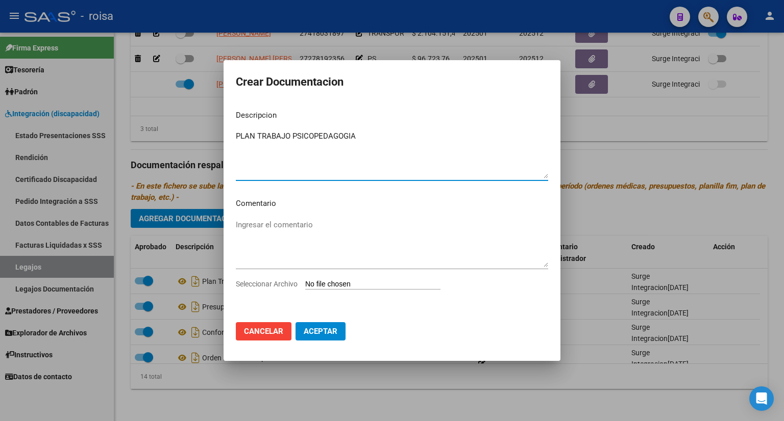
type textarea "PLAN TRABAJO PSICOPEDAGOGIA"
click at [371, 285] on input "Seleccionar Archivo" at bounding box center [372, 285] width 135 height 10
type input "C:\fakepath\PLAN TRABAJO PSICOPEDAGOGIA.pdf"
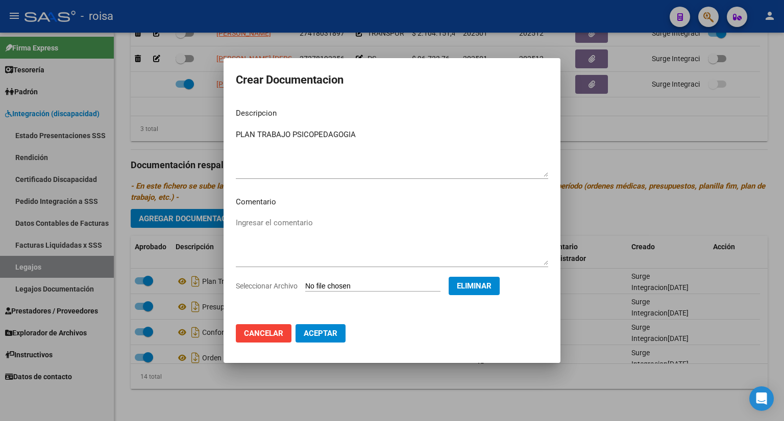
click at [323, 331] on span "Aceptar" at bounding box center [321, 333] width 34 height 9
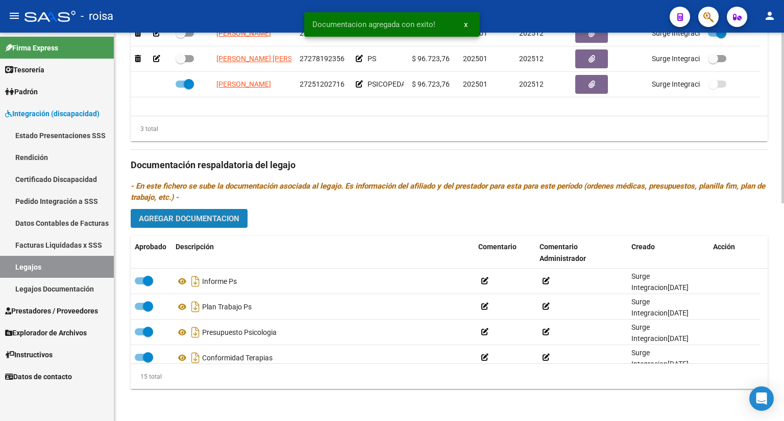
click at [218, 215] on span "Agregar Documentacion" at bounding box center [189, 218] width 100 height 9
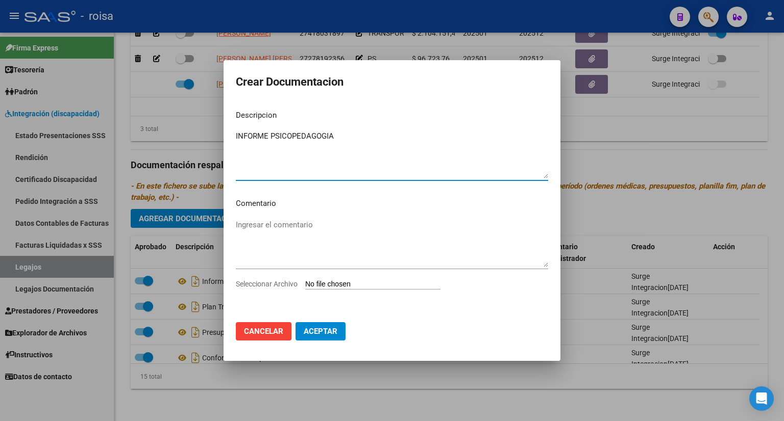
type textarea "INFORME PSICOPEDAGOGIA"
click at [333, 282] on input "Seleccionar Archivo" at bounding box center [372, 285] width 135 height 10
type input "C:\fakepath\INFORME PSICOPEDAGOGIA.pdf"
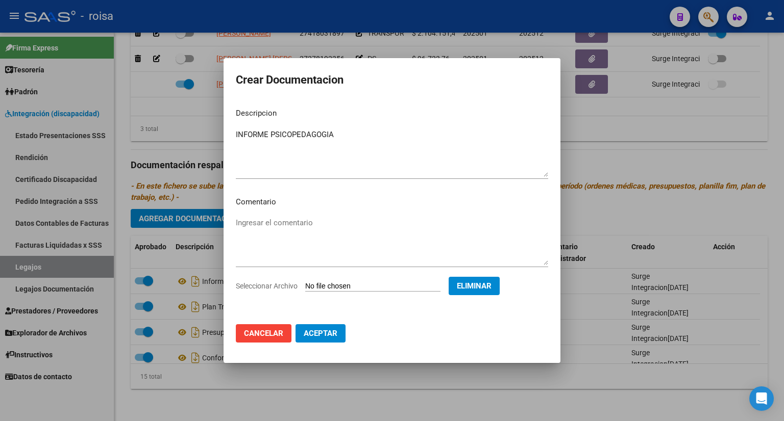
click at [317, 332] on span "Aceptar" at bounding box center [321, 333] width 34 height 9
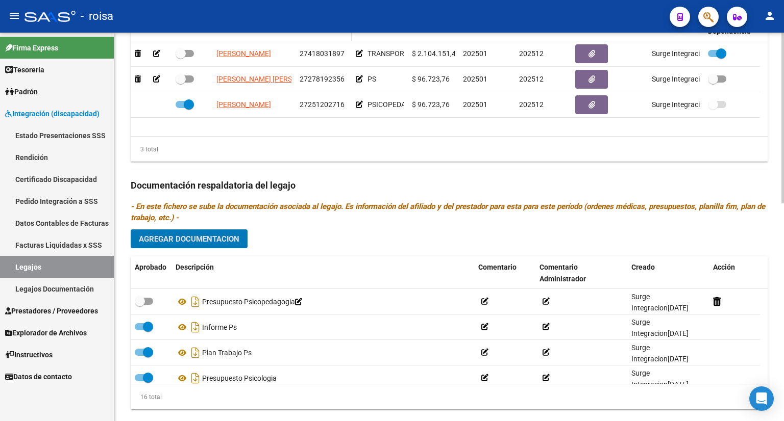
scroll to position [496, 0]
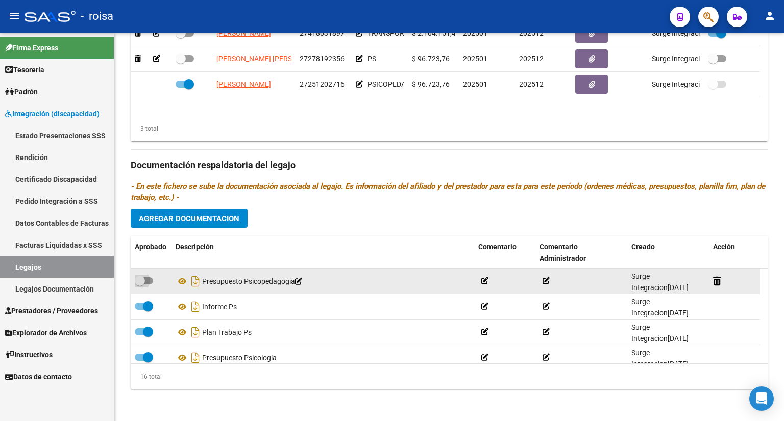
click at [149, 280] on span at bounding box center [144, 281] width 18 height 7
click at [140, 285] on input "checkbox" at bounding box center [139, 285] width 1 height 1
checkbox input "true"
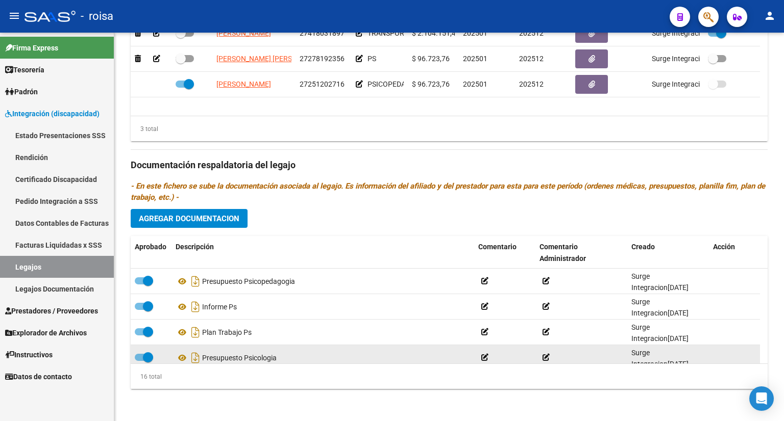
scroll to position [0, 0]
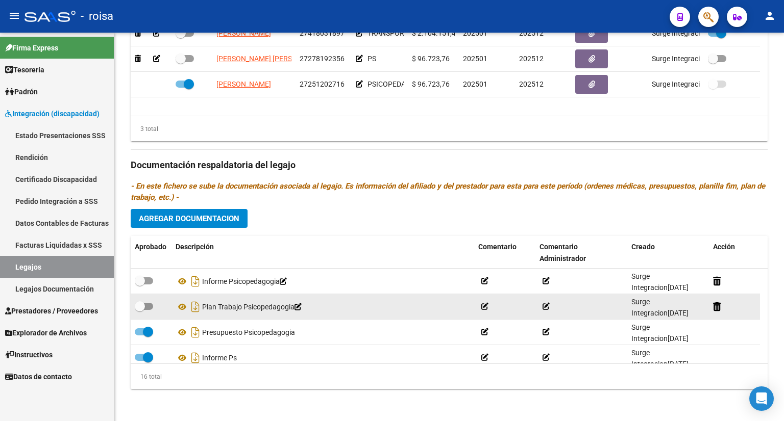
click at [148, 306] on span at bounding box center [144, 306] width 18 height 7
click at [140, 310] on input "checkbox" at bounding box center [139, 310] width 1 height 1
checkbox input "true"
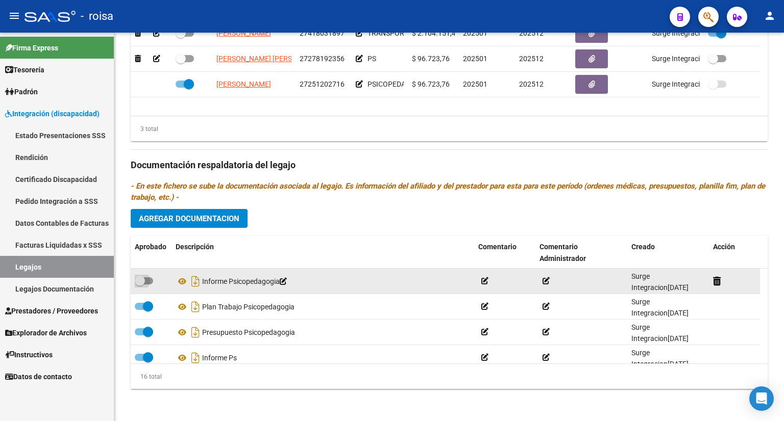
click at [149, 281] on span at bounding box center [144, 281] width 18 height 7
click at [140, 285] on input "checkbox" at bounding box center [139, 285] width 1 height 1
checkbox input "true"
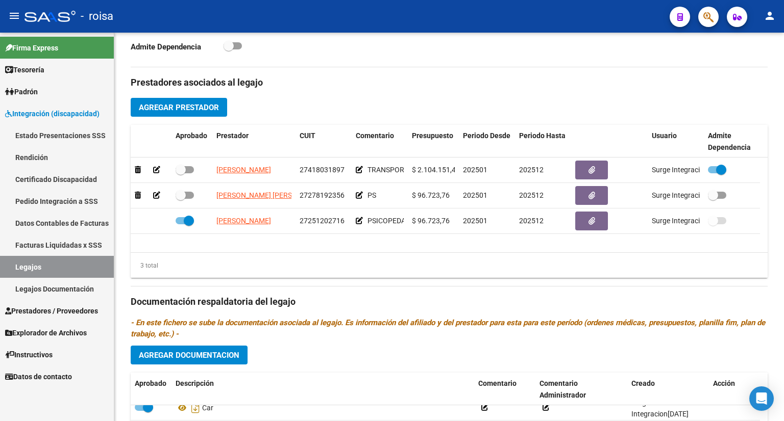
scroll to position [343, 0]
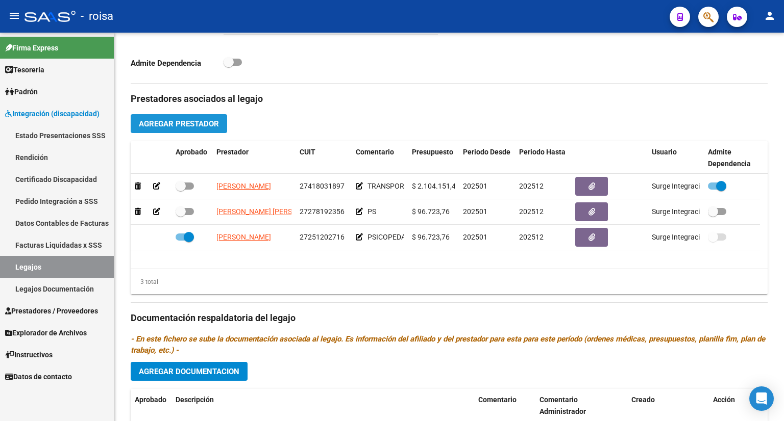
click at [178, 120] on span "Agregar Prestador" at bounding box center [179, 123] width 80 height 9
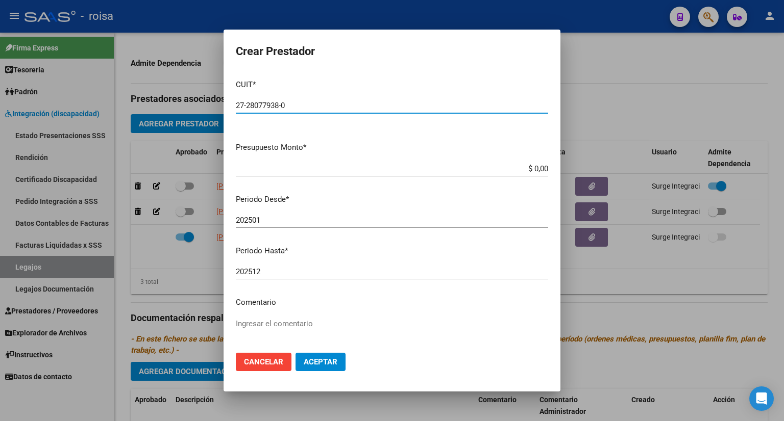
type input "27-28077938-0"
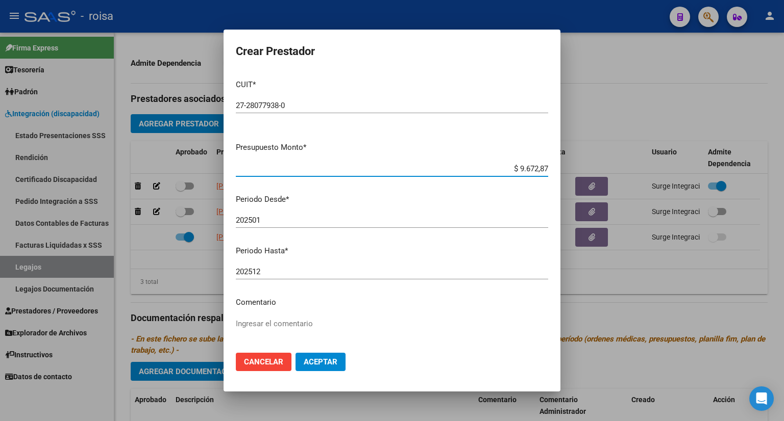
type input "$ 96.728,76"
click at [276, 300] on p "Comentario" at bounding box center [392, 303] width 312 height 12
click at [267, 304] on p "Comentario" at bounding box center [392, 303] width 312 height 12
click at [238, 303] on p "Comentario" at bounding box center [392, 303] width 312 height 12
click at [237, 301] on p "Comentario" at bounding box center [392, 303] width 312 height 12
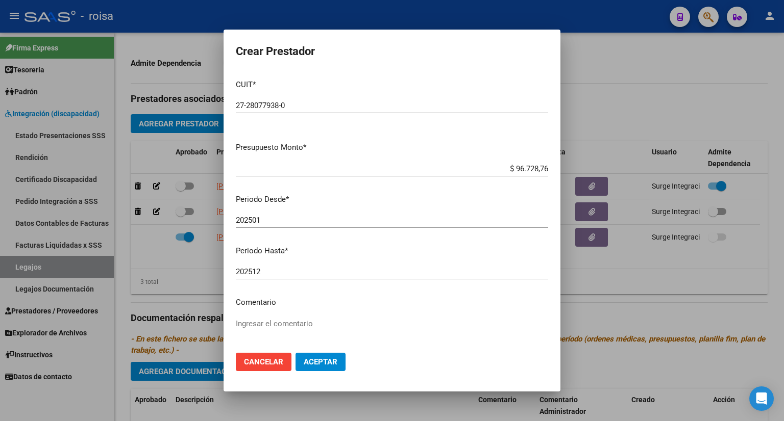
click at [281, 317] on div "Ingresar el comentario" at bounding box center [392, 342] width 312 height 52
type textarea "TO"
click at [338, 366] on button "Aceptar" at bounding box center [320, 362] width 50 height 18
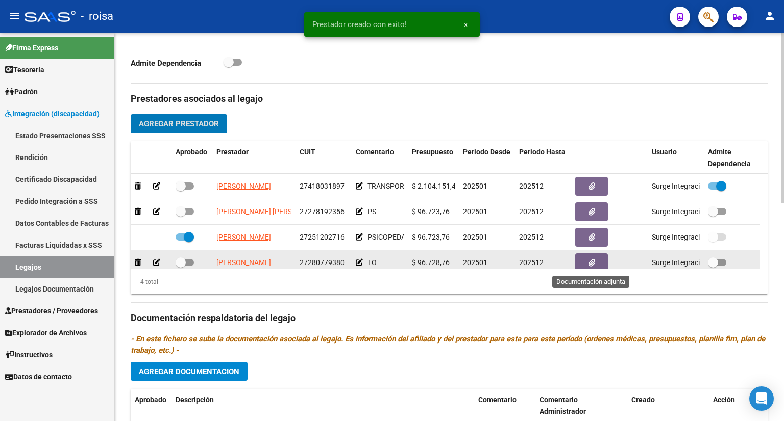
click at [597, 265] on button "button" at bounding box center [591, 263] width 33 height 19
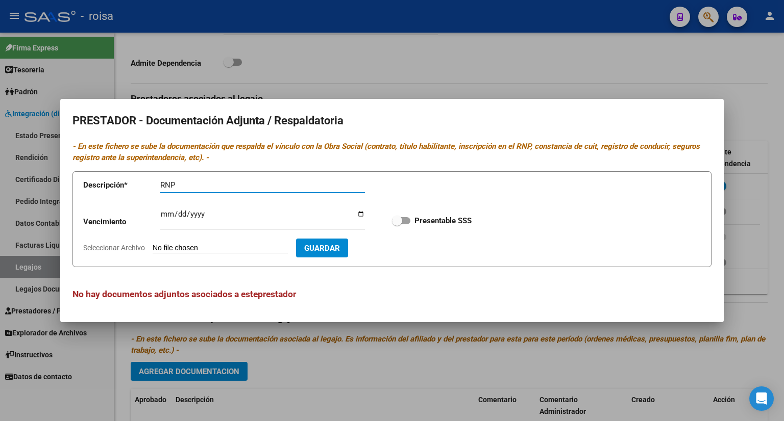
type input "RNP"
click at [163, 212] on input "Ingresar vencimiento" at bounding box center [262, 218] width 205 height 16
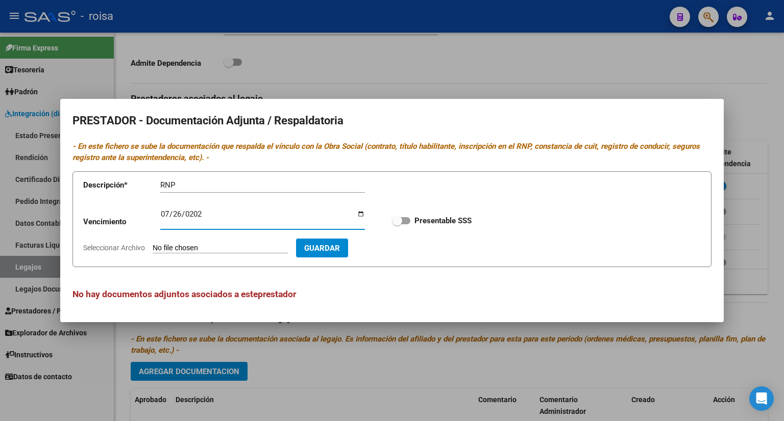
type input "[DATE]"
click at [235, 252] on input "Seleccionar Archivo" at bounding box center [220, 249] width 135 height 10
type input "C:\fakepath\RNP [PERSON_NAME].pdf"
click at [394, 247] on span "Guardar" at bounding box center [381, 248] width 36 height 9
checkbox input "true"
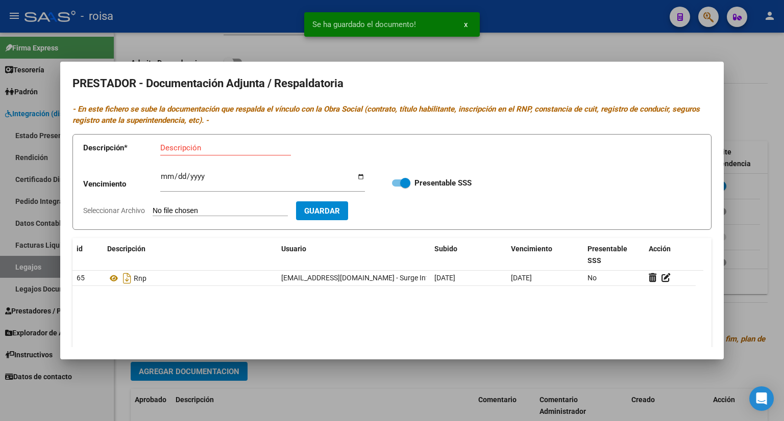
click at [215, 147] on input "Descripción" at bounding box center [225, 147] width 131 height 9
type input "CBU"
click at [213, 209] on input "Seleccionar Archivo" at bounding box center [220, 212] width 135 height 10
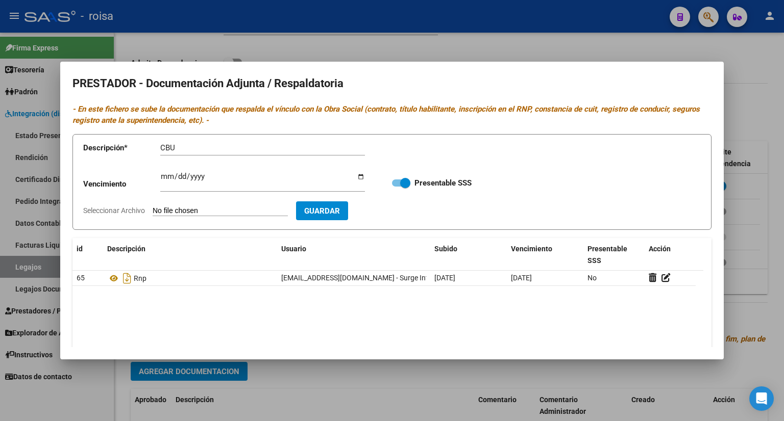
type input "C:\fakepath\CBU [PERSON_NAME].pdf"
click at [399, 211] on span "Guardar" at bounding box center [381, 211] width 36 height 9
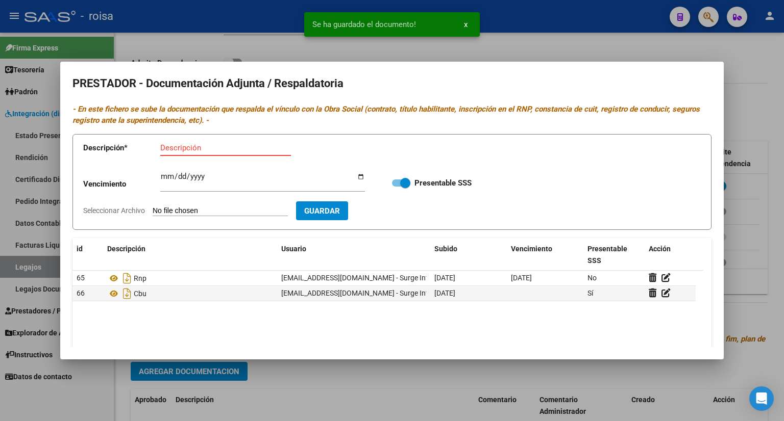
click at [210, 146] on input "Descripción" at bounding box center [225, 147] width 131 height 9
type input "AFIP"
click at [205, 212] on input "Seleccionar Archivo" at bounding box center [220, 212] width 135 height 10
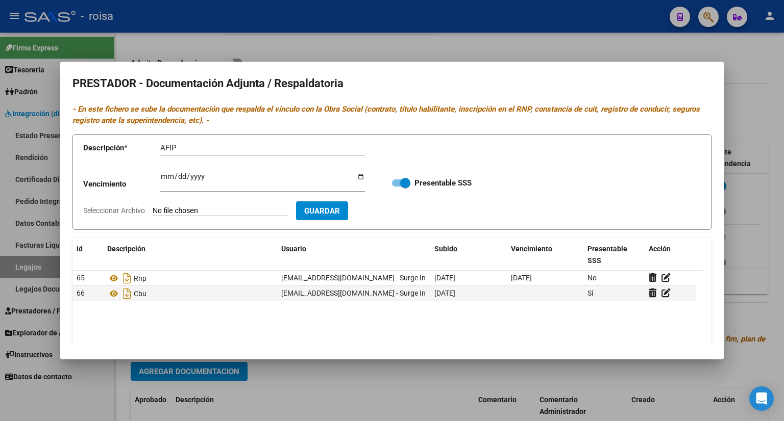
type input "C:\fakepath\AFIP [PERSON_NAME].pdf"
click at [399, 208] on span "Guardar" at bounding box center [381, 211] width 36 height 9
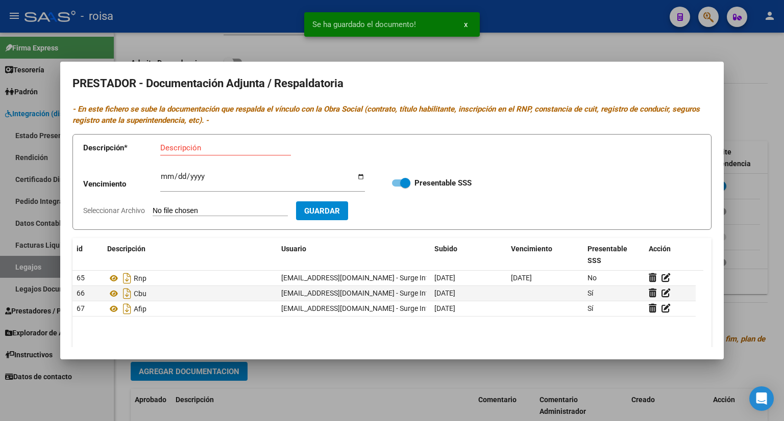
click at [760, 91] on div at bounding box center [392, 210] width 784 height 421
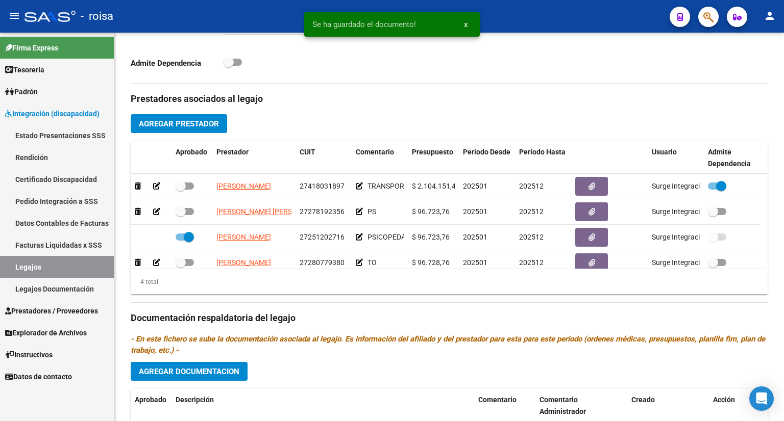
scroll to position [4, 0]
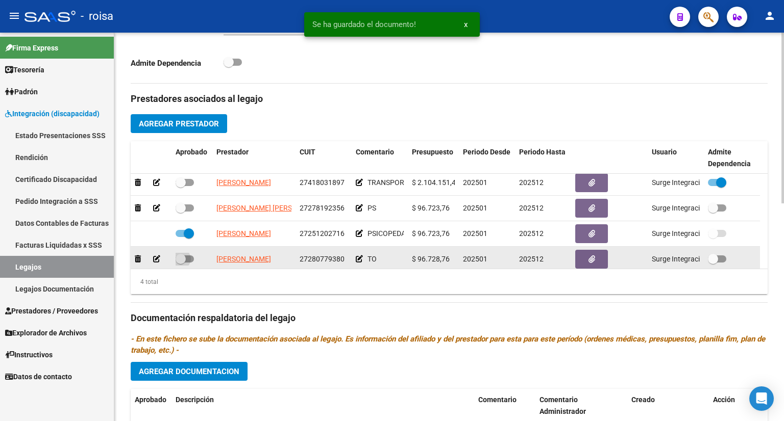
click at [189, 254] on label at bounding box center [184, 259] width 18 height 12
click at [181, 263] on input "checkbox" at bounding box center [180, 263] width 1 height 1
checkbox input "true"
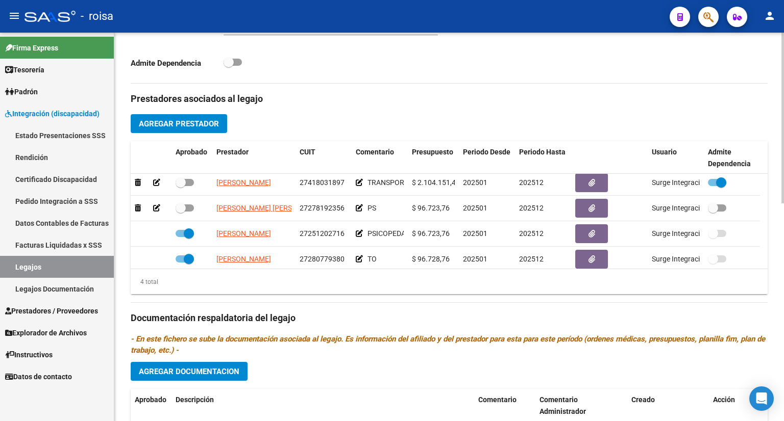
scroll to position [445, 0]
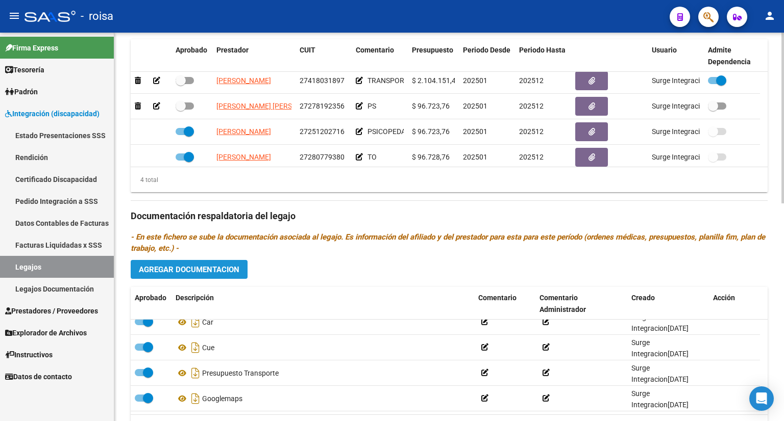
click at [190, 266] on span "Agregar Documentacion" at bounding box center [189, 269] width 100 height 9
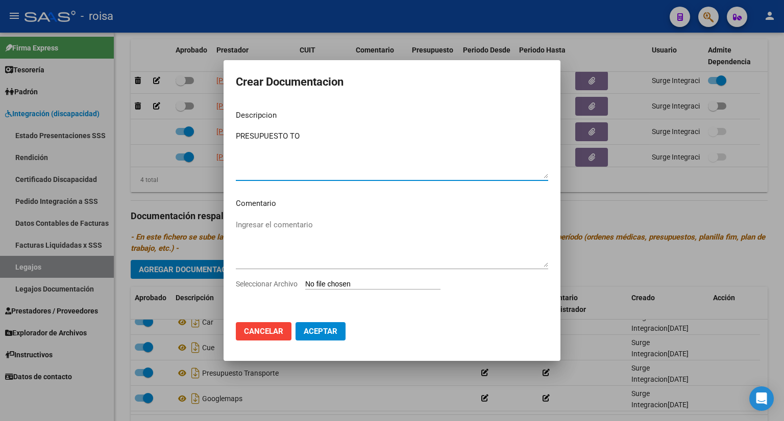
type textarea "PRESUPUESTO TO"
click at [350, 282] on input "Seleccionar Archivo" at bounding box center [372, 285] width 135 height 10
type input "C:\fakepath\PRESUPUESTO T OCUPACIONAL.pdf"
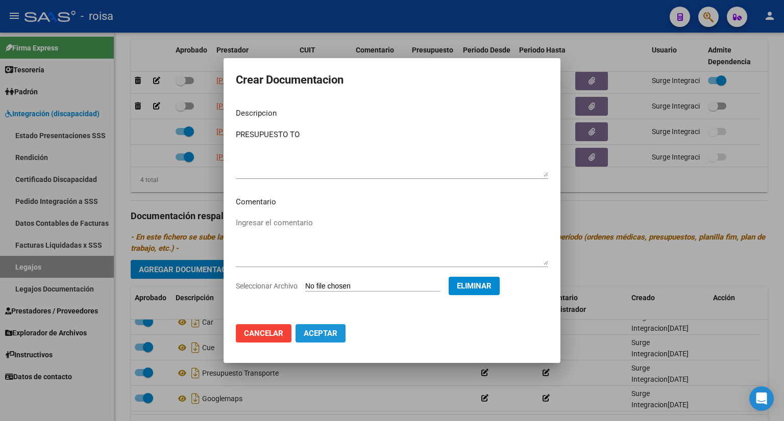
click at [318, 337] on span "Aceptar" at bounding box center [321, 333] width 34 height 9
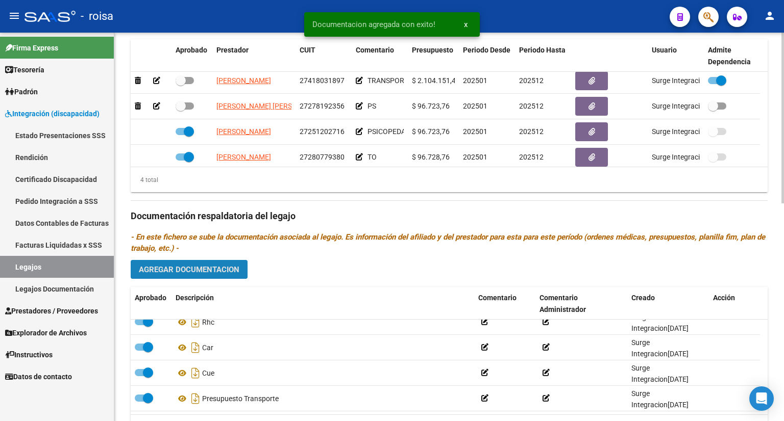
click at [202, 266] on span "Agregar Documentacion" at bounding box center [189, 269] width 100 height 9
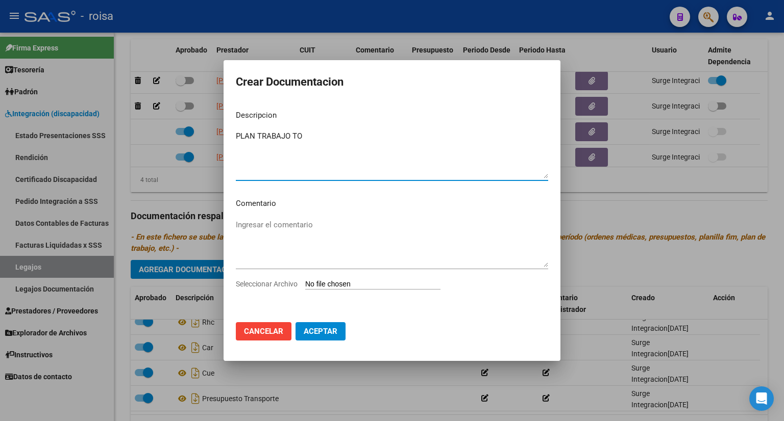
type textarea "PLAN TRABAJO TO"
click at [362, 285] on input "Seleccionar Archivo" at bounding box center [372, 285] width 135 height 10
type input "C:\fakepath\PLAN TRABAJO TO.pdf"
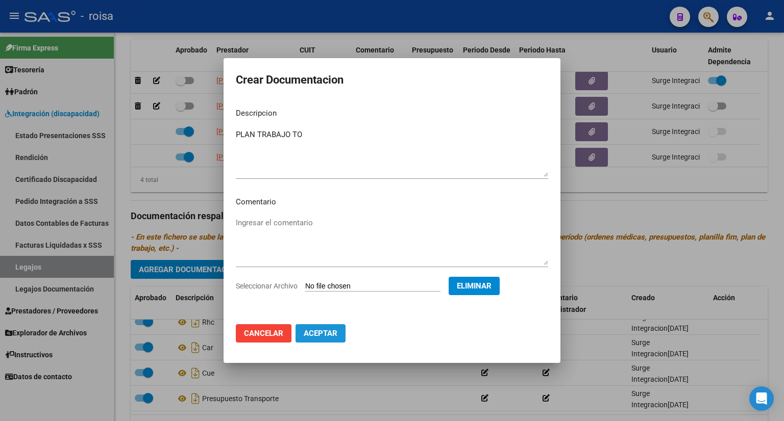
click at [324, 332] on span "Aceptar" at bounding box center [321, 333] width 34 height 9
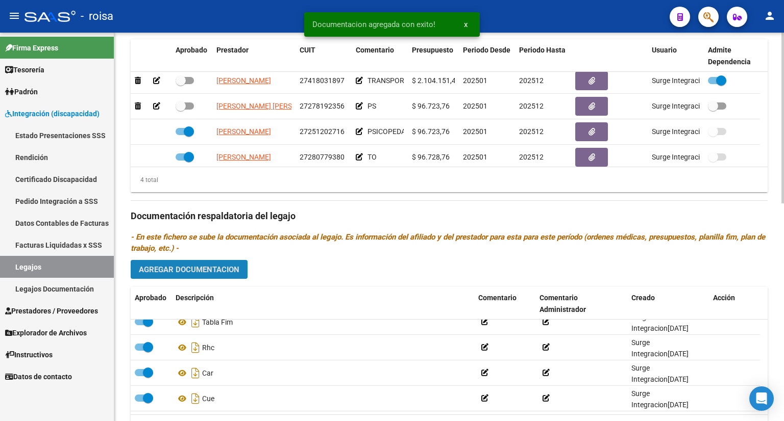
click at [198, 274] on span "Agregar Documentacion" at bounding box center [189, 269] width 100 height 9
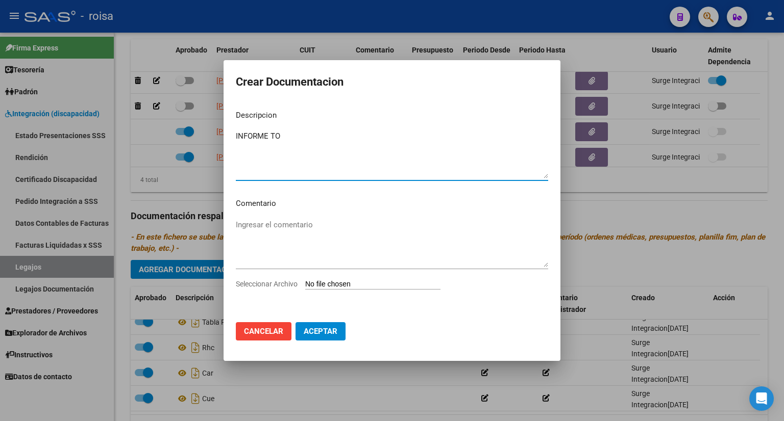
type textarea "INFORME TO"
click at [332, 284] on input "Seleccionar Archivo" at bounding box center [372, 285] width 135 height 10
type input "C:\fakepath\INFORME TO.pdf"
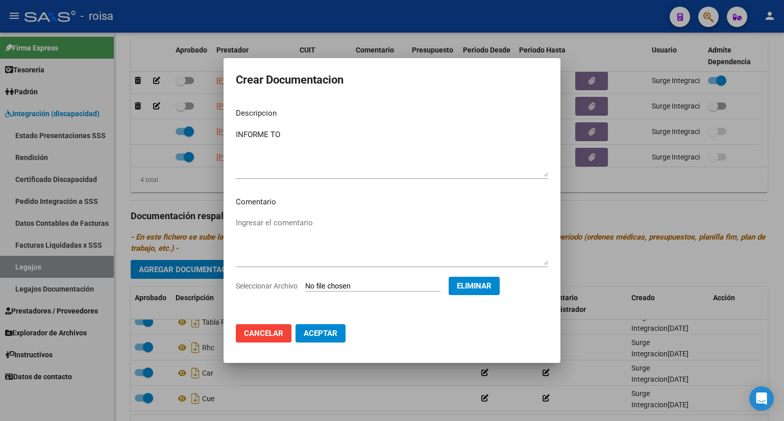
click at [331, 335] on span "Aceptar" at bounding box center [321, 333] width 34 height 9
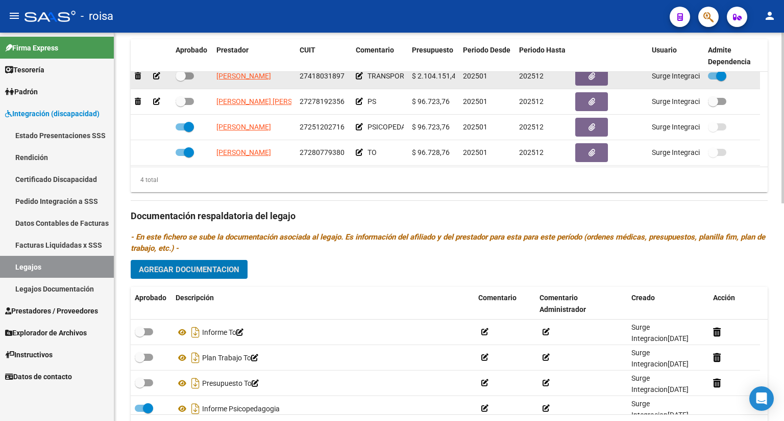
scroll to position [10, 0]
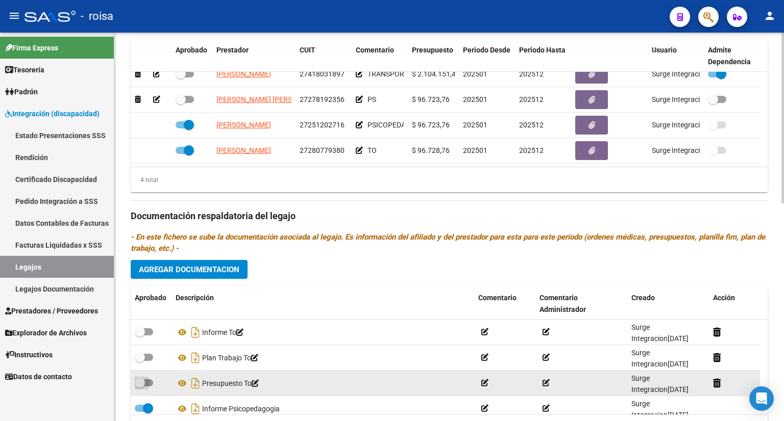
click at [149, 380] on span at bounding box center [144, 383] width 18 height 7
click at [140, 387] on input "checkbox" at bounding box center [139, 387] width 1 height 1
checkbox input "true"
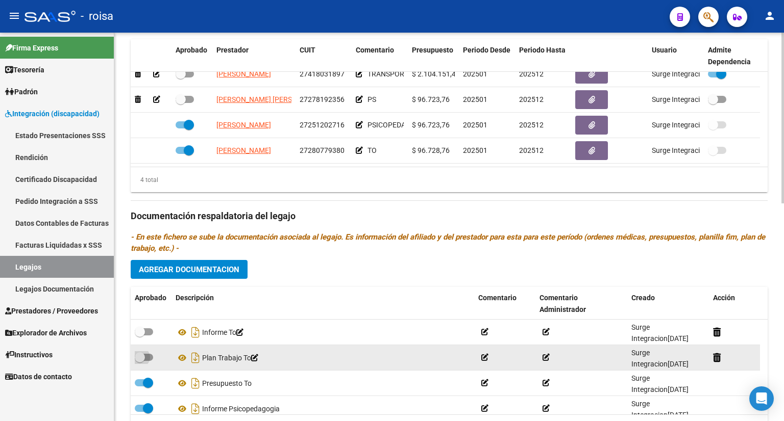
click at [149, 354] on span at bounding box center [144, 357] width 18 height 7
click at [140, 361] on input "checkbox" at bounding box center [139, 361] width 1 height 1
checkbox input "true"
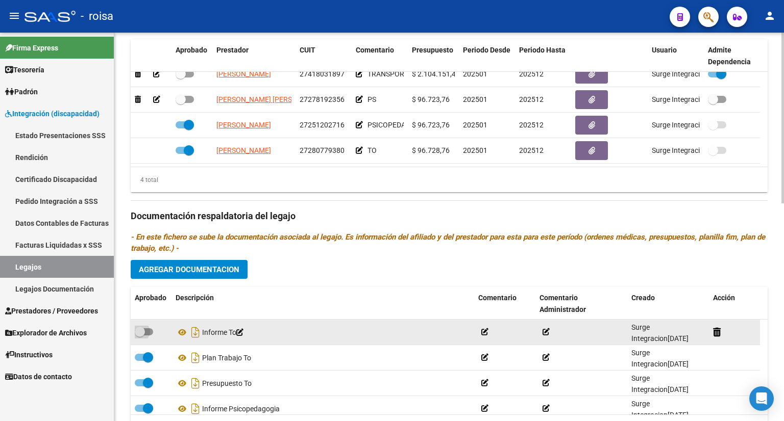
click at [151, 332] on span at bounding box center [144, 332] width 18 height 7
click at [140, 336] on input "checkbox" at bounding box center [139, 336] width 1 height 1
checkbox input "true"
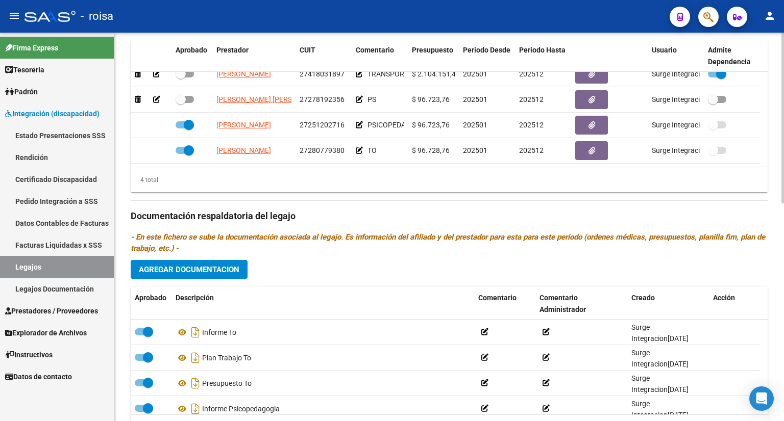
scroll to position [394, 0]
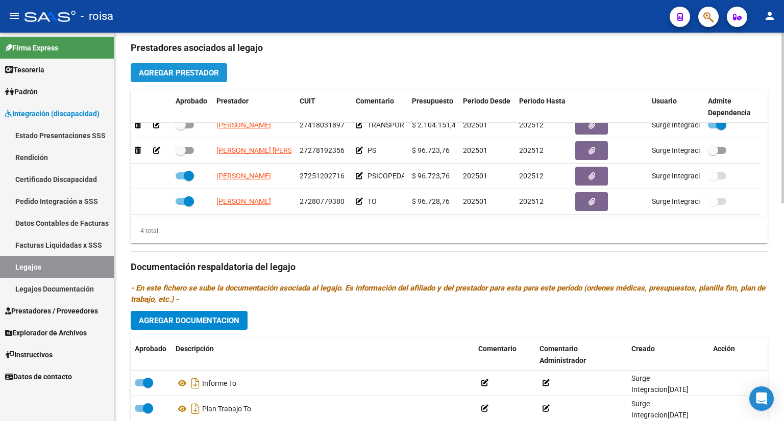
click at [169, 69] on span "Agregar Prestador" at bounding box center [179, 72] width 80 height 9
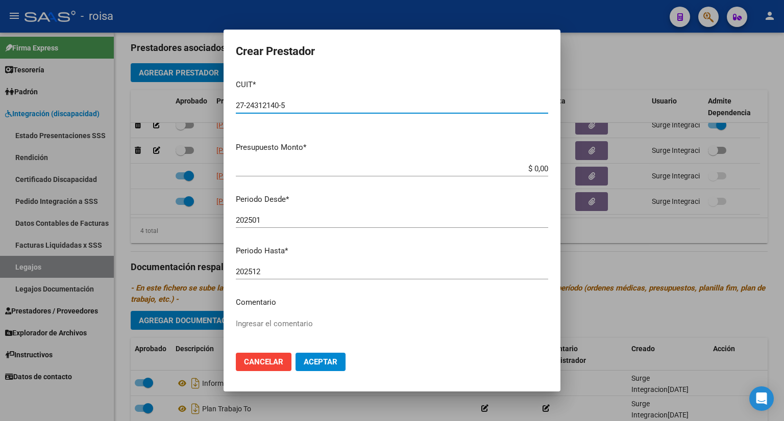
type input "27-24312140-5"
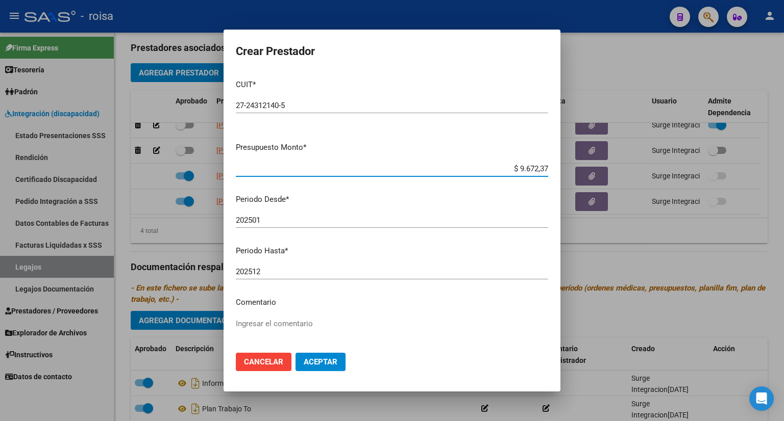
type input "$ 96.723,76"
drag, startPoint x: 265, startPoint y: 309, endPoint x: 266, endPoint y: 322, distance: 13.3
click at [265, 311] on mat-dialog-content "CUIT * 27-24312140-5 Ingresar CUIT ARCA Padrón Presupuesto Monto * $ 96.723,76 …" at bounding box center [391, 208] width 337 height 274
click at [266, 323] on textarea "Ingresar el comentario" at bounding box center [392, 342] width 312 height 48
type textarea "FONO"
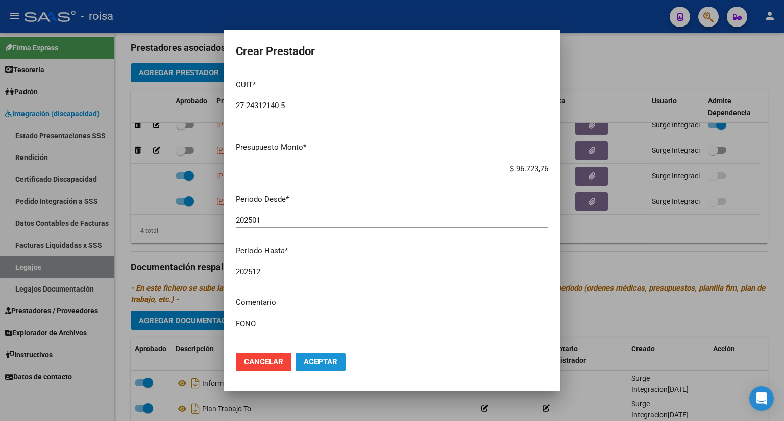
click at [322, 362] on span "Aceptar" at bounding box center [321, 362] width 34 height 9
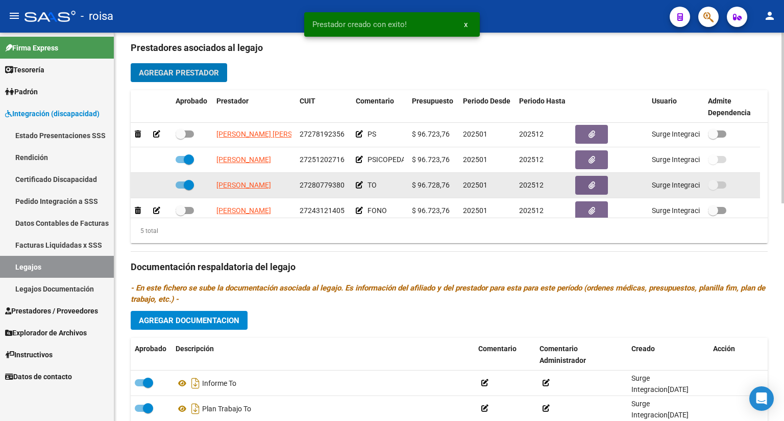
scroll to position [35, 0]
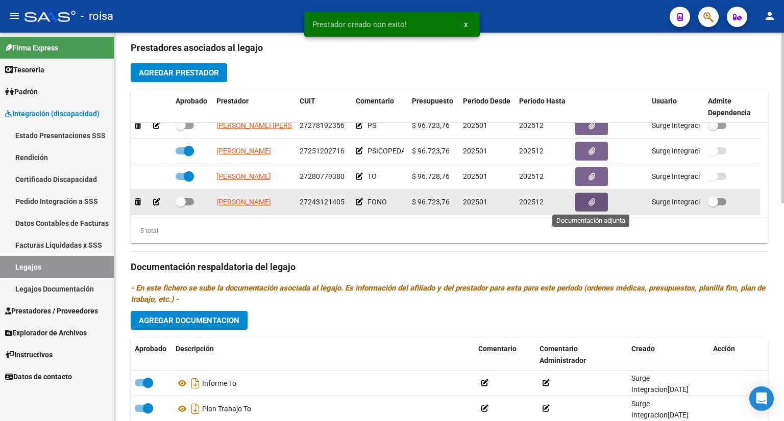
click at [594, 205] on icon "button" at bounding box center [591, 202] width 7 height 8
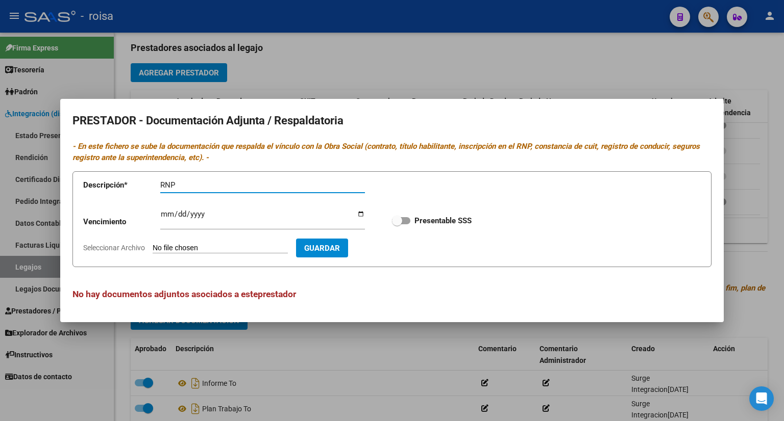
type input "RNP"
click at [166, 214] on input "Ingresar vencimiento" at bounding box center [262, 218] width 205 height 16
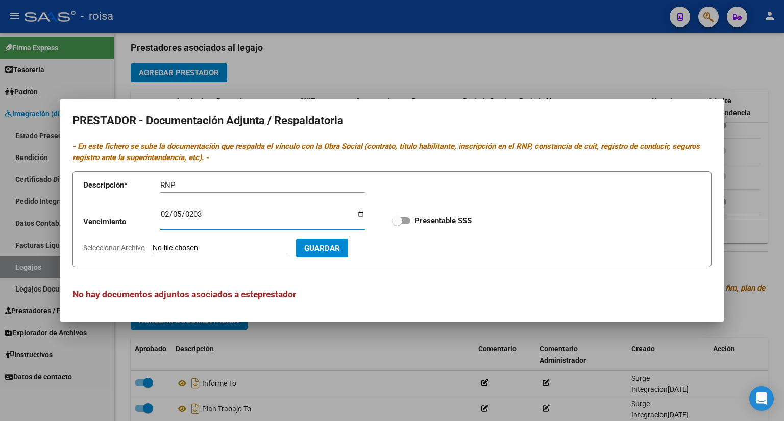
type input "[DATE]"
click at [227, 247] on input "Seleccionar Archivo" at bounding box center [220, 249] width 135 height 10
type input "C:\fakepath\RNP [PERSON_NAME].pdf"
click at [407, 254] on button "Guardar" at bounding box center [381, 248] width 52 height 19
checkbox input "true"
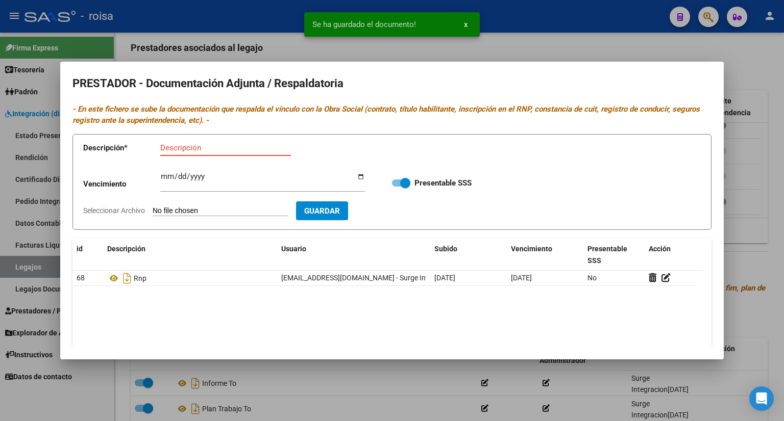
click at [201, 147] on input "Descripción" at bounding box center [225, 147] width 131 height 9
type input "AFIP"
click at [206, 212] on input "Seleccionar Archivo" at bounding box center [220, 212] width 135 height 10
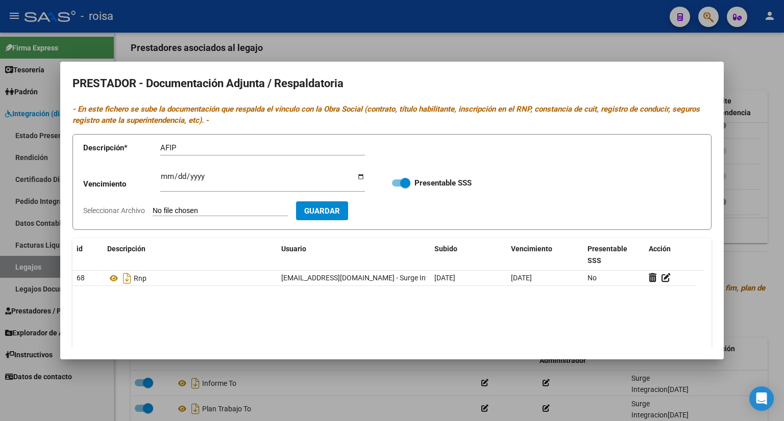
type input "C:\fakepath\AFIP [PERSON_NAME].pdf"
click at [406, 217] on button "Guardar" at bounding box center [381, 211] width 52 height 19
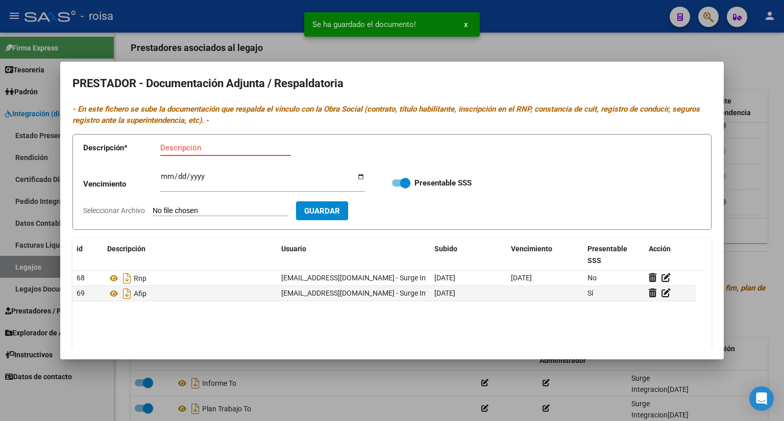
click at [219, 147] on input "Descripción" at bounding box center [225, 147] width 131 height 9
type input "CBU"
click at [227, 211] on input "Seleccionar Archivo" at bounding box center [220, 212] width 135 height 10
type input "C:\fakepath\CBU [PERSON_NAME].pdf"
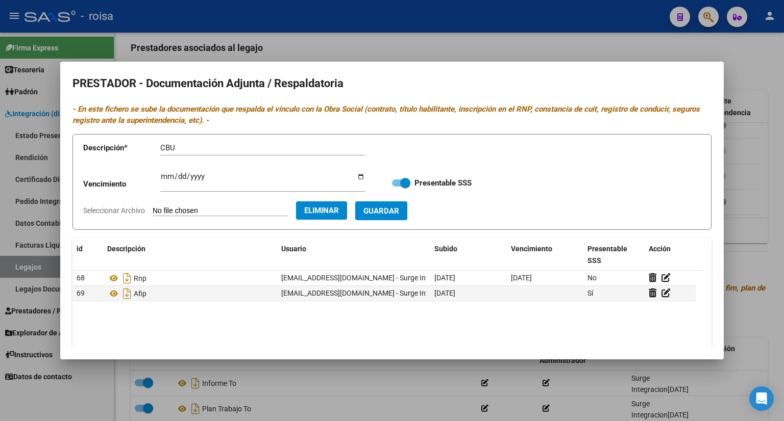
click at [399, 214] on span "Guardar" at bounding box center [381, 211] width 36 height 9
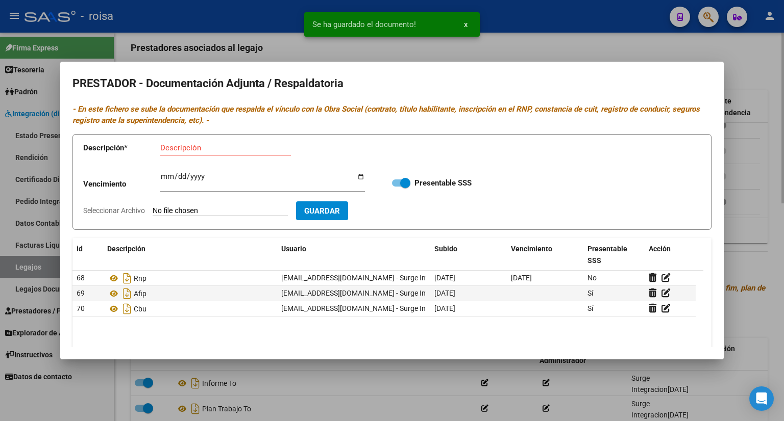
click at [758, 82] on div at bounding box center [392, 210] width 784 height 421
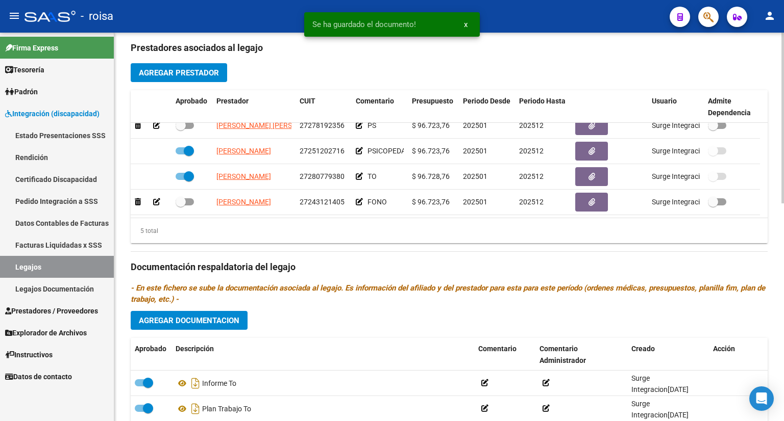
click at [211, 321] on span "Agregar Documentacion" at bounding box center [189, 320] width 100 height 9
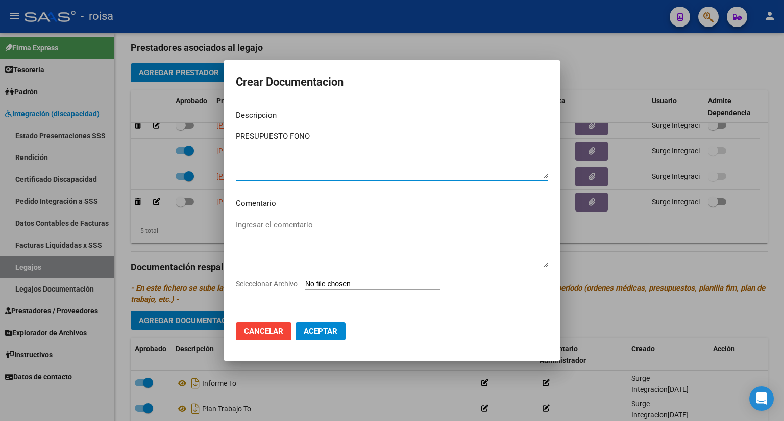
type textarea "PRESUPUESTO FONO"
click at [363, 284] on input "Seleccionar Archivo" at bounding box center [372, 285] width 135 height 10
type input "C:\fakepath\PRESUPUESTO FONOAUDIOLOGIA.pdf"
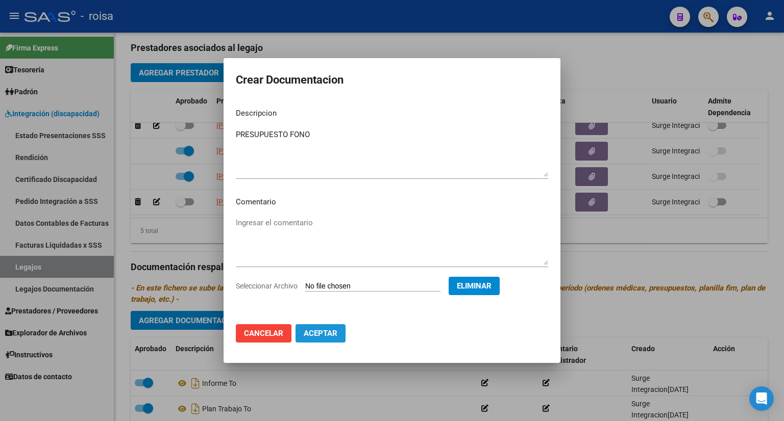
click at [333, 333] on span "Aceptar" at bounding box center [321, 333] width 34 height 9
checkbox input "false"
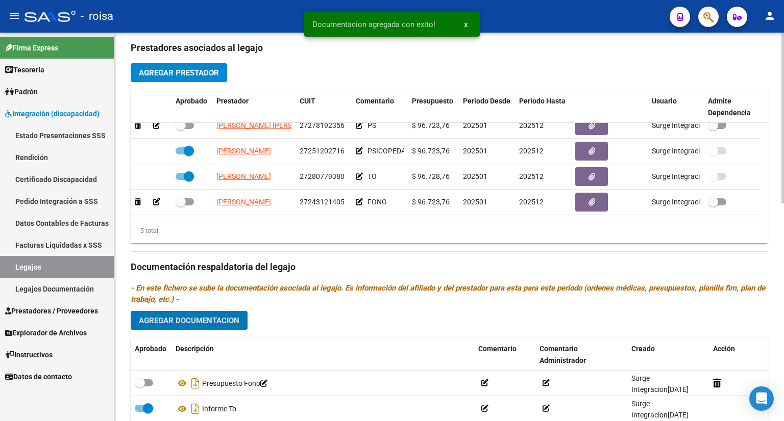
click at [193, 324] on span "Agregar Documentacion" at bounding box center [189, 320] width 100 height 9
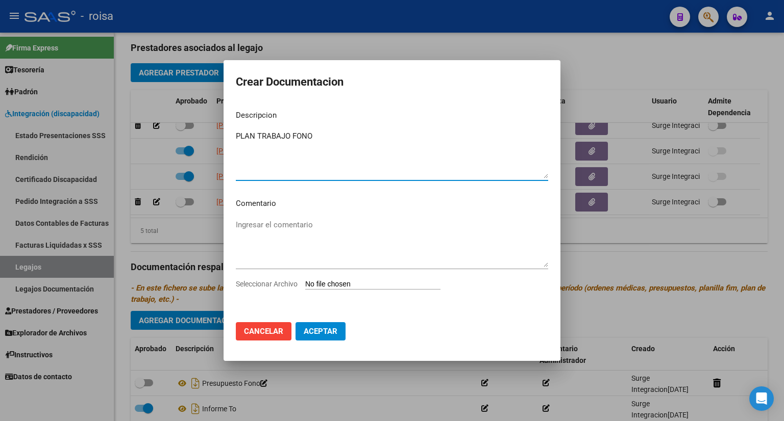
type textarea "PLAN TRABAJO FONO"
click at [371, 284] on input "Seleccionar Archivo" at bounding box center [372, 285] width 135 height 10
type input "C:\fakepath\PLAN TRABAJO FONOAUDIOLOGIA.pdf"
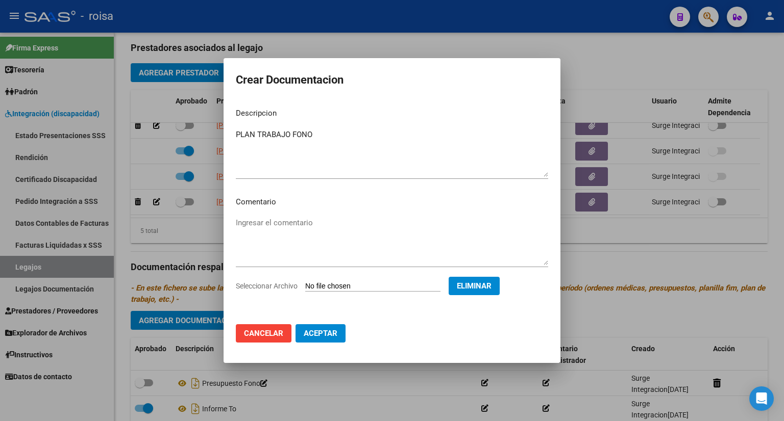
click at [331, 329] on span "Aceptar" at bounding box center [321, 333] width 34 height 9
checkbox input "false"
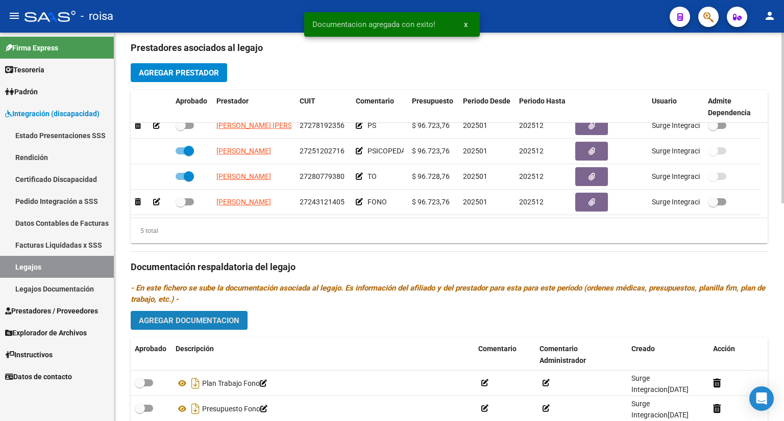
click at [205, 320] on span "Agregar Documentacion" at bounding box center [189, 320] width 100 height 9
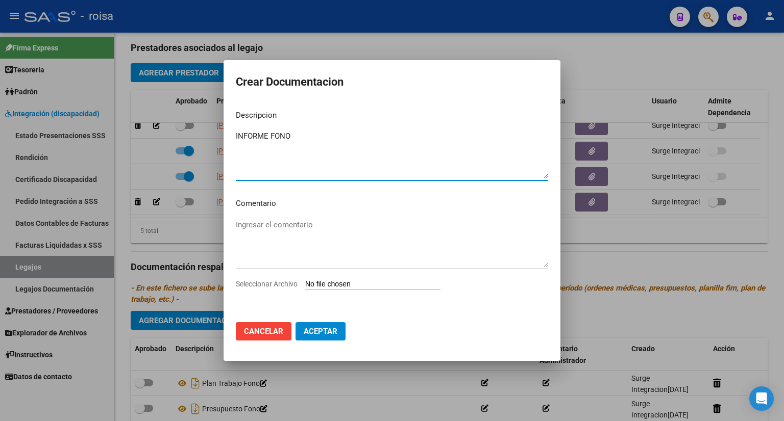
type textarea "INFORME FONO"
click at [334, 285] on input "Seleccionar Archivo" at bounding box center [372, 285] width 135 height 10
type input "C:\fakepath\INFORME FONO.pdf"
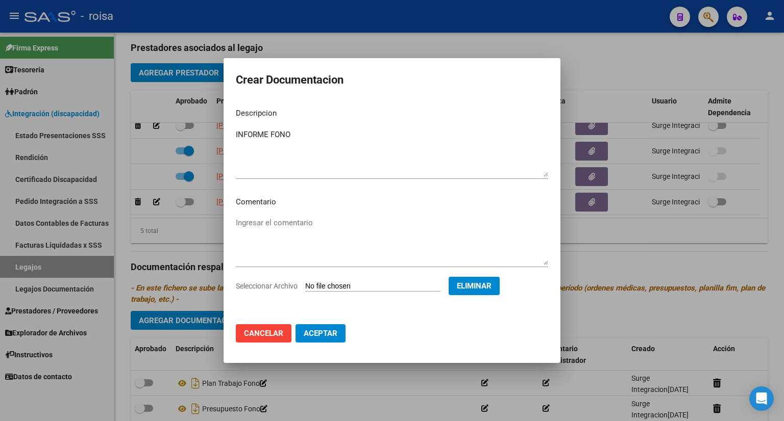
click at [331, 335] on span "Aceptar" at bounding box center [321, 333] width 34 height 9
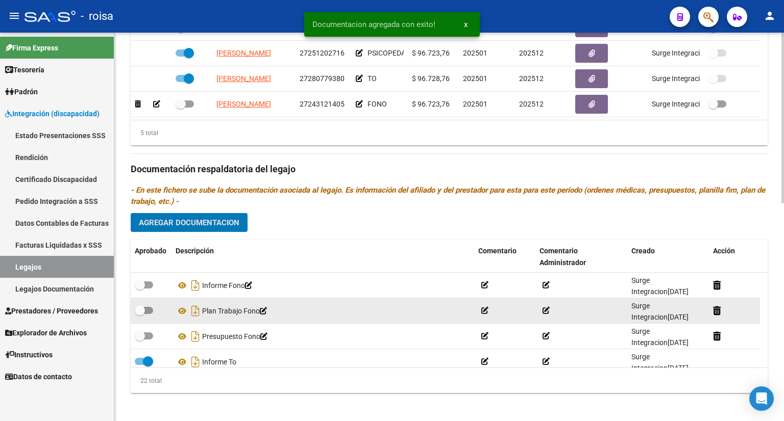
scroll to position [496, 0]
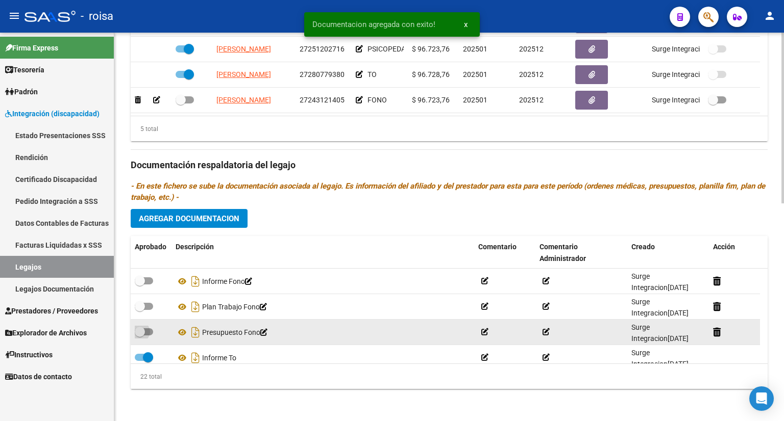
click at [149, 330] on span at bounding box center [144, 332] width 18 height 7
click at [140, 336] on input "checkbox" at bounding box center [139, 336] width 1 height 1
checkbox input "true"
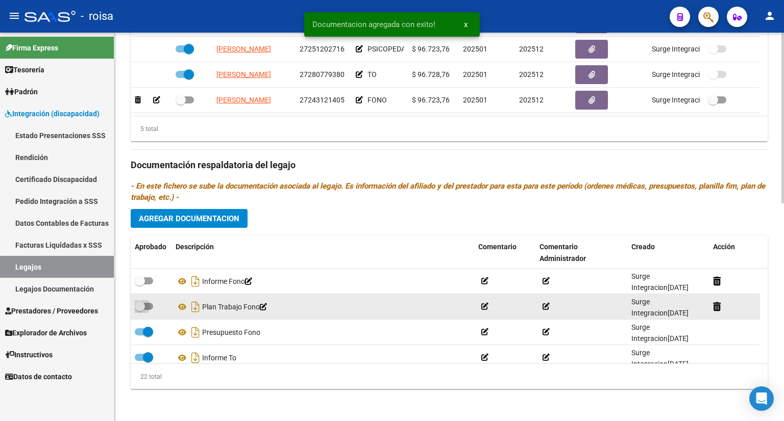
click at [149, 305] on span at bounding box center [144, 306] width 18 height 7
click at [140, 310] on input "checkbox" at bounding box center [139, 310] width 1 height 1
checkbox input "true"
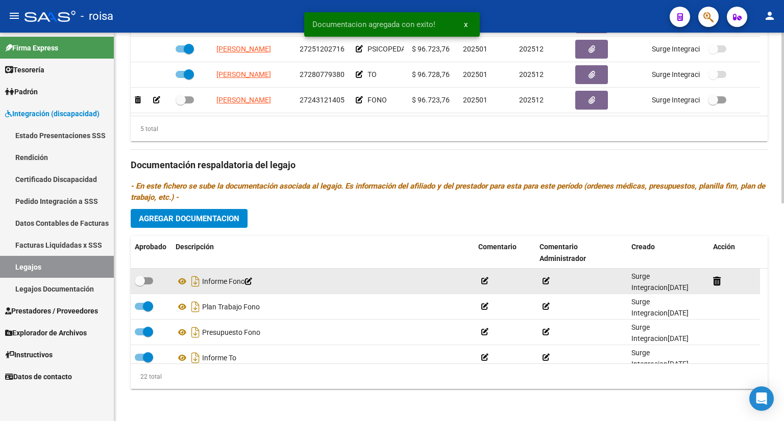
click at [150, 281] on span at bounding box center [144, 281] width 18 height 7
click at [140, 285] on input "checkbox" at bounding box center [139, 285] width 1 height 1
checkbox input "true"
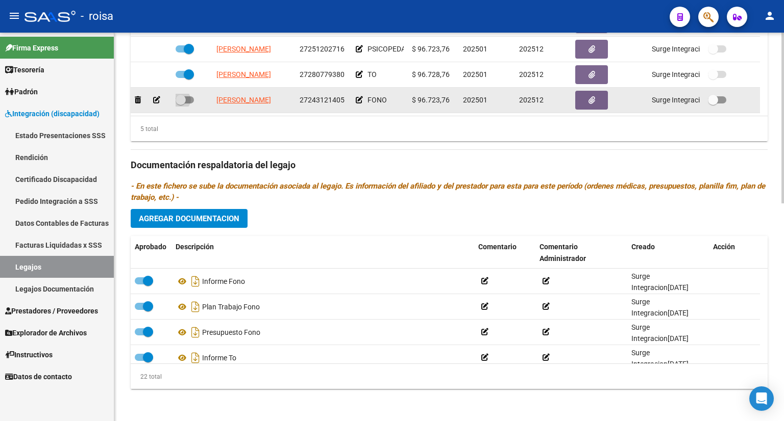
click at [189, 98] on span at bounding box center [184, 99] width 18 height 7
click at [181, 104] on input "checkbox" at bounding box center [180, 104] width 1 height 1
checkbox input "true"
click at [582, 93] on button "button" at bounding box center [591, 100] width 33 height 19
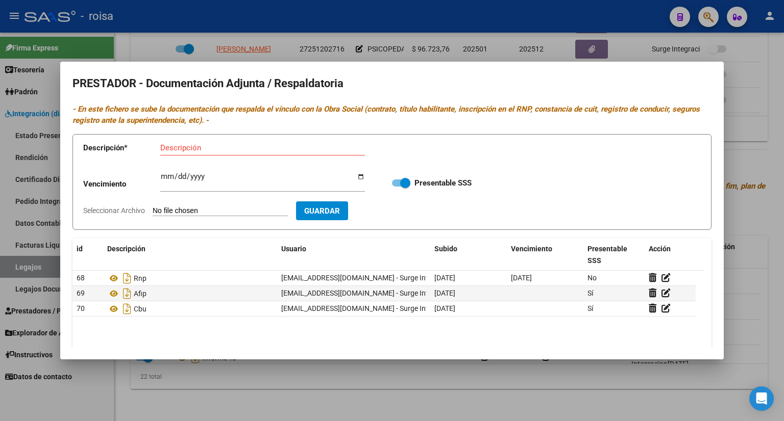
click at [747, 61] on div at bounding box center [392, 210] width 784 height 421
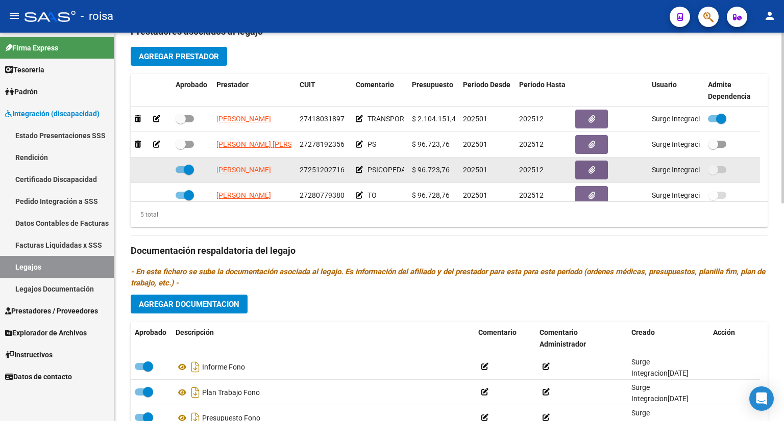
scroll to position [394, 0]
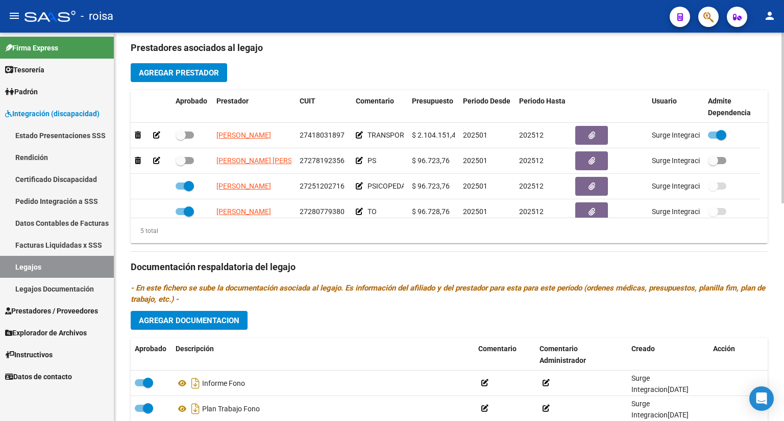
click at [202, 71] on span "Agregar Prestador" at bounding box center [179, 72] width 80 height 9
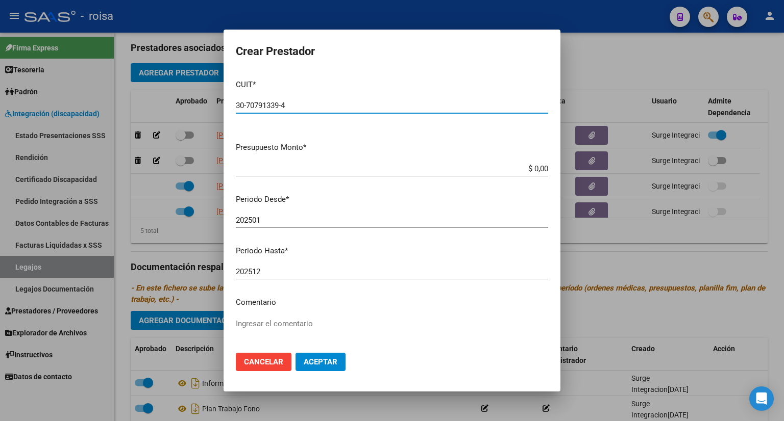
type input "30-70791339-4"
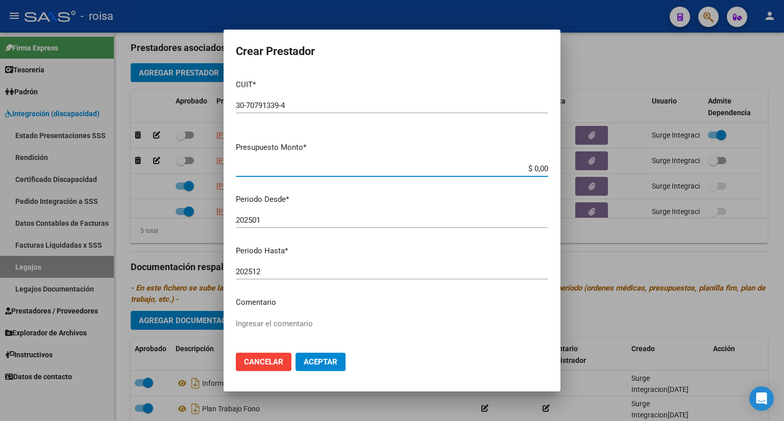
drag, startPoint x: 516, startPoint y: 168, endPoint x: 547, endPoint y: 159, distance: 32.0
click at [547, 159] on mat-dialog-content "CUIT * 30-70791339-4 Ingresar CUIT ARCA Padrón Presupuesto Monto * $ 0,00 Ingre…" at bounding box center [391, 208] width 337 height 274
type input "$ 712.711,97"
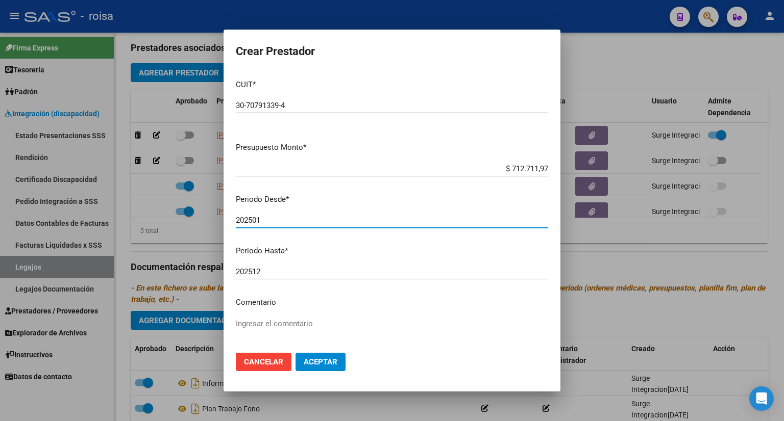
click at [289, 219] on input "202501" at bounding box center [392, 220] width 312 height 9
type input "202502"
click at [300, 329] on textarea "Ingresar el comentario" at bounding box center [392, 342] width 312 height 48
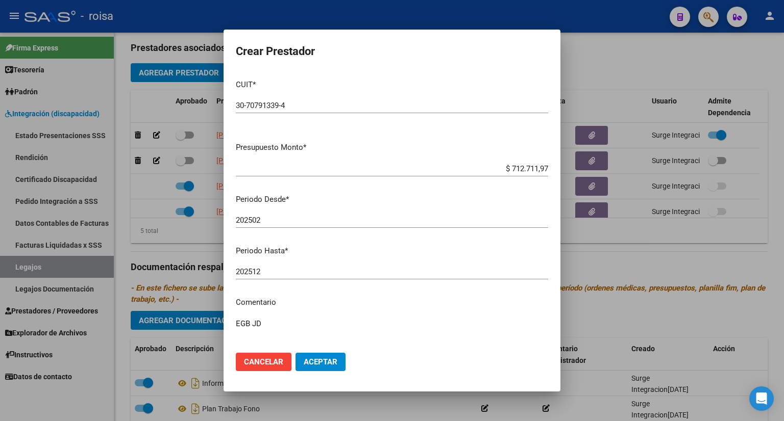
type textarea "EGB JD"
click at [326, 364] on span "Aceptar" at bounding box center [321, 362] width 34 height 9
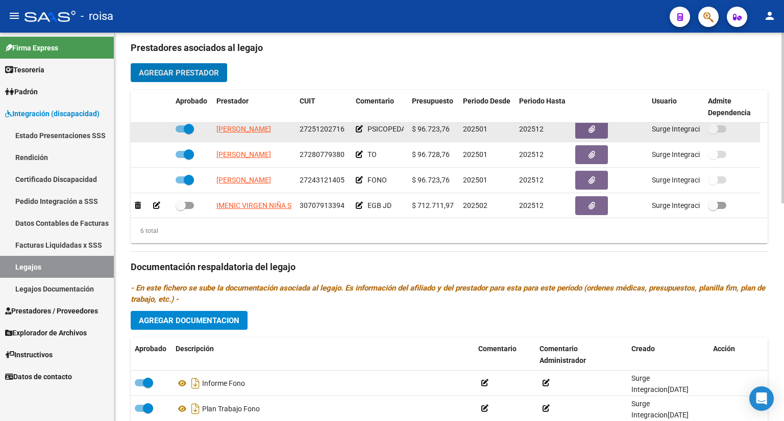
scroll to position [61, 0]
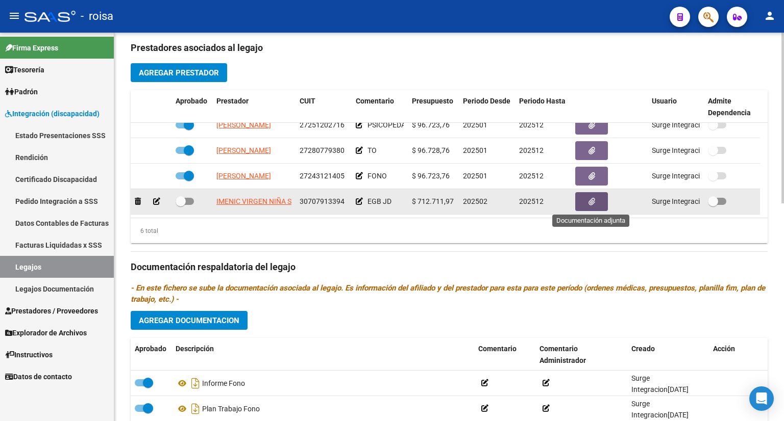
click at [594, 198] on icon "button" at bounding box center [591, 202] width 7 height 8
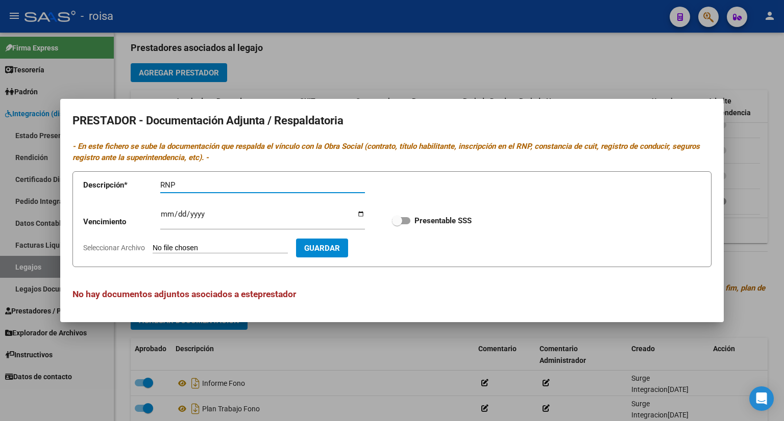
type input "RNP"
click at [238, 247] on input "Seleccionar Archivo" at bounding box center [220, 249] width 135 height 10
type input "C:\fakepath\RNP COLEGIO.pdf"
drag, startPoint x: 198, startPoint y: 184, endPoint x: 179, endPoint y: 183, distance: 19.4
click at [179, 183] on input "RNP" at bounding box center [262, 185] width 205 height 9
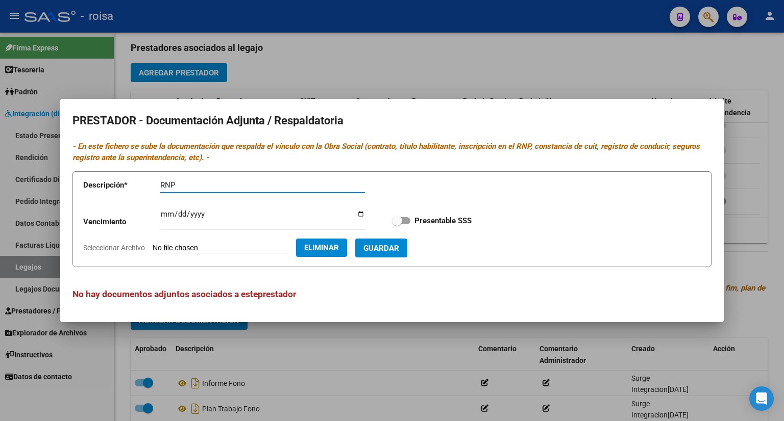
click at [189, 181] on input "RNP" at bounding box center [262, 185] width 205 height 9
click at [399, 245] on span "Guardar" at bounding box center [381, 248] width 36 height 9
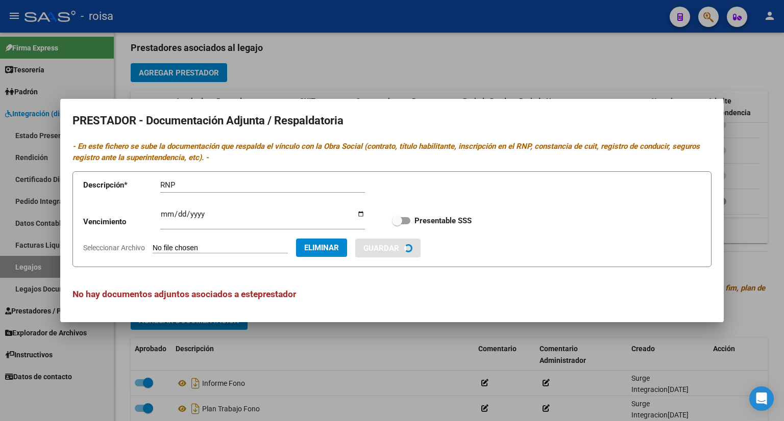
checkbox input "true"
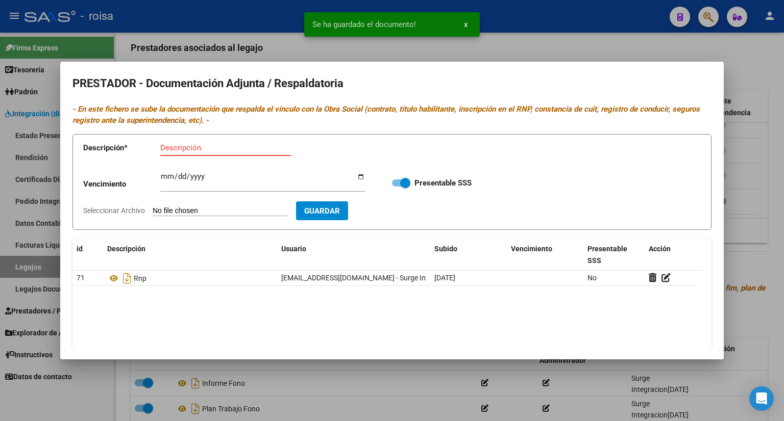
click at [218, 147] on input "Descripción" at bounding box center [225, 147] width 131 height 9
type input "AFIP"
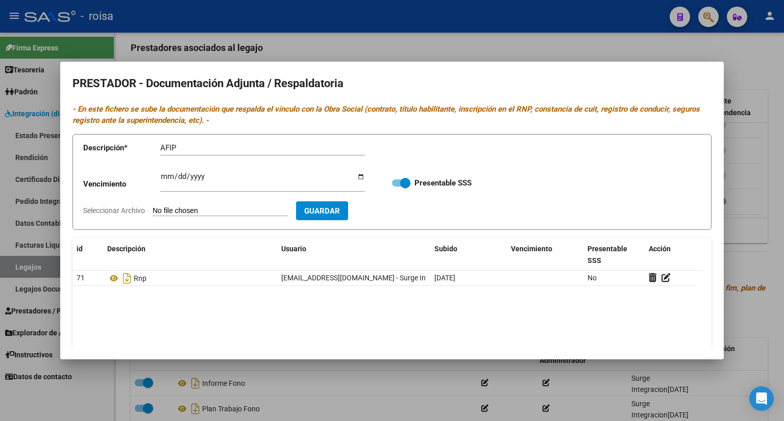
click at [205, 213] on input "Seleccionar Archivo" at bounding box center [220, 212] width 135 height 10
type input "C:\fakepath\AFIP IMENIC.pdf"
click at [399, 212] on span "Guardar" at bounding box center [381, 211] width 36 height 9
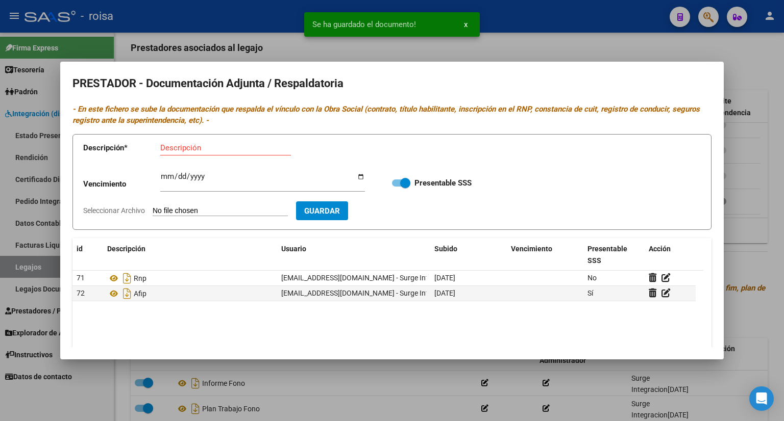
click at [182, 151] on input "Descripción" at bounding box center [225, 147] width 131 height 9
type input "CBU"
click at [206, 208] on input "Seleccionar Archivo" at bounding box center [220, 212] width 135 height 10
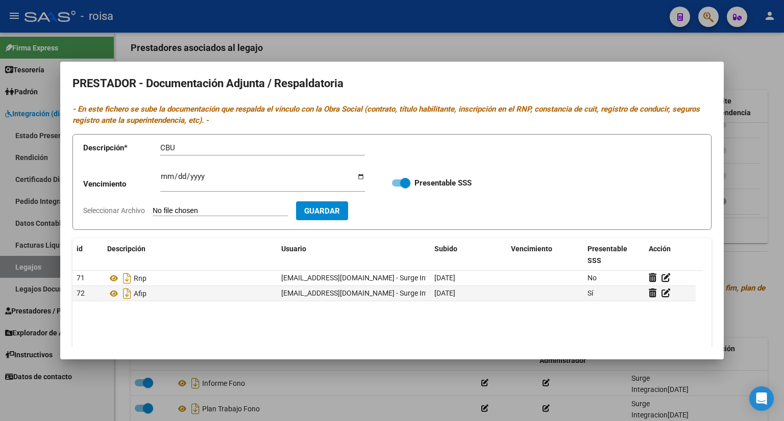
type input "C:\fakepath\CBU IMENIC.pdf"
click at [399, 213] on span "Guardar" at bounding box center [381, 211] width 36 height 9
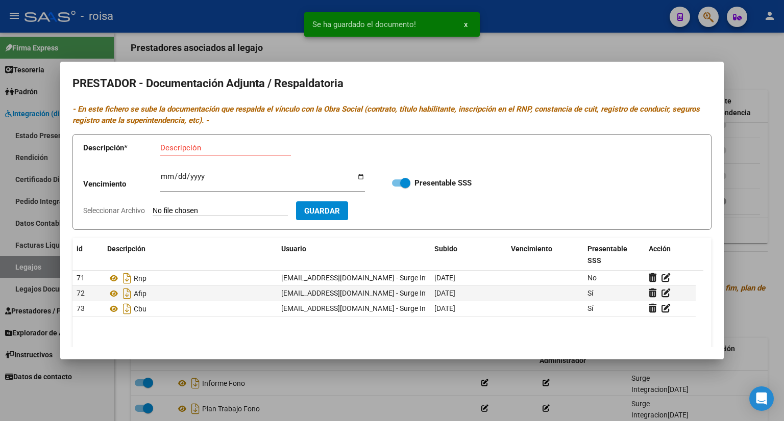
click at [760, 80] on div at bounding box center [392, 210] width 784 height 421
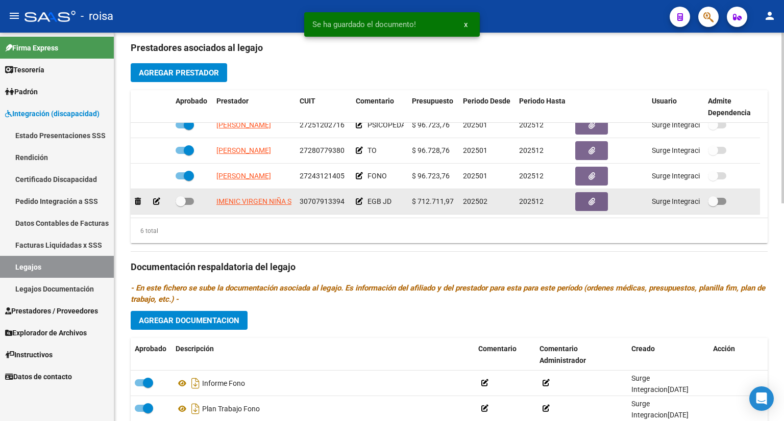
click at [186, 199] on span at bounding box center [184, 201] width 18 height 7
click at [181, 205] on input "checkbox" at bounding box center [180, 205] width 1 height 1
checkbox input "true"
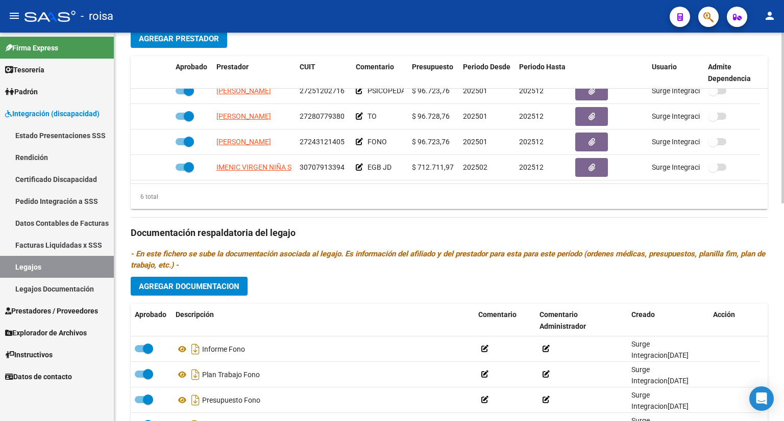
scroll to position [445, 0]
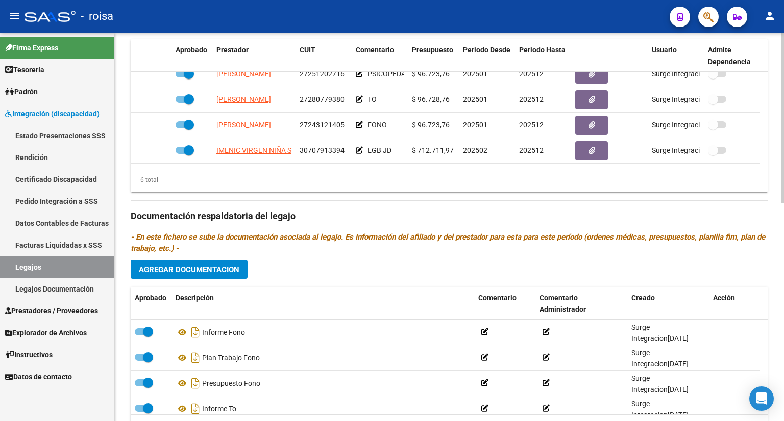
click at [200, 269] on span "Agregar Documentacion" at bounding box center [189, 269] width 100 height 9
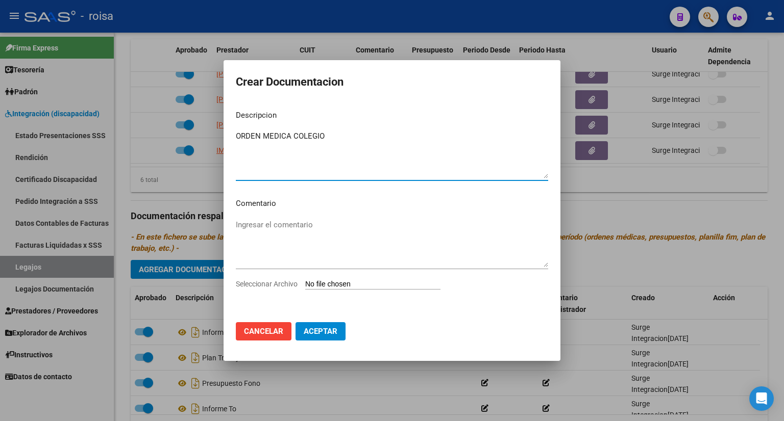
type textarea "ORDEN MEDICA COLEGIO"
click at [353, 280] on input "Seleccionar Archivo" at bounding box center [372, 285] width 135 height 10
type input "C:\fakepath\ORDEN MEDICA ESCUELA.pdf"
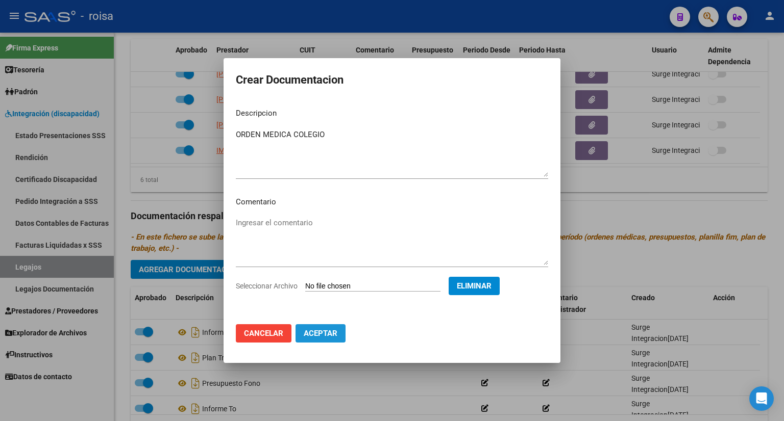
click at [325, 334] on span "Aceptar" at bounding box center [321, 333] width 34 height 9
checkbox input "false"
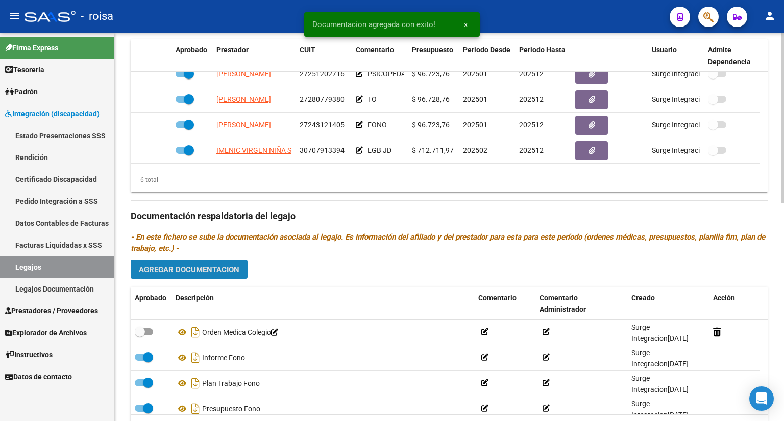
click at [234, 268] on span "Agregar Documentacion" at bounding box center [189, 269] width 100 height 9
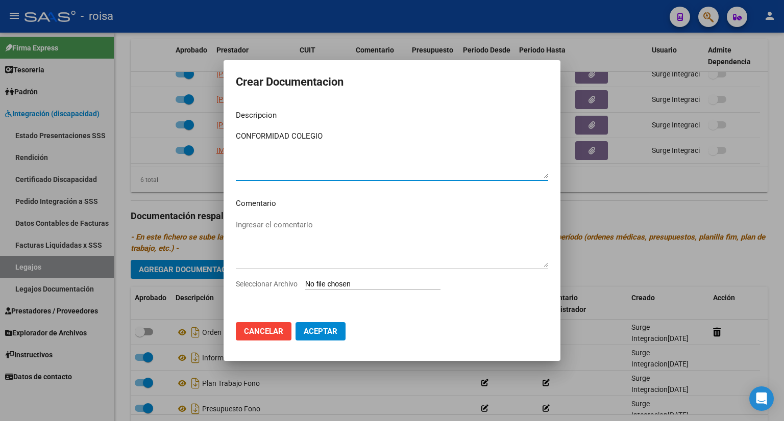
type textarea "CONFORMIDAD COLEGIO"
click at [394, 287] on input "Seleccionar Archivo" at bounding box center [372, 285] width 135 height 10
type input "C:\fakepath\CONFORMIDAD ESCUELA.pdf"
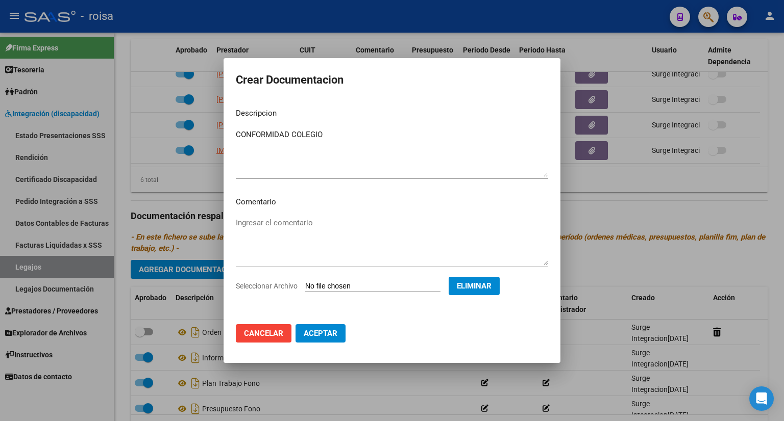
click at [324, 333] on span "Aceptar" at bounding box center [321, 333] width 34 height 9
checkbox input "false"
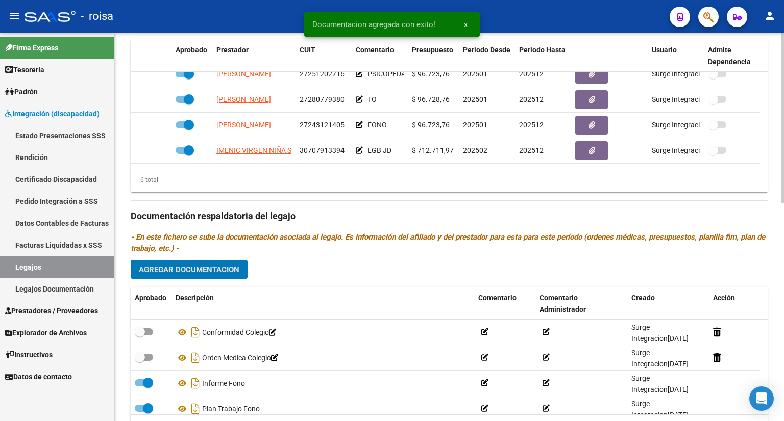
click at [215, 270] on span "Agregar Documentacion" at bounding box center [189, 269] width 100 height 9
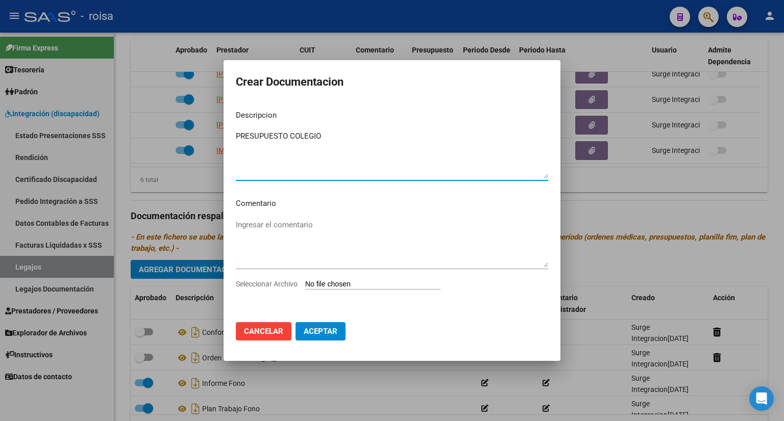
type textarea "PRESUPUESTO COLEGIO"
click at [386, 284] on input "Seleccionar Archivo" at bounding box center [372, 285] width 135 height 10
type input "C:\fakepath\PRESUPUESTO COLEGIO.pdf"
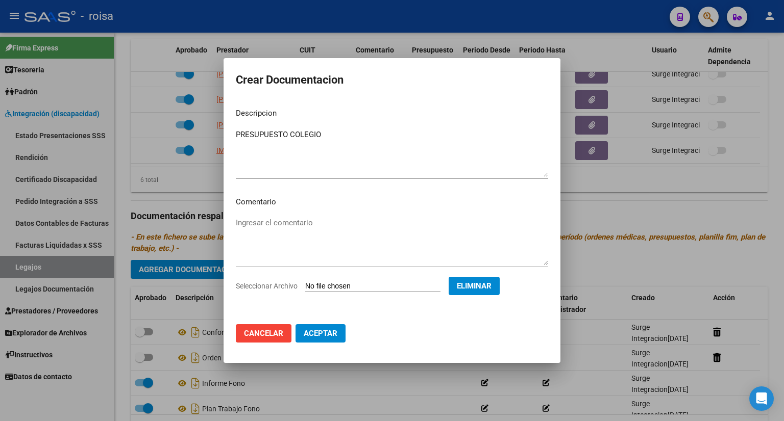
click at [330, 328] on button "Aceptar" at bounding box center [320, 333] width 50 height 18
checkbox input "false"
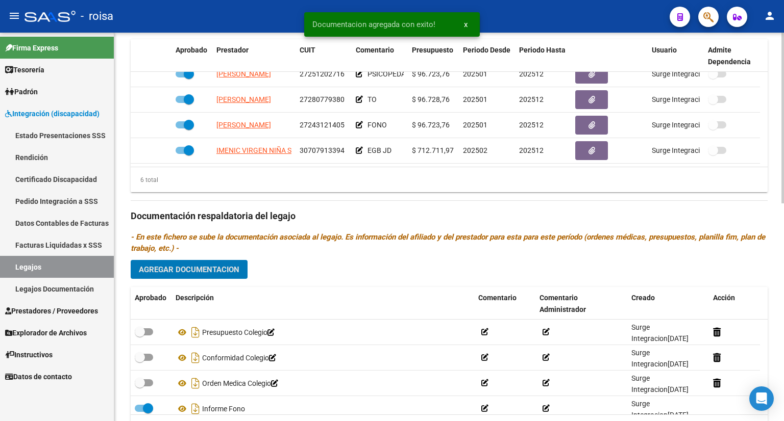
click at [193, 274] on button "Agregar Documentacion" at bounding box center [189, 269] width 117 height 19
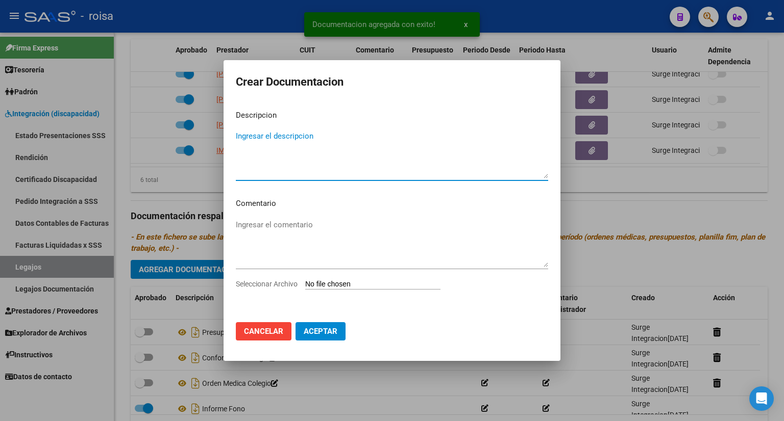
click at [269, 139] on textarea "Ingresar el descripcion" at bounding box center [392, 155] width 312 height 48
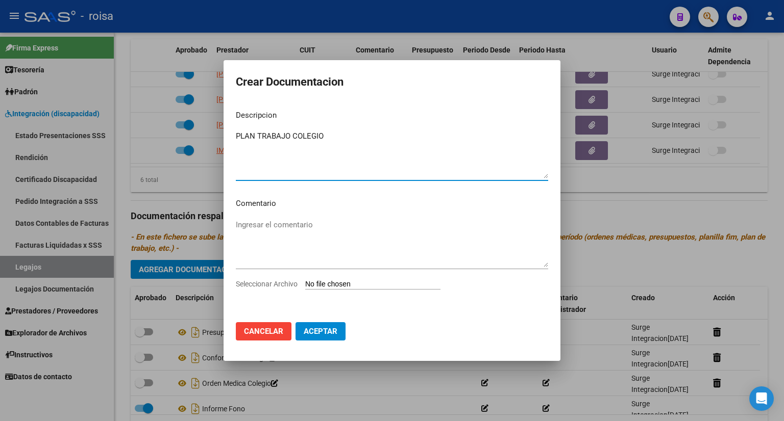
type textarea "PLAN TRABAJO COLEGIO"
click at [357, 285] on input "Seleccionar Archivo" at bounding box center [372, 285] width 135 height 10
type input "C:\fakepath\PLAN TRABAJO COLEGIO.pdf"
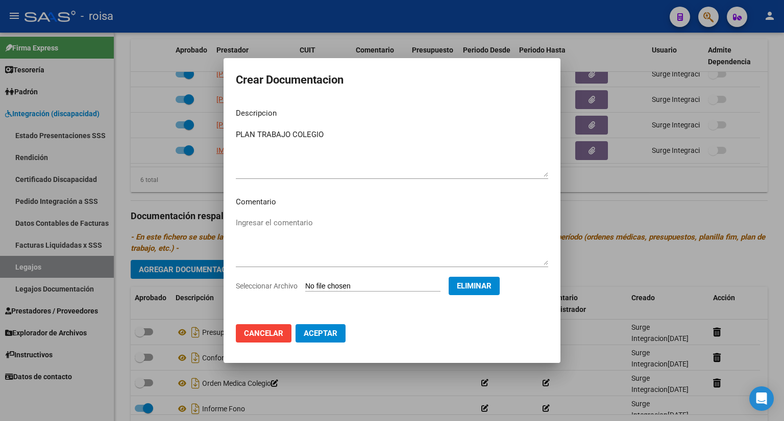
click at [327, 333] on span "Aceptar" at bounding box center [321, 333] width 34 height 9
checkbox input "false"
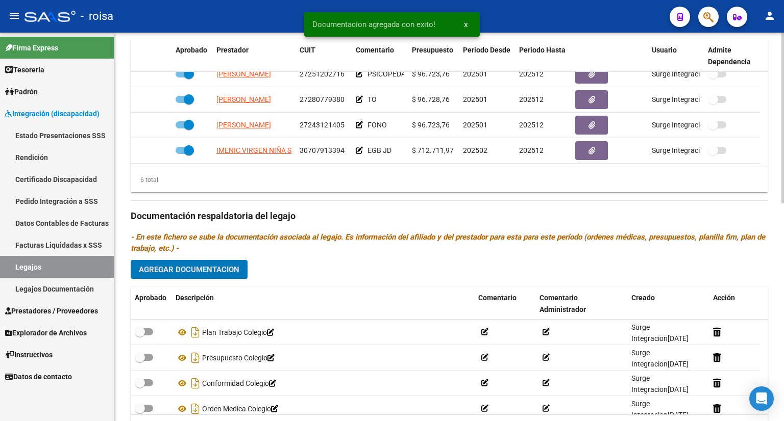
click at [206, 267] on span "Agregar Documentacion" at bounding box center [189, 269] width 100 height 9
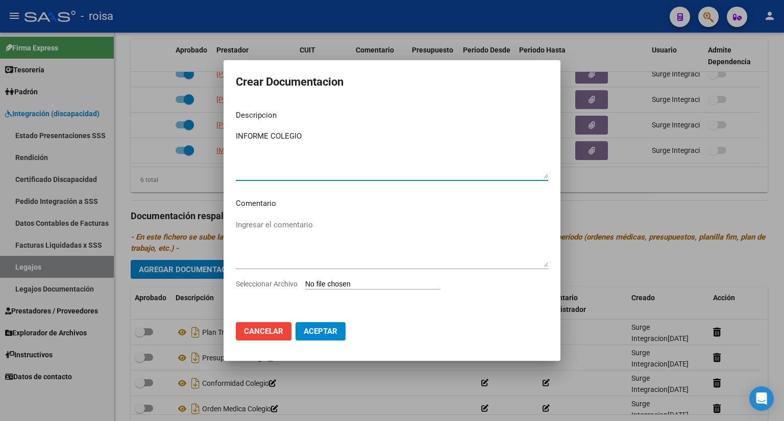
type textarea "INFORME COLEGIO"
click at [346, 282] on input "Seleccionar Archivo" at bounding box center [372, 285] width 135 height 10
type input "C:\fakepath\INFORME COLEGIO.pdf"
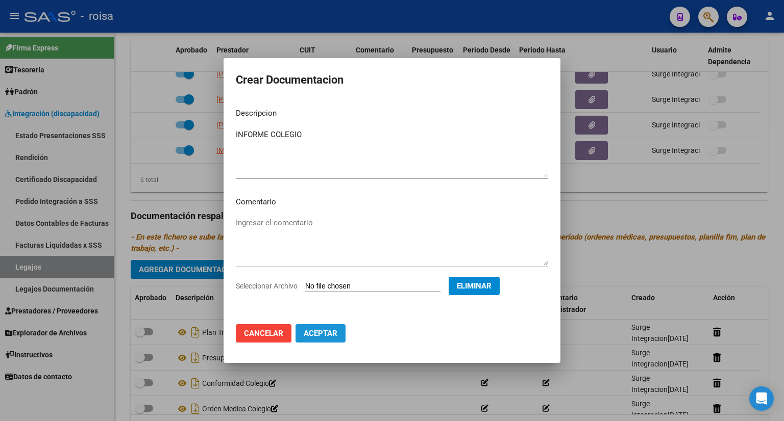
click at [331, 331] on span "Aceptar" at bounding box center [321, 333] width 34 height 9
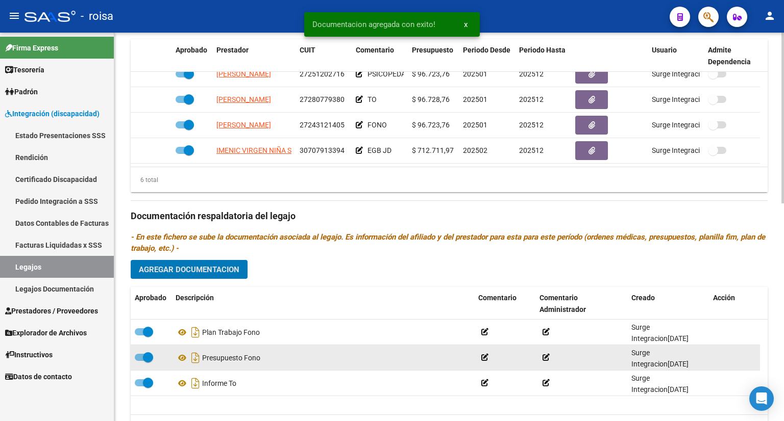
scroll to position [102, 0]
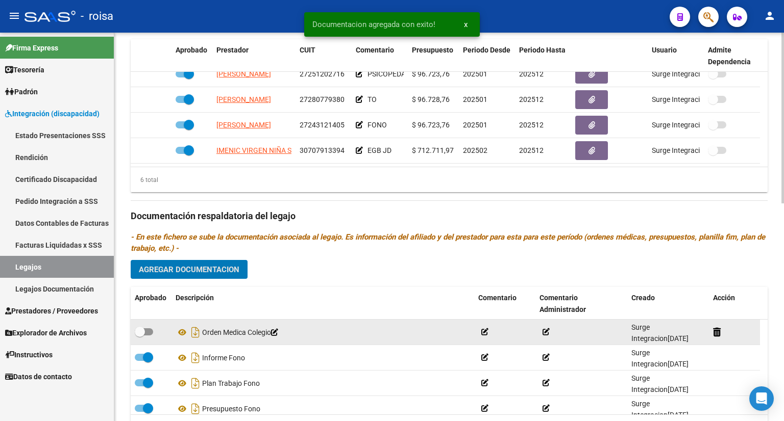
click at [151, 331] on span at bounding box center [144, 332] width 18 height 7
click at [140, 336] on input "checkbox" at bounding box center [139, 336] width 1 height 1
checkbox input "true"
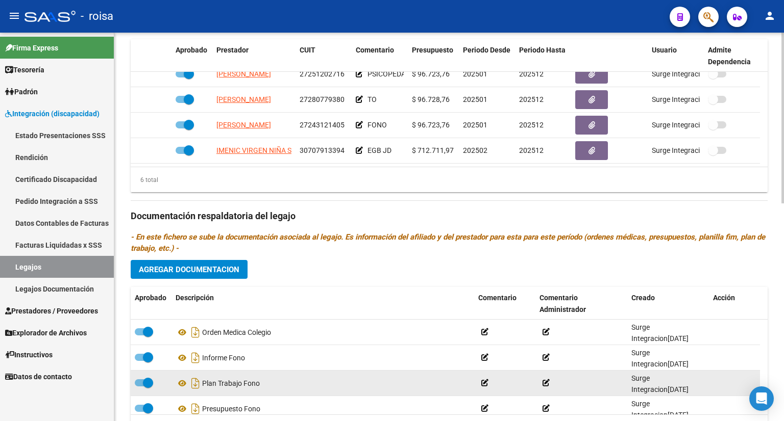
scroll to position [51, 0]
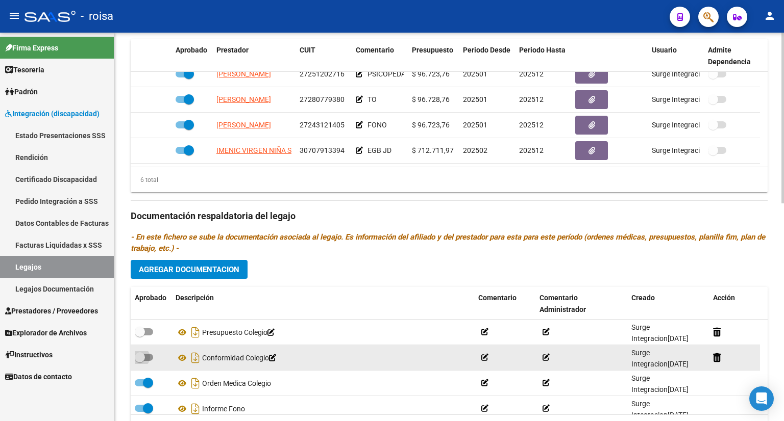
click at [149, 357] on span at bounding box center [144, 357] width 18 height 7
click at [140, 361] on input "checkbox" at bounding box center [139, 361] width 1 height 1
checkbox input "true"
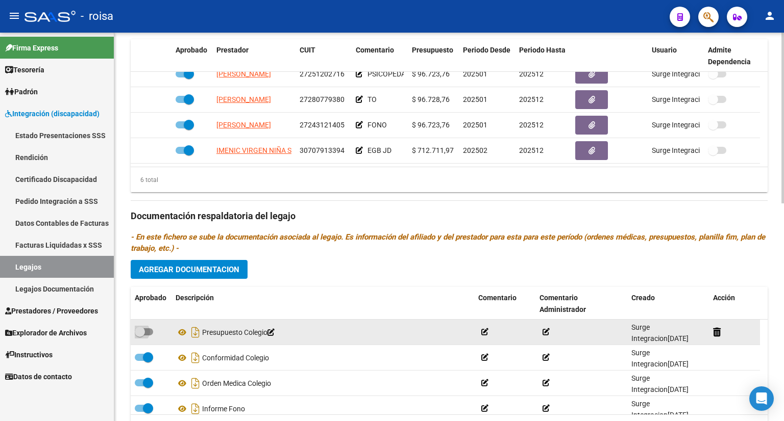
click at [148, 329] on span at bounding box center [144, 332] width 18 height 7
click at [140, 336] on input "checkbox" at bounding box center [139, 336] width 1 height 1
checkbox input "true"
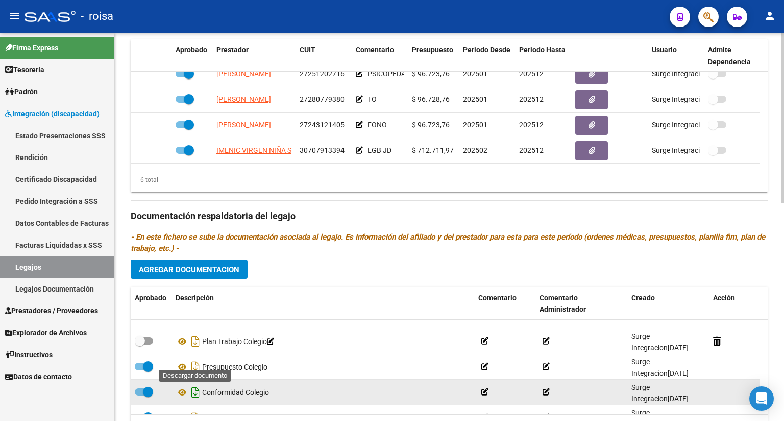
scroll to position [0, 0]
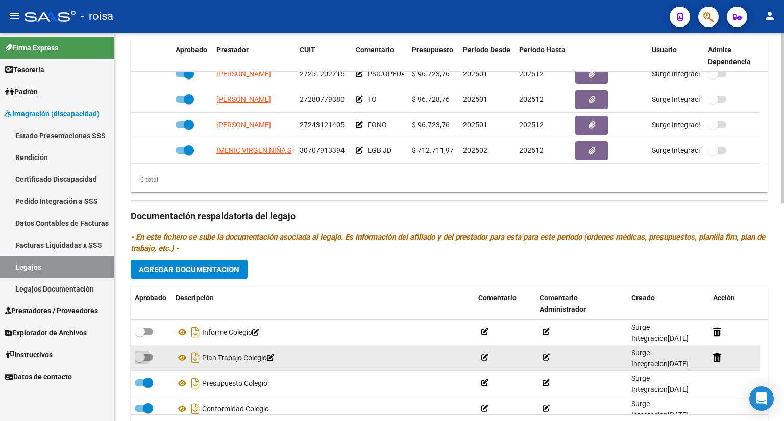
click at [147, 356] on span at bounding box center [144, 357] width 18 height 7
click at [140, 361] on input "checkbox" at bounding box center [139, 361] width 1 height 1
checkbox input "true"
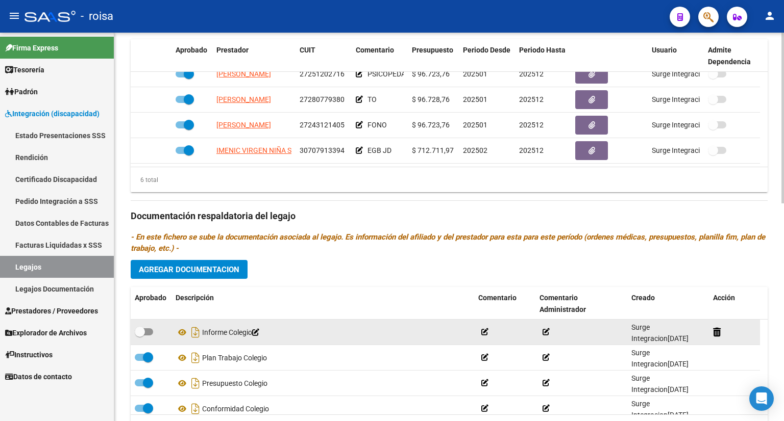
click at [148, 332] on span at bounding box center [144, 332] width 18 height 7
click at [140, 336] on input "checkbox" at bounding box center [139, 336] width 1 height 1
checkbox input "true"
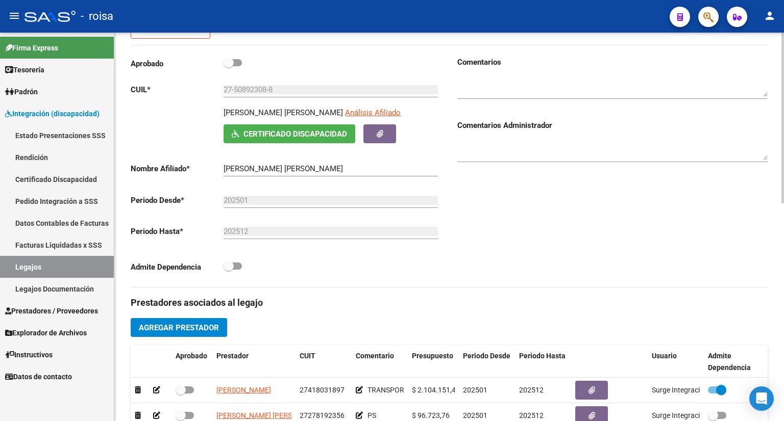
scroll to position [139, 0]
click at [238, 266] on span at bounding box center [232, 266] width 18 height 7
click at [229, 270] on input "checkbox" at bounding box center [228, 270] width 1 height 1
checkbox input "true"
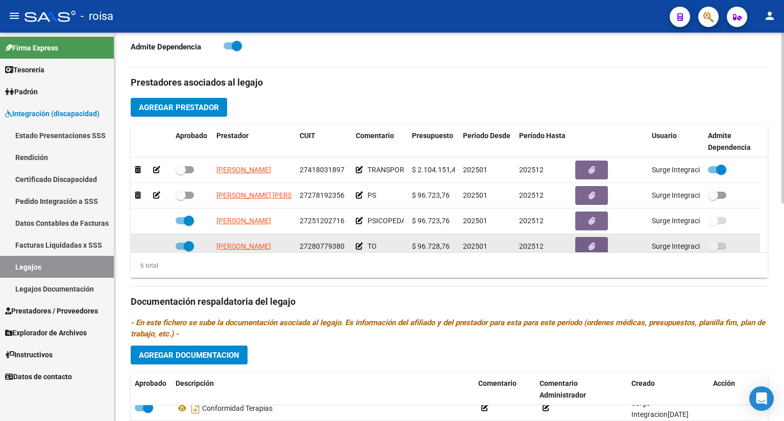
scroll to position [343, 0]
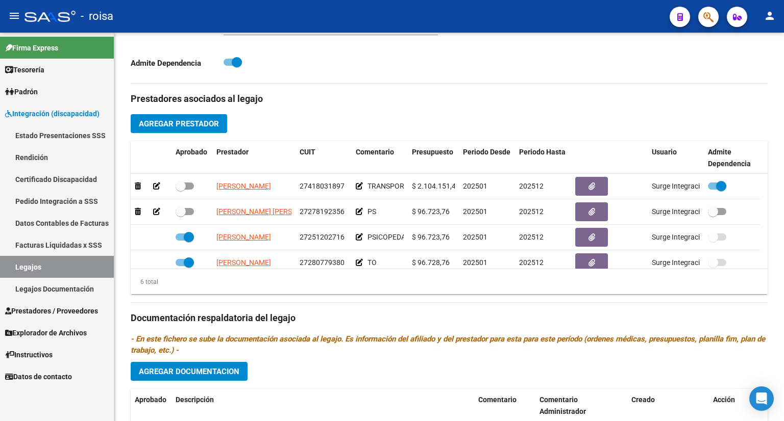
click at [38, 262] on link "Legajos" at bounding box center [57, 267] width 114 height 22
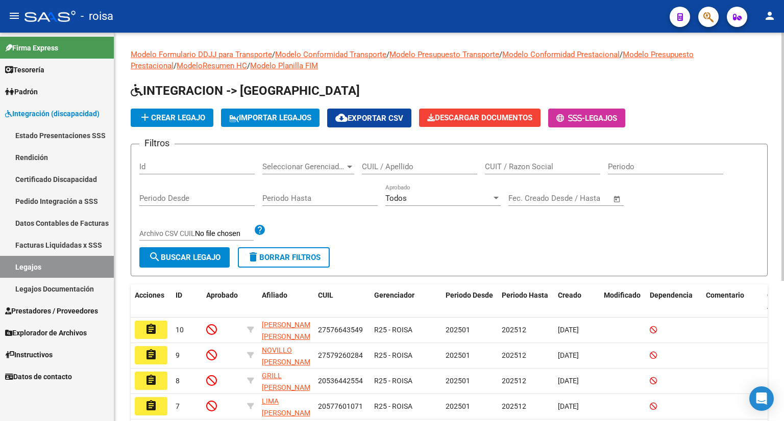
click at [404, 163] on input "CUIL / Apellido" at bounding box center [419, 166] width 115 height 9
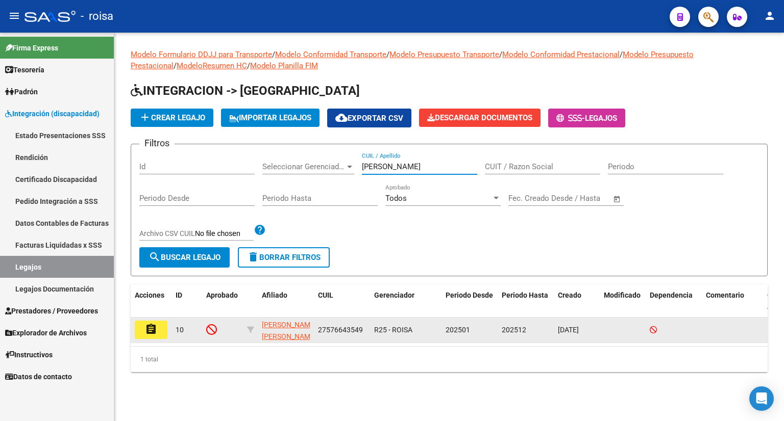
type input "[PERSON_NAME]"
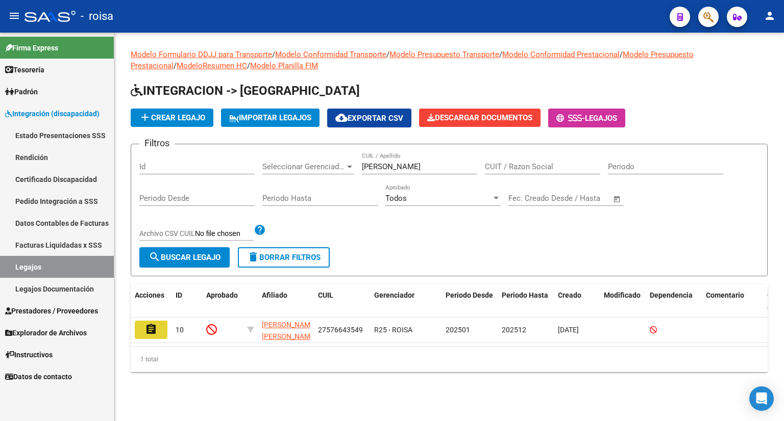
click at [155, 325] on mat-icon "assignment" at bounding box center [151, 329] width 12 height 12
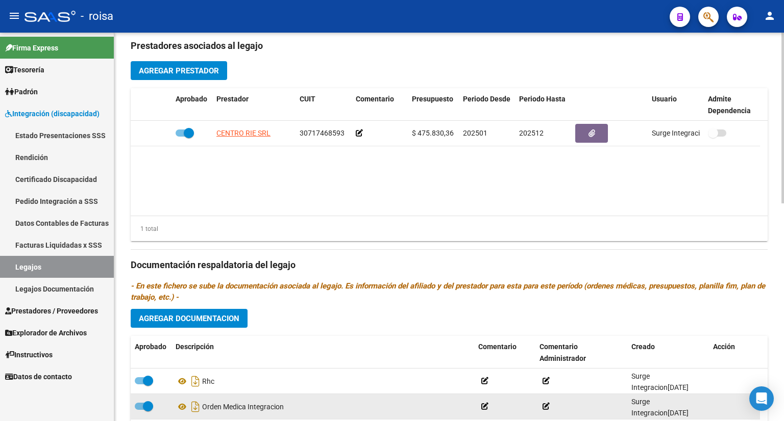
scroll to position [394, 0]
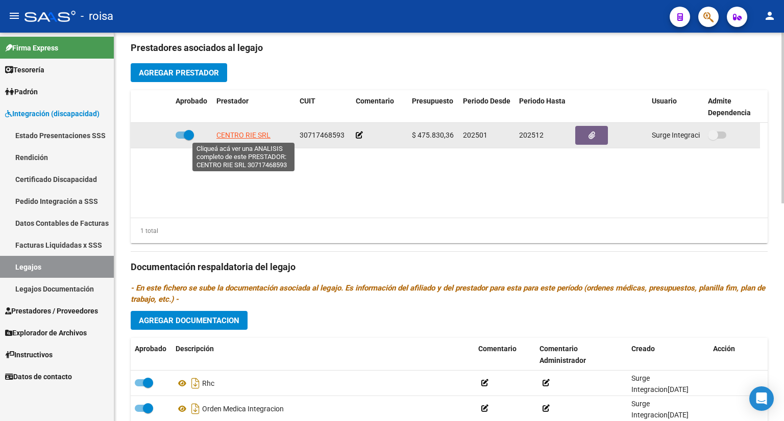
click at [257, 135] on span "CENTRO RIE SRL" at bounding box center [243, 135] width 54 height 8
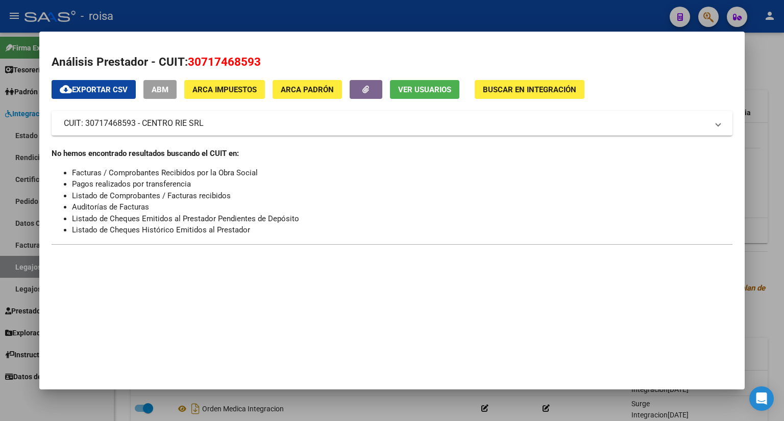
click at [751, 60] on div at bounding box center [392, 210] width 784 height 421
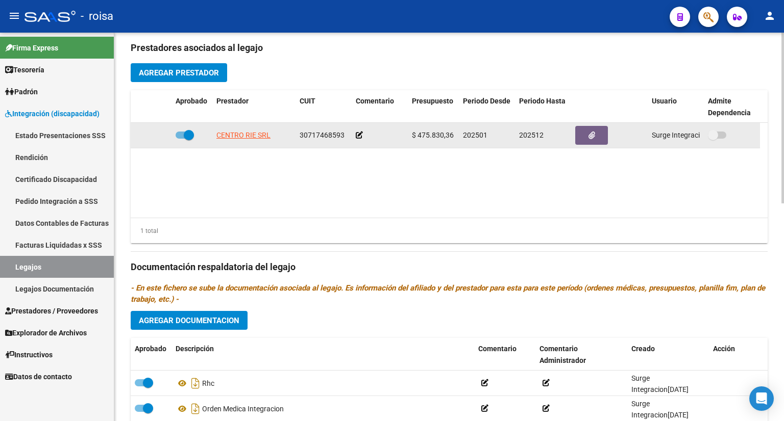
click at [359, 134] on icon at bounding box center [359, 135] width 7 height 7
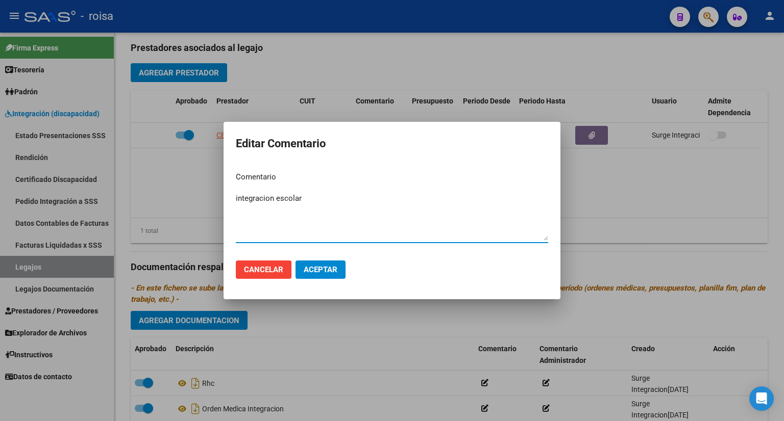
type textarea "integracion escolar"
click at [329, 270] on span "Aceptar" at bounding box center [321, 269] width 34 height 9
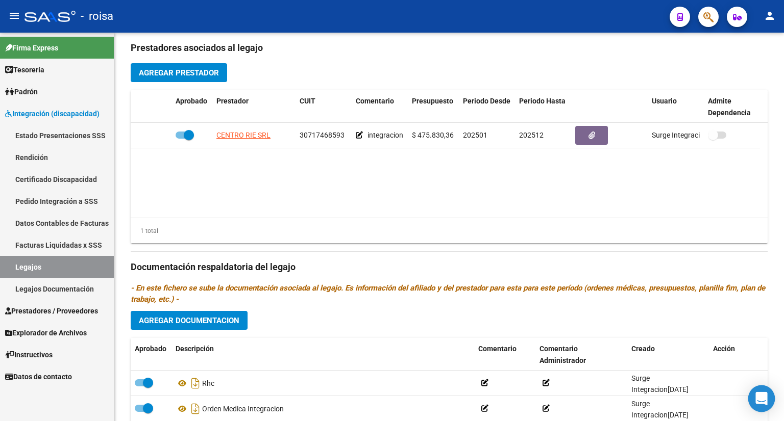
click at [759, 400] on icon "Open Intercom Messenger" at bounding box center [761, 398] width 12 height 13
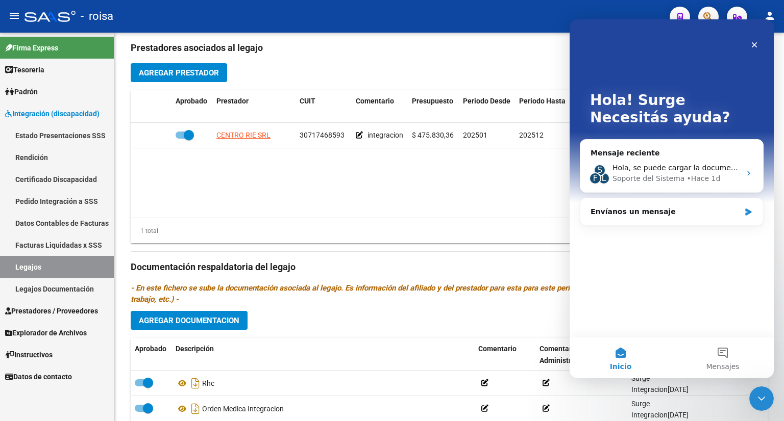
scroll to position [0, 0]
click at [698, 174] on div "• Hace 1d" at bounding box center [703, 178] width 34 height 11
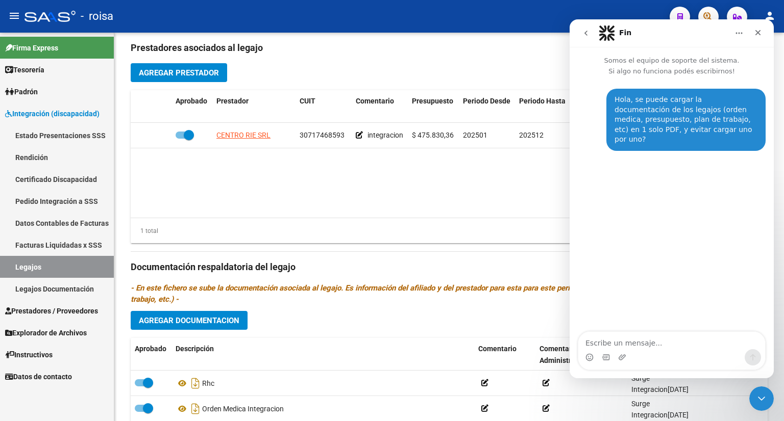
click at [587, 33] on icon "go back" at bounding box center [586, 33] width 8 height 8
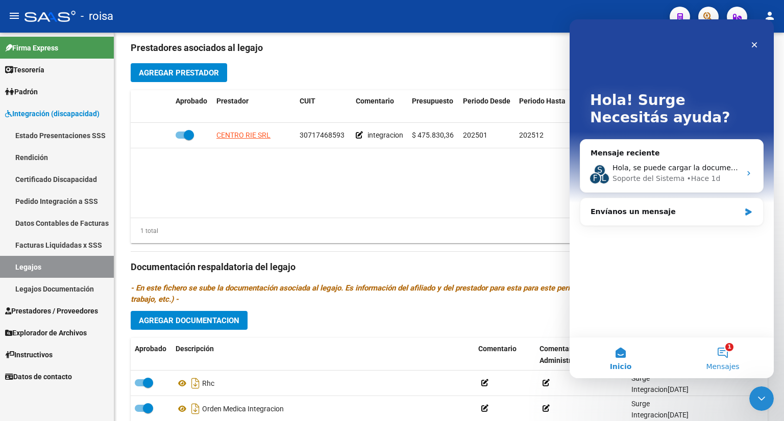
click at [718, 354] on button "1 Mensajes" at bounding box center [722, 358] width 102 height 41
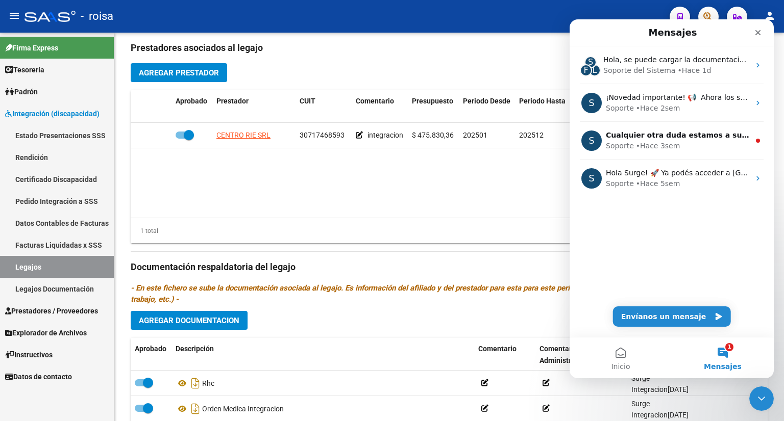
click at [691, 293] on div "S F L Hola, se puede cargar la documentación de los legajos (orden medica, pres…" at bounding box center [671, 191] width 204 height 291
click at [759, 34] on icon "Cerrar" at bounding box center [758, 33] width 6 height 6
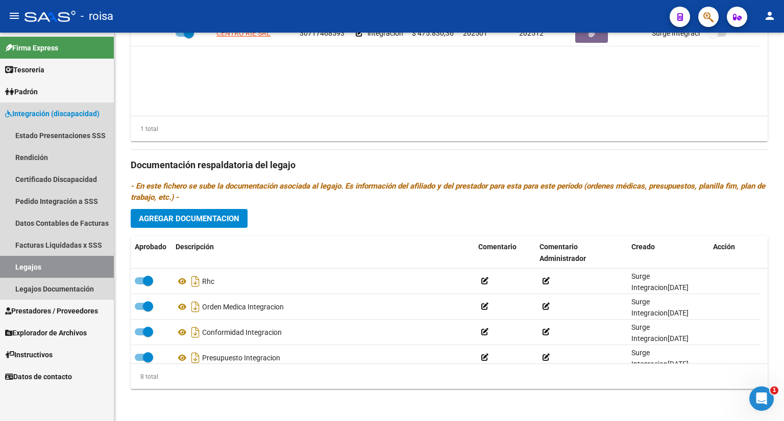
click at [32, 268] on link "Legajos" at bounding box center [57, 267] width 114 height 22
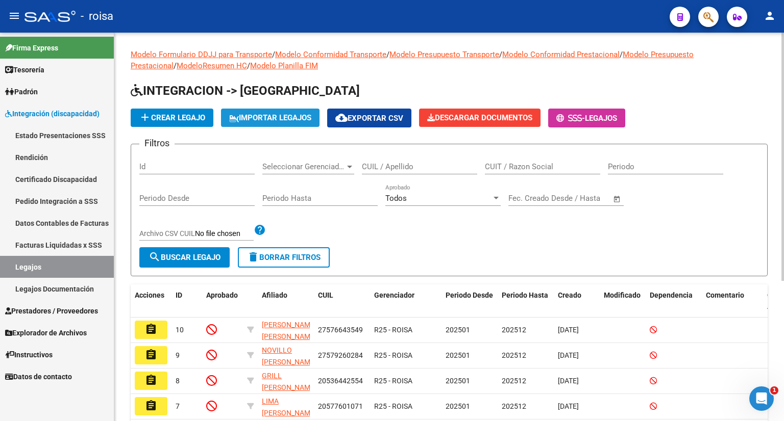
click at [273, 113] on span "IMPORTAR LEGAJOS" at bounding box center [270, 117] width 82 height 9
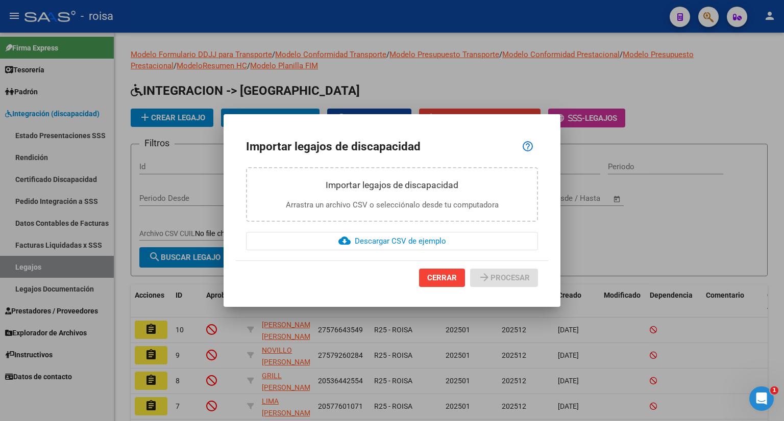
click at [412, 239] on span "cloud_download Descargar CSV de ejemplo" at bounding box center [392, 241] width 108 height 9
click at [445, 278] on span "CERRAR" at bounding box center [442, 277] width 30 height 9
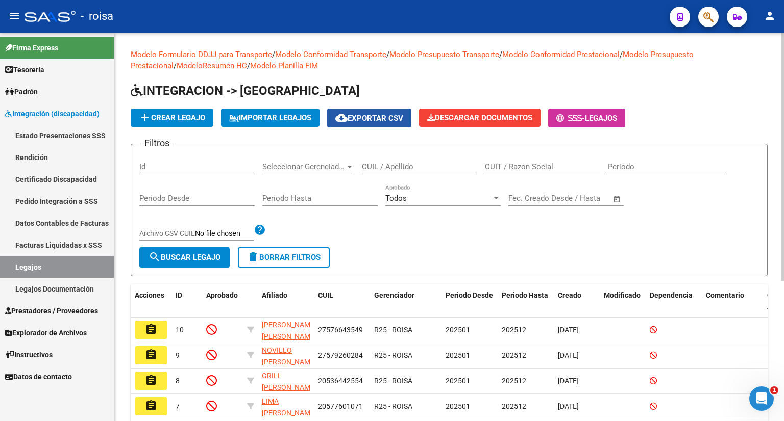
click at [397, 119] on span "cloud_download Exportar CSV" at bounding box center [369, 118] width 68 height 9
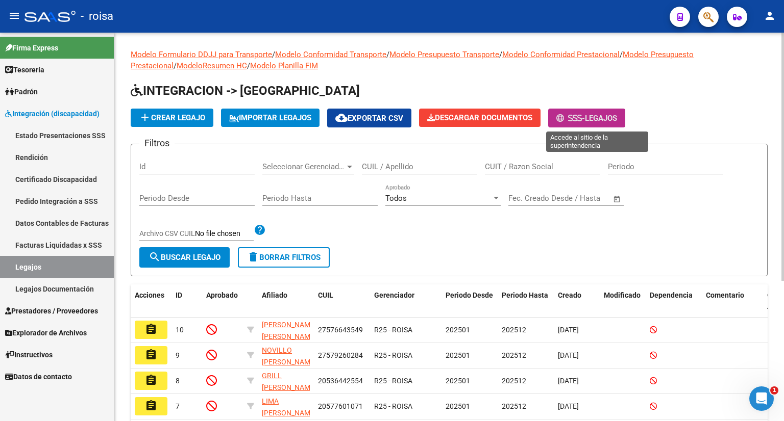
click at [616, 116] on span "Legajos" at bounding box center [601, 118] width 32 height 9
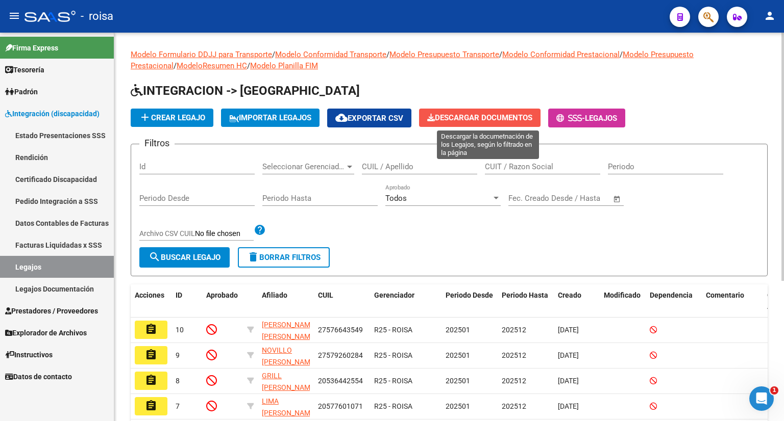
click at [509, 117] on span "Descargar Documentos" at bounding box center [479, 117] width 105 height 9
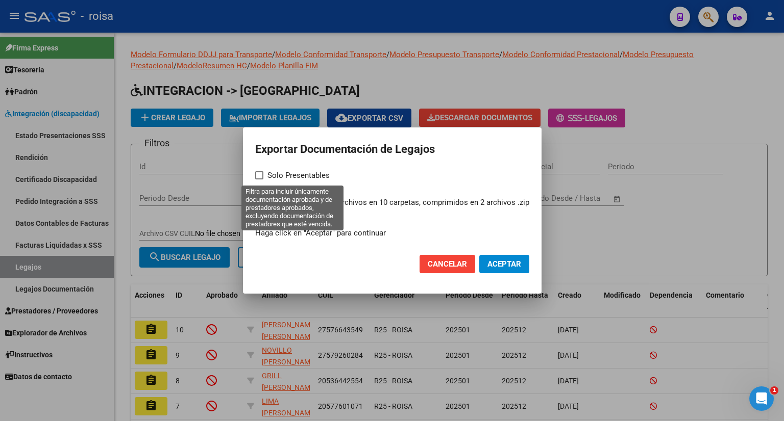
click at [280, 176] on span "Solo Presentables" at bounding box center [298, 175] width 62 height 12
click at [259, 180] on input "Solo Presentables" at bounding box center [259, 180] width 1 height 1
checkbox input "true"
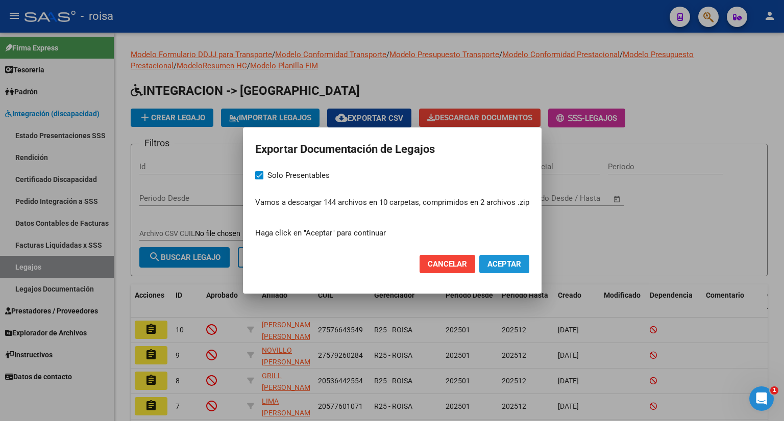
click at [511, 264] on span "Aceptar" at bounding box center [504, 264] width 34 height 9
